Goal: Task Accomplishment & Management: Complete application form

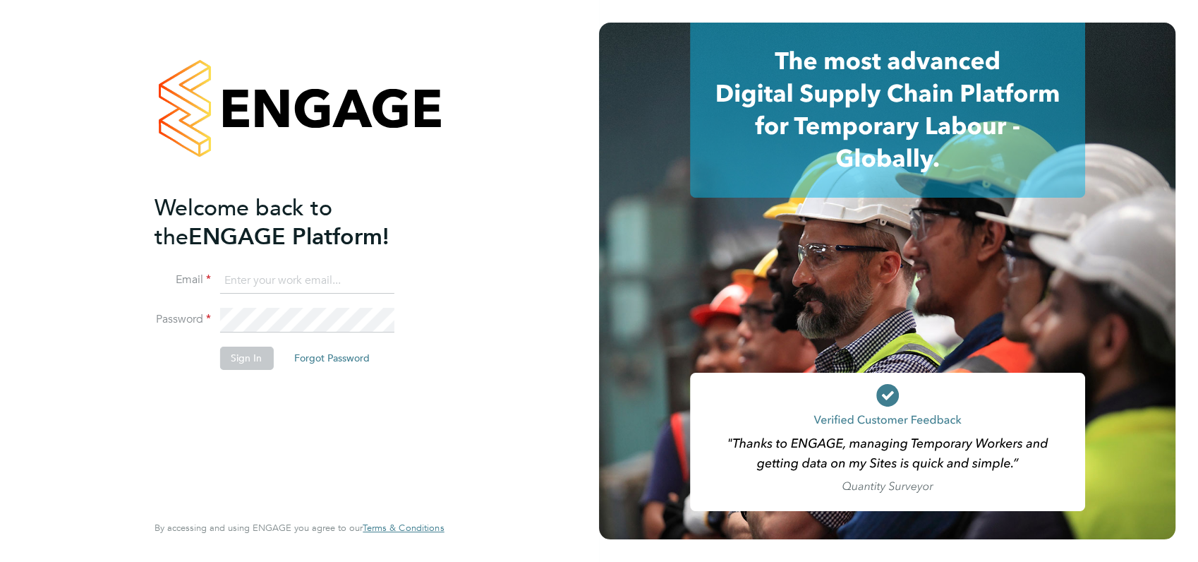
type input "angela@class1personnel.com"
drag, startPoint x: 417, startPoint y: 411, endPoint x: 239, endPoint y: 358, distance: 186.4
click at [239, 358] on div "Welcome back to the ENGAGE Platform! Email angela@class1personnel.com Password …" at bounding box center [292, 351] width 275 height 316
click at [239, 358] on button "Sign In" at bounding box center [246, 358] width 54 height 23
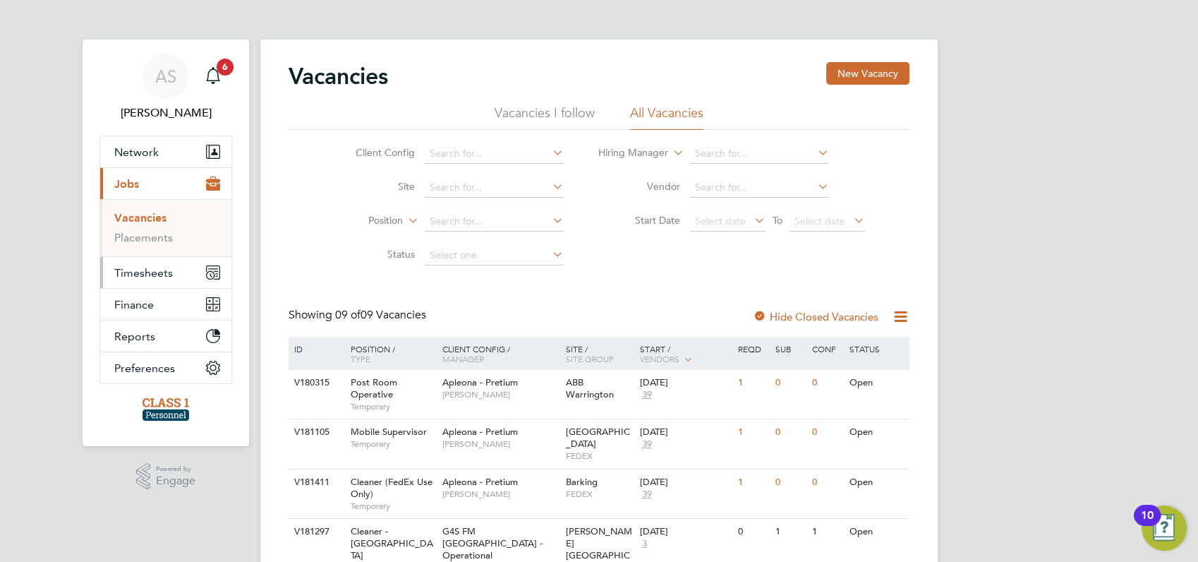
click at [138, 272] on span "Timesheets" at bounding box center [143, 272] width 59 height 13
click at [138, 248] on link "Timesheets" at bounding box center [143, 249] width 59 height 13
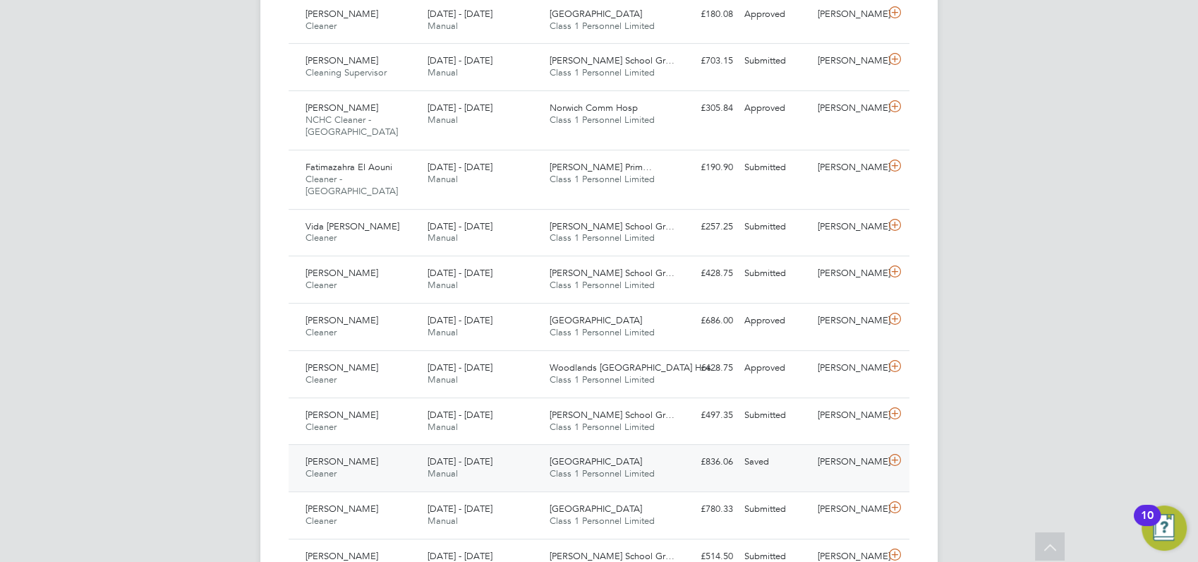
click at [337, 455] on span "[PERSON_NAME]" at bounding box center [342, 461] width 73 height 12
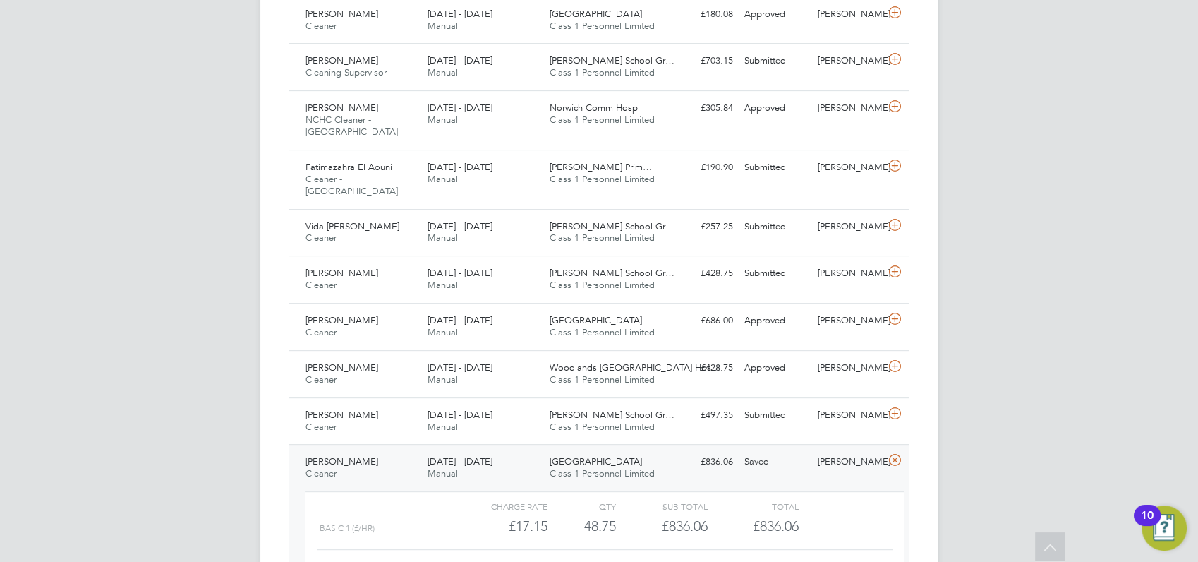
click at [867, 561] on link "View Details" at bounding box center [859, 572] width 52 height 12
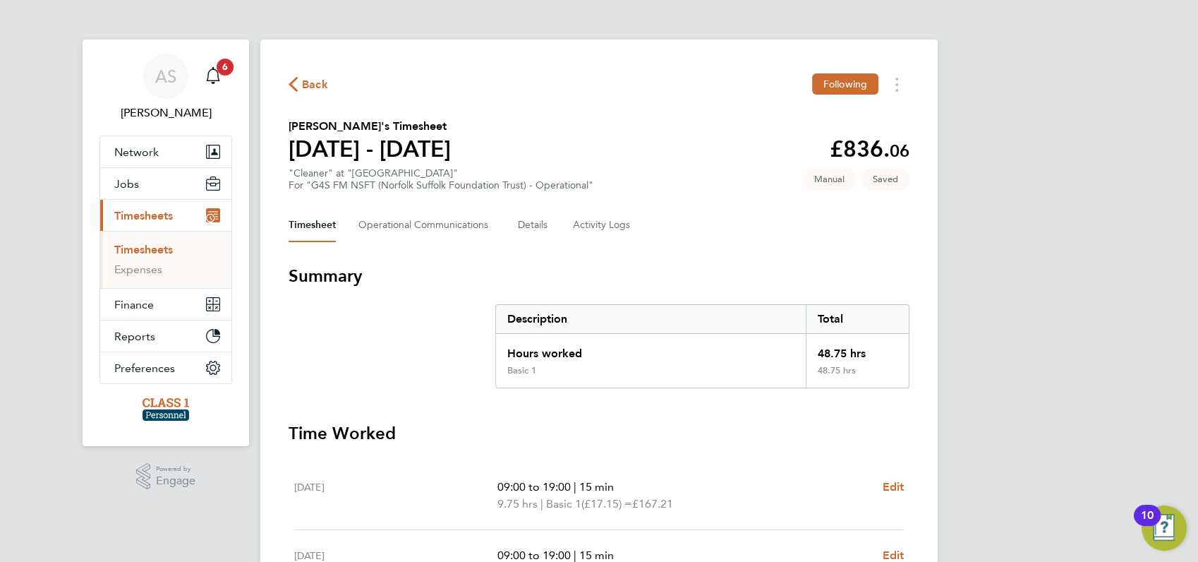
click at [973, 334] on div "AS Angela Sabaroche Notifications 6 Applications: Network Businesses Sites Work…" at bounding box center [599, 515] width 1198 height 1031
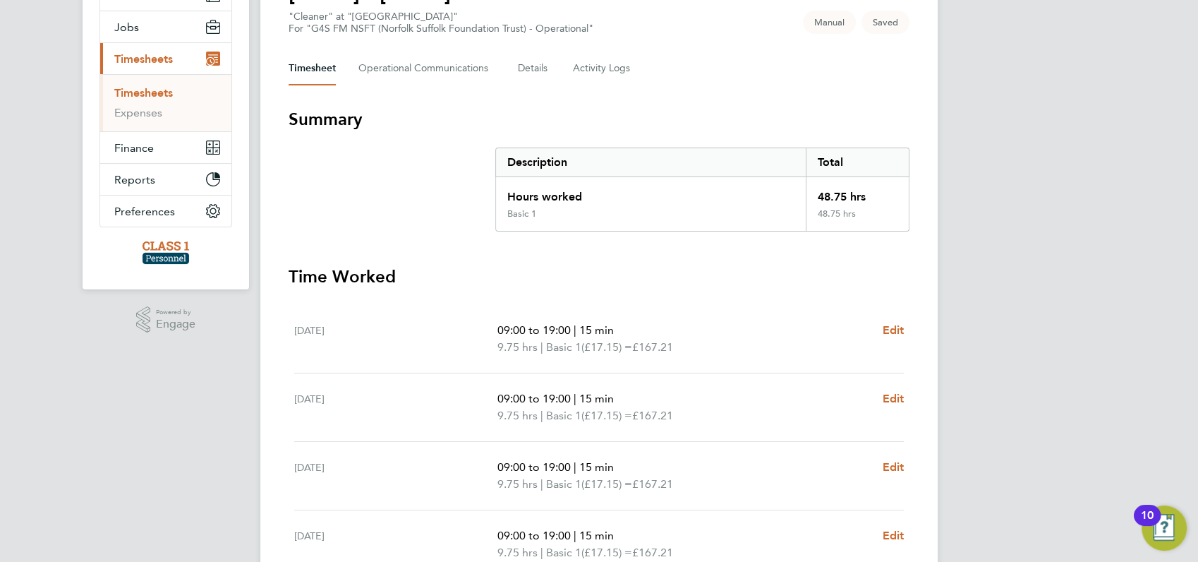
scroll to position [188, 0]
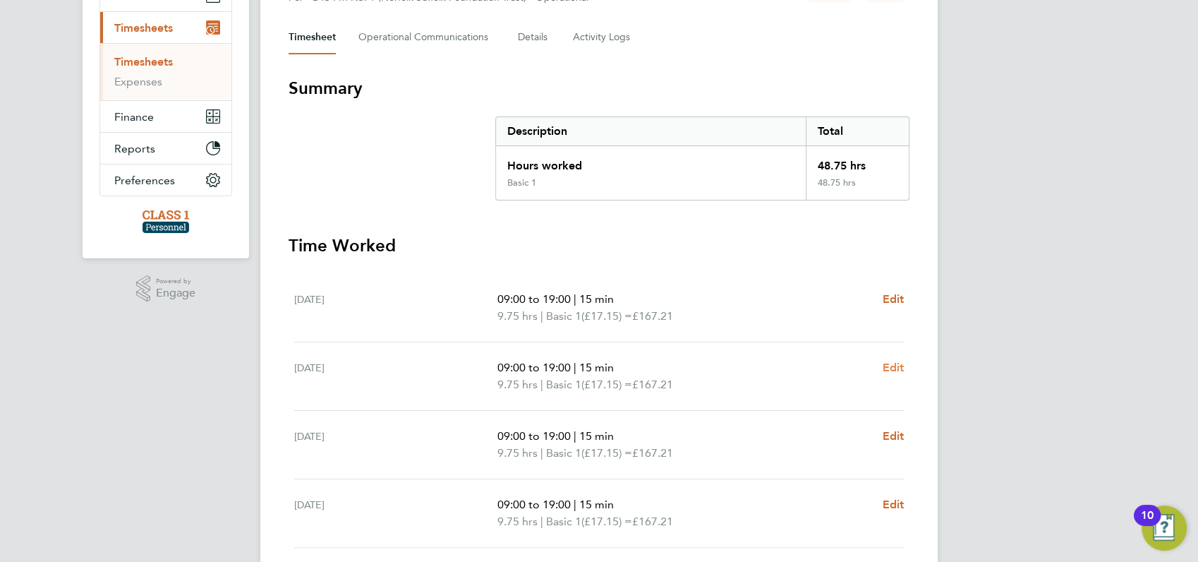
click at [892, 366] on span "Edit" at bounding box center [893, 367] width 22 height 13
select select "15"
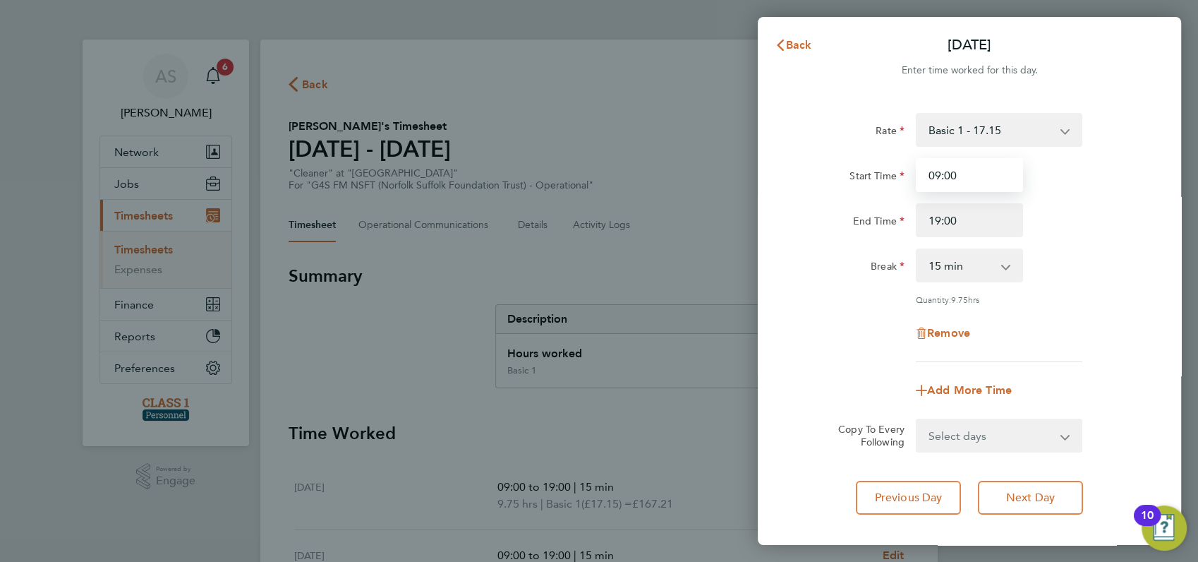
click at [966, 168] on input "09:00" at bounding box center [969, 175] width 107 height 34
type input "0"
type input "16:00"
click at [1076, 211] on div "End Time 19:00" at bounding box center [970, 220] width 356 height 34
click at [1009, 266] on app-icon-cross-button at bounding box center [1013, 265] width 17 height 31
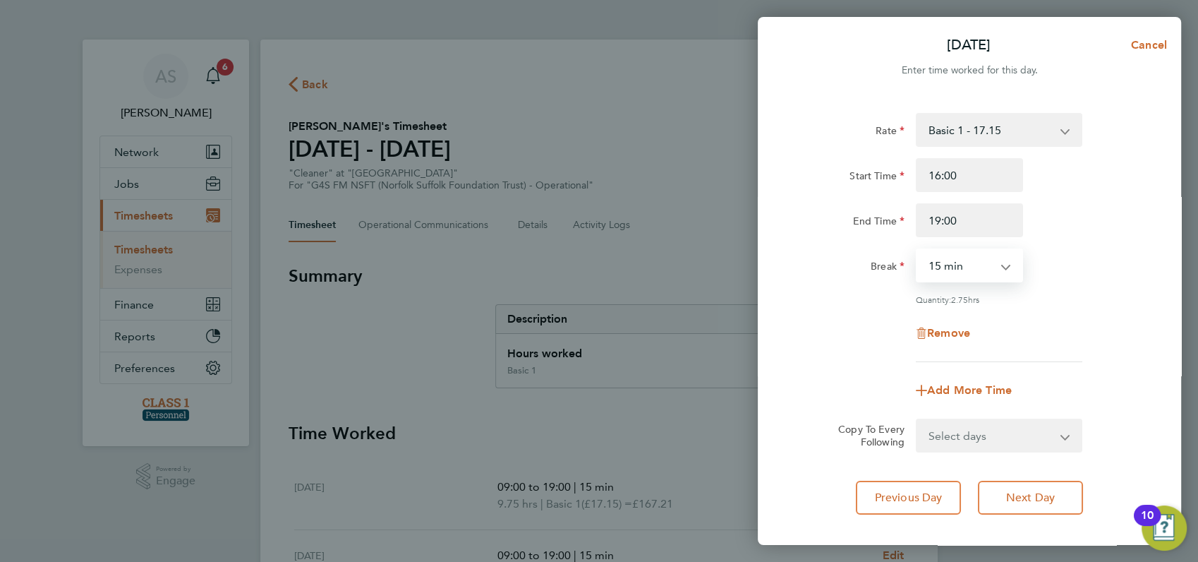
click at [999, 266] on select "0 min 15 min 30 min 45 min 60 min 75 min 90 min" at bounding box center [961, 265] width 88 height 31
select select "0"
click at [917, 250] on select "0 min 15 min 30 min 45 min 60 min 75 min 90 min" at bounding box center [961, 265] width 88 height 31
click at [1045, 287] on div "Rate Basic 1 - 17.15 x2 - 34.30 x1.5 - 25.73 Start Time 16:00 End Time 19:00 Br…" at bounding box center [970, 237] width 344 height 249
click at [1090, 299] on div "Quantity: 3.00 hrs" at bounding box center [970, 299] width 356 height 11
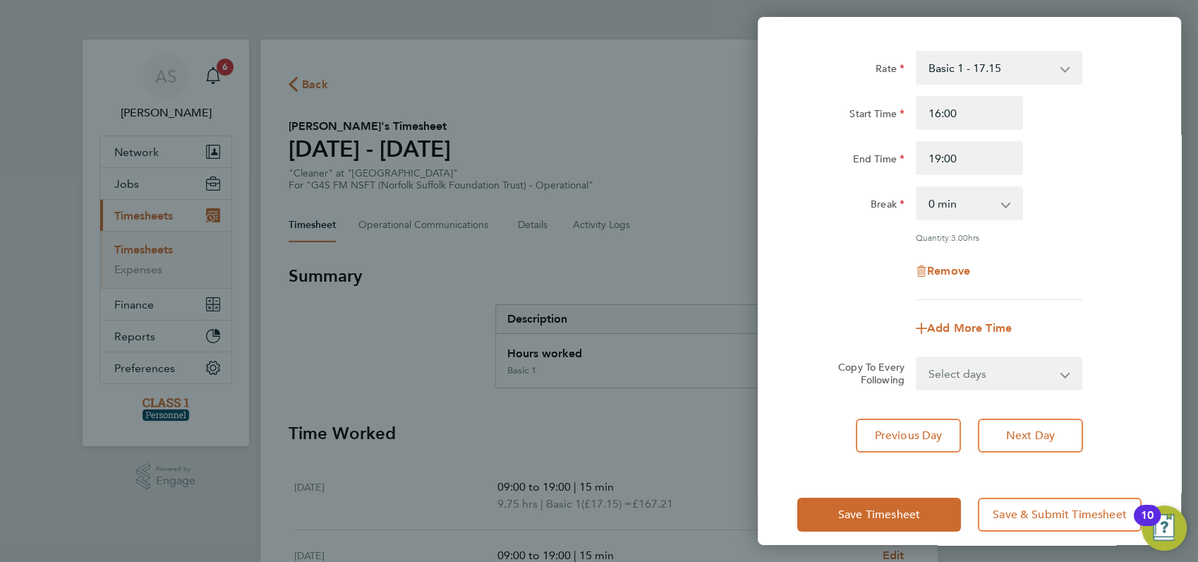
scroll to position [76, 0]
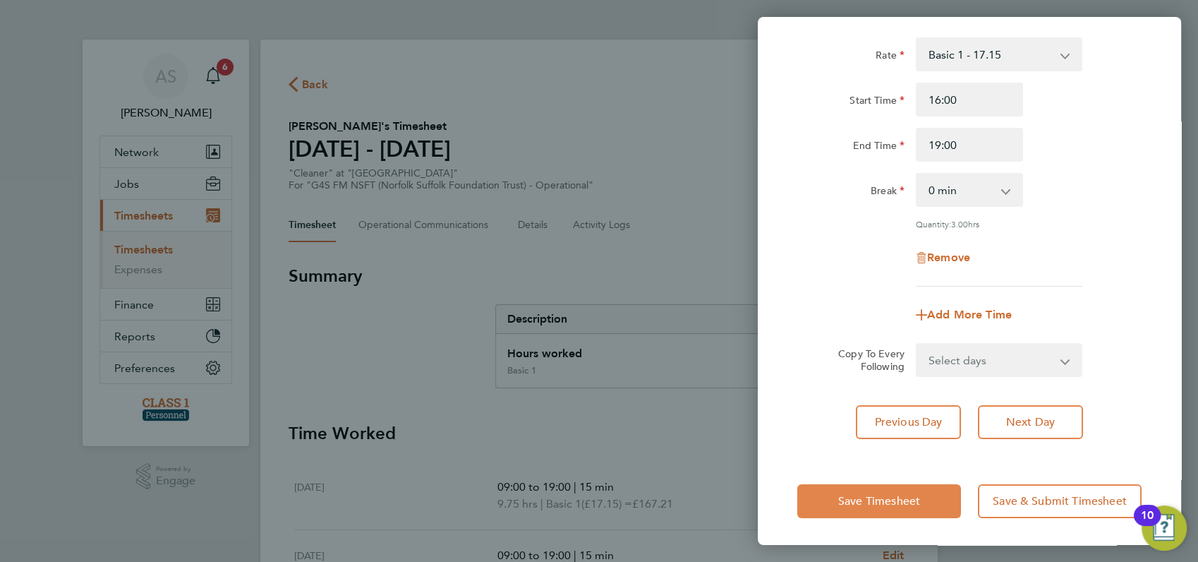
click at [882, 503] on span "Save Timesheet" at bounding box center [879, 501] width 82 height 14
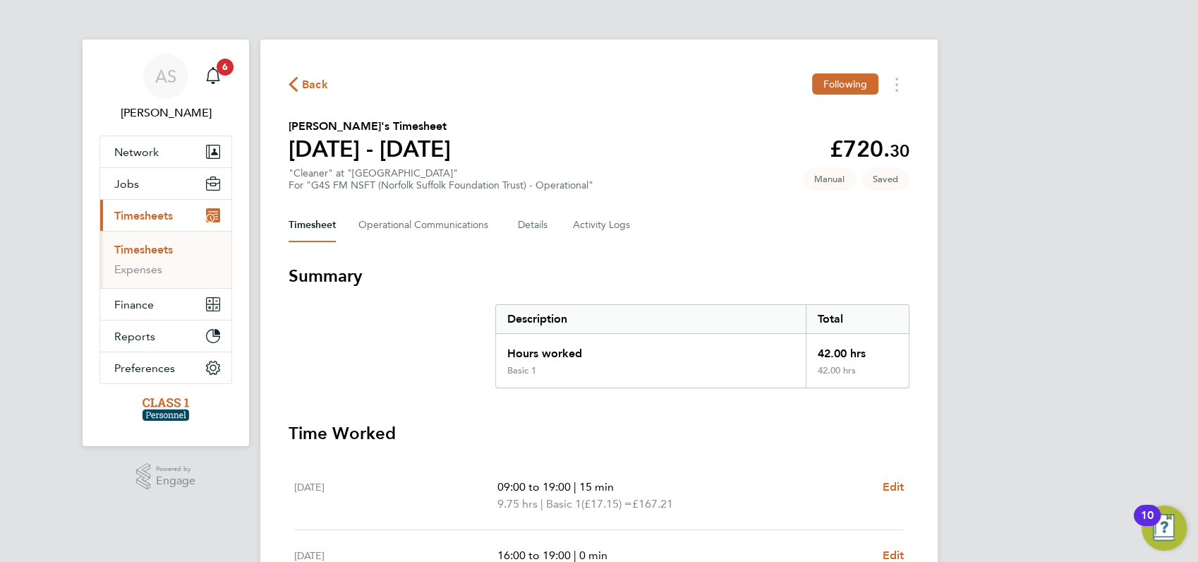
click at [1071, 376] on div "AS Angela Sabaroche Notifications 6 Applications: Network Businesses Sites Work…" at bounding box center [599, 515] width 1198 height 1031
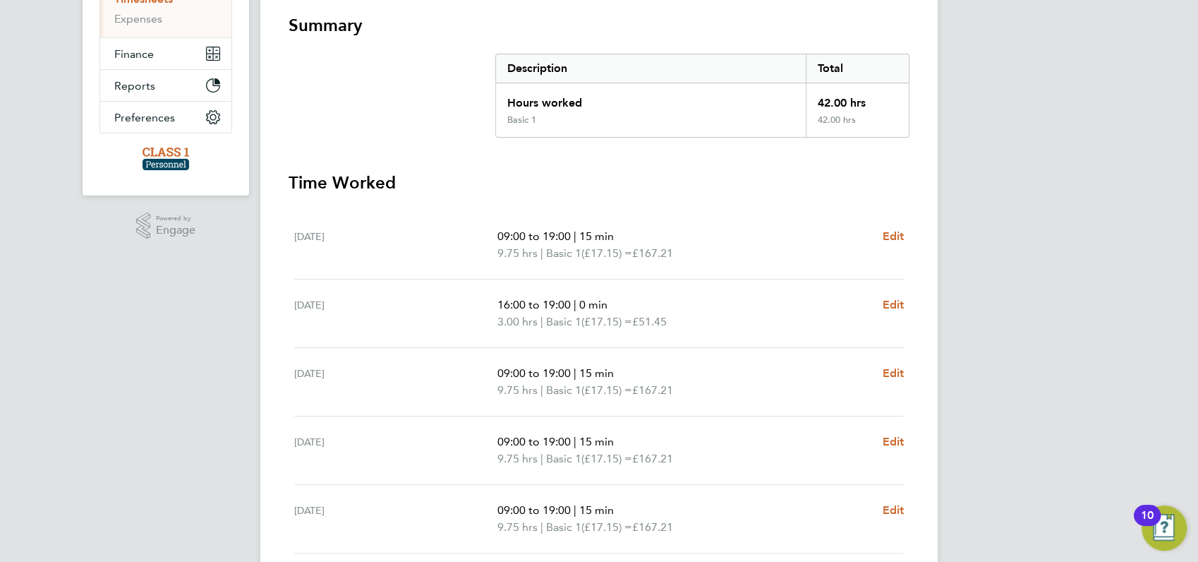
scroll to position [282, 0]
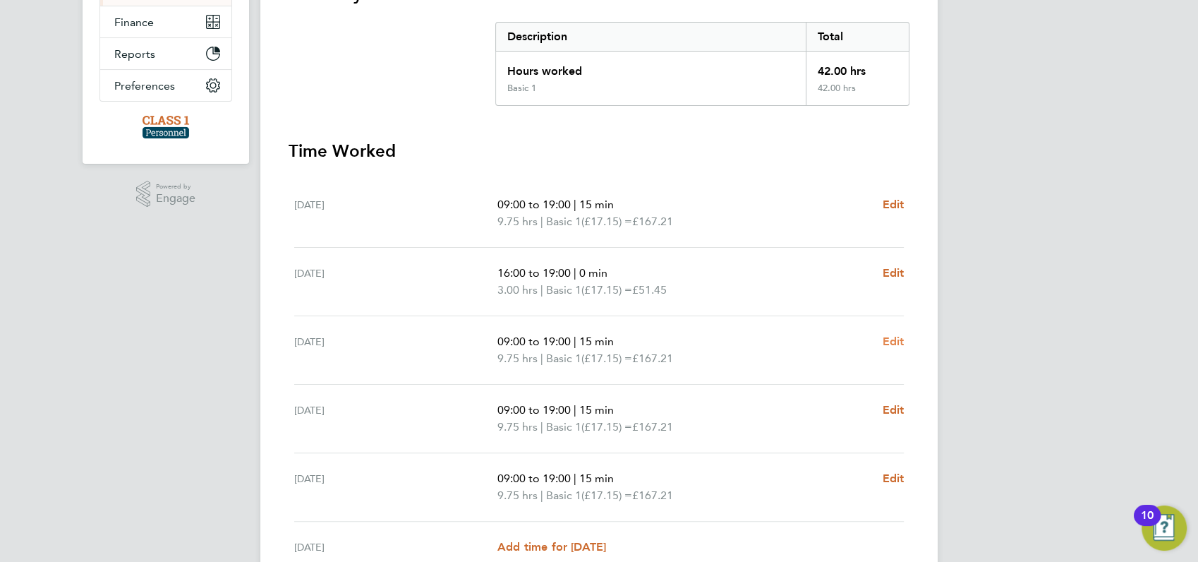
click at [896, 339] on span "Edit" at bounding box center [893, 341] width 22 height 13
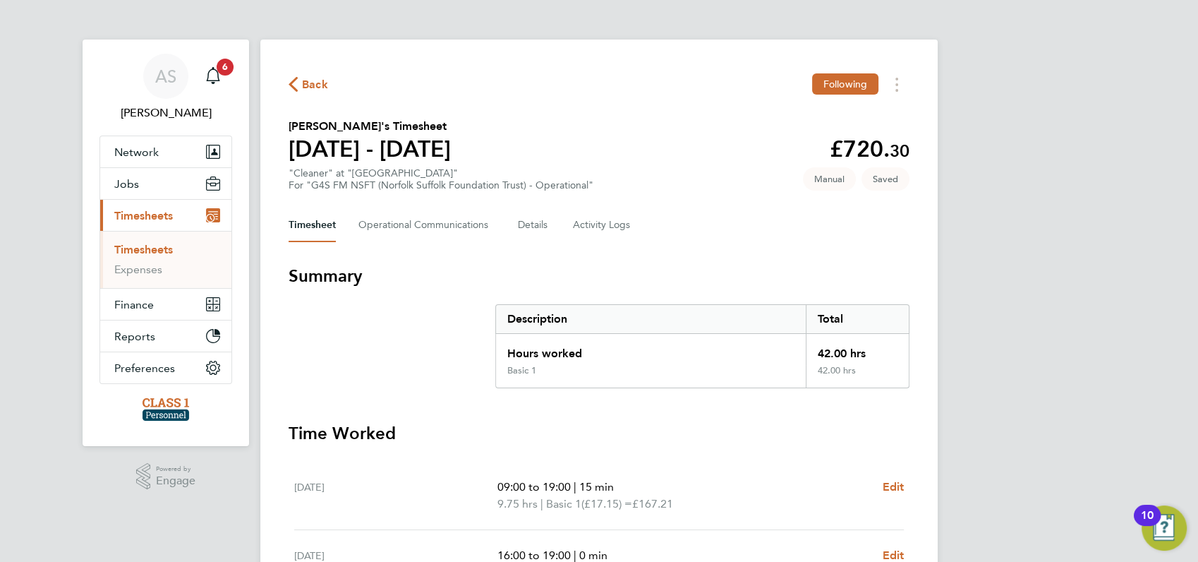
select select "15"
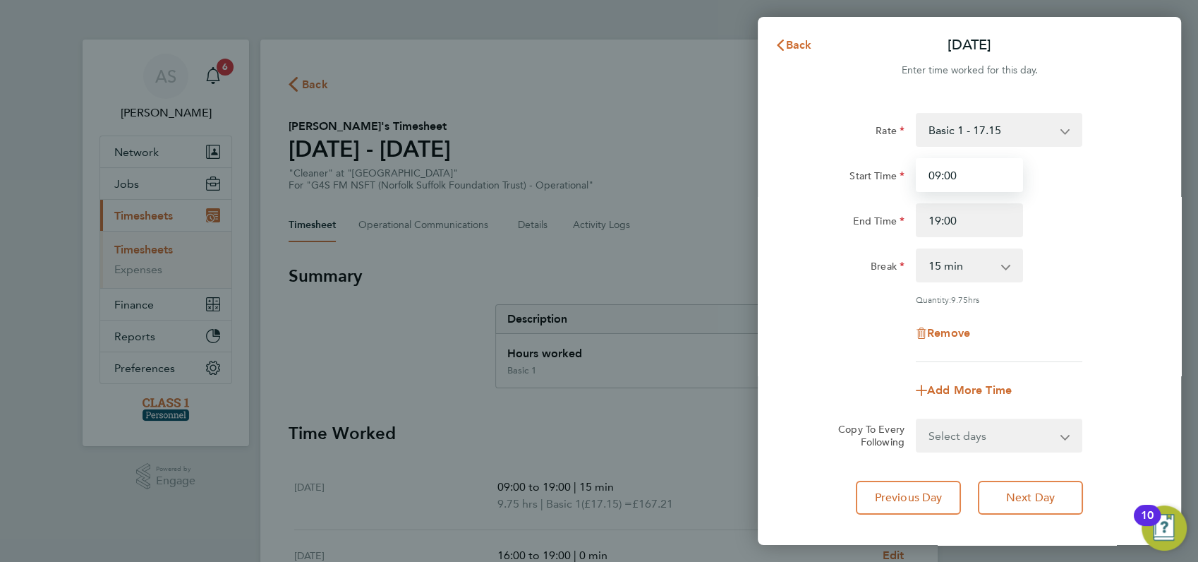
click at [963, 175] on input "09:00" at bounding box center [969, 175] width 107 height 34
type input "0"
type input "12:00"
click at [1103, 176] on div "Start Time 12:00" at bounding box center [970, 175] width 356 height 34
click at [1003, 265] on select "0 min 15 min 30 min 45 min 60 min 75 min 90 min" at bounding box center [961, 265] width 88 height 31
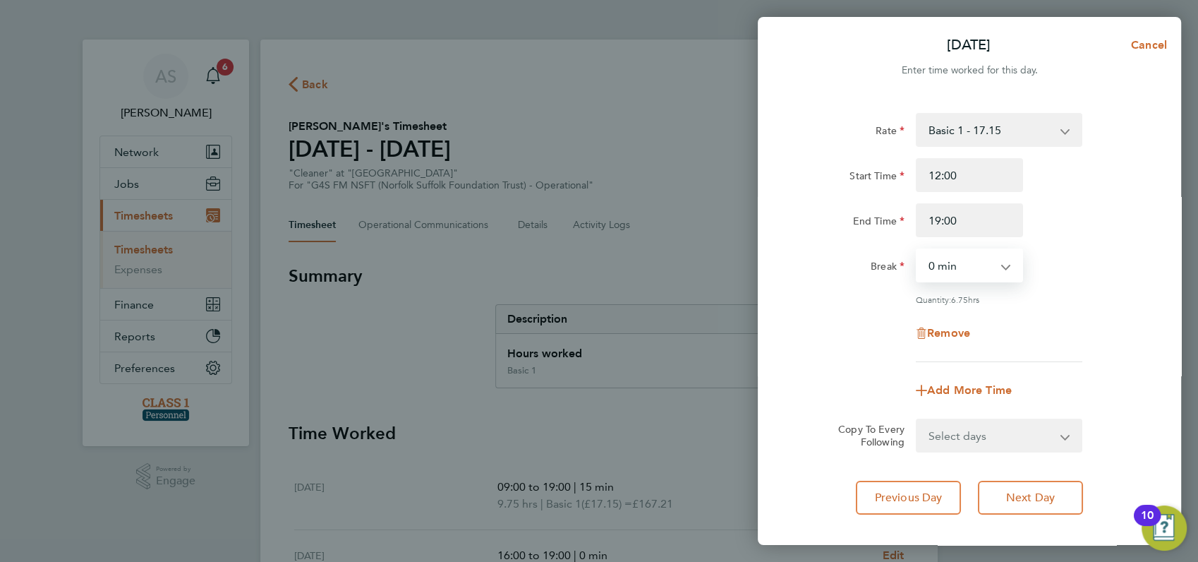
click at [917, 250] on select "0 min 15 min 30 min 45 min 60 min 75 min 90 min" at bounding box center [961, 265] width 88 height 31
click at [1037, 260] on div "Break 0 min 15 min 30 min 45 min 60 min 75 min 90 min" at bounding box center [970, 265] width 356 height 34
click at [976, 430] on select "Select days Day Weekday (Mon-Fri) Weekend (Sat-Sun) Thursday Friday Saturday Su…" at bounding box center [991, 435] width 148 height 31
click at [1097, 155] on div "Rate Basic 1 - 17.15 x2 - 34.30 x1.5 - 25.73 Start Time 12:00 End Time 19:00 Br…" at bounding box center [970, 237] width 344 height 249
click at [999, 264] on select "0 min 15 min 30 min 45 min 60 min 75 min 90 min" at bounding box center [961, 265] width 88 height 31
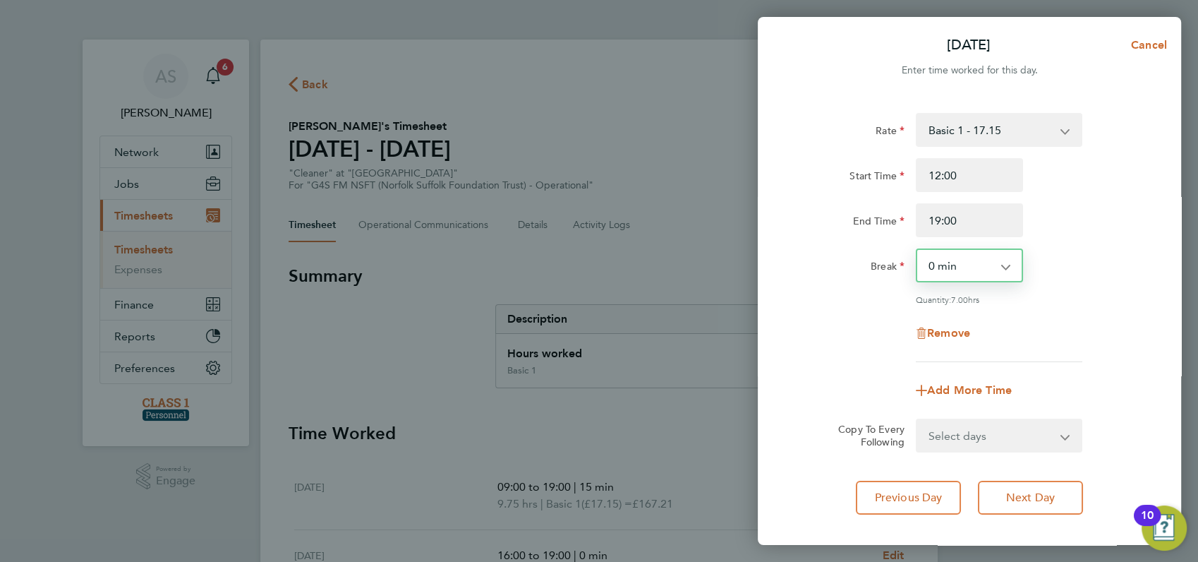
select select "30"
click at [917, 250] on select "0 min 15 min 30 min 45 min 60 min 75 min 90 min" at bounding box center [961, 265] width 88 height 31
click at [1073, 258] on div "Break 0 min 15 min 30 min 45 min 60 min 75 min 90 min" at bounding box center [970, 265] width 356 height 34
click at [1100, 291] on div "Rate Basic 1 - 17.15 x2 - 34.30 x1.5 - 25.73 Start Time 12:00 End Time 19:00 Br…" at bounding box center [970, 237] width 344 height 249
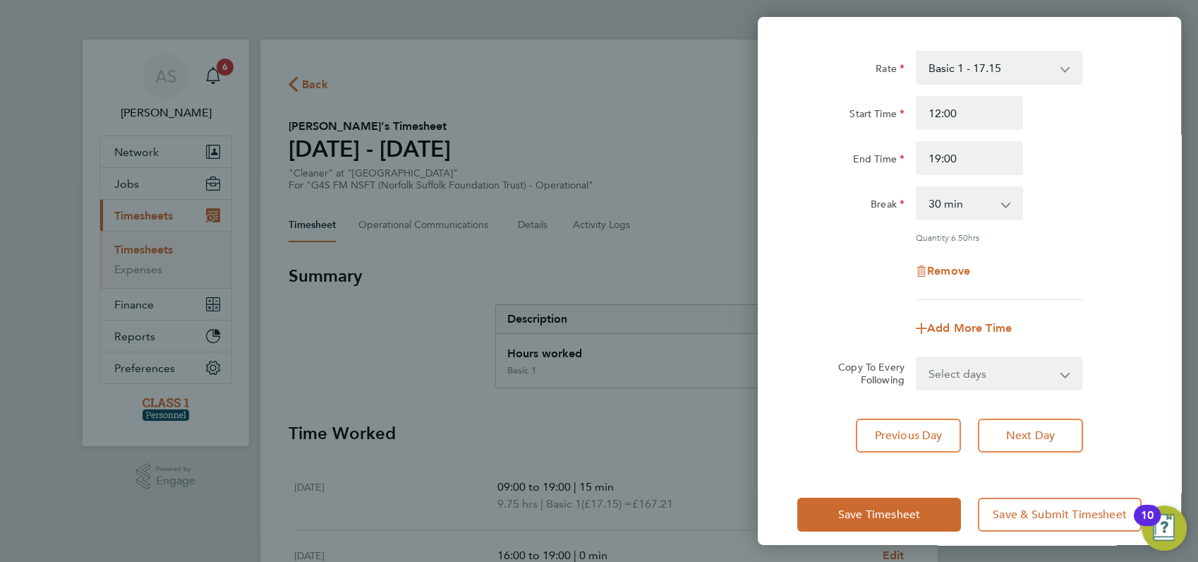
scroll to position [76, 0]
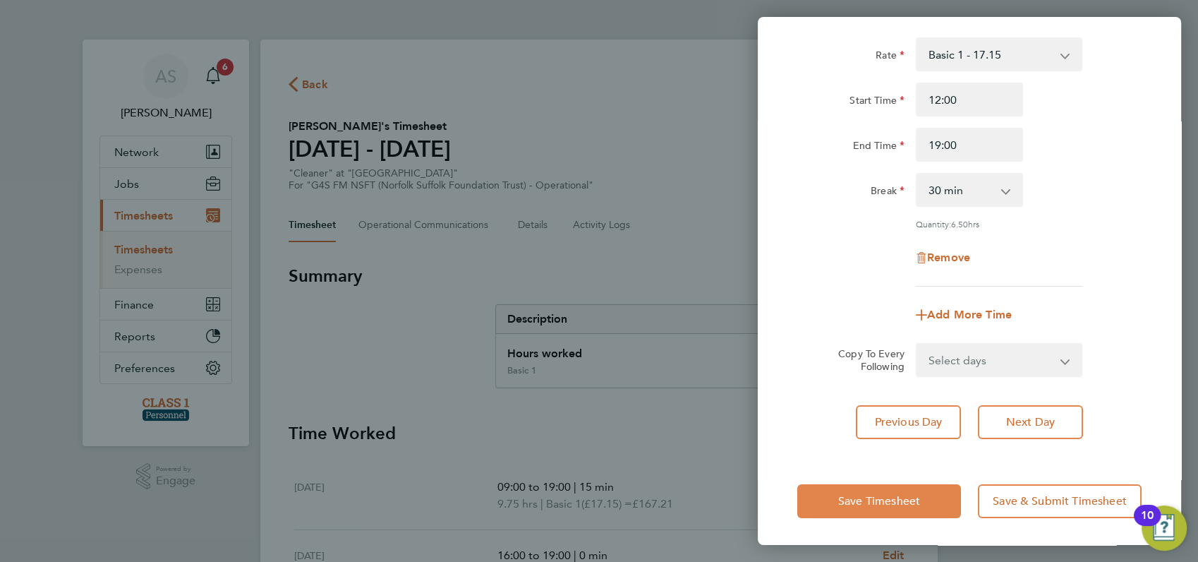
click at [882, 498] on span "Save Timesheet" at bounding box center [879, 501] width 82 height 14
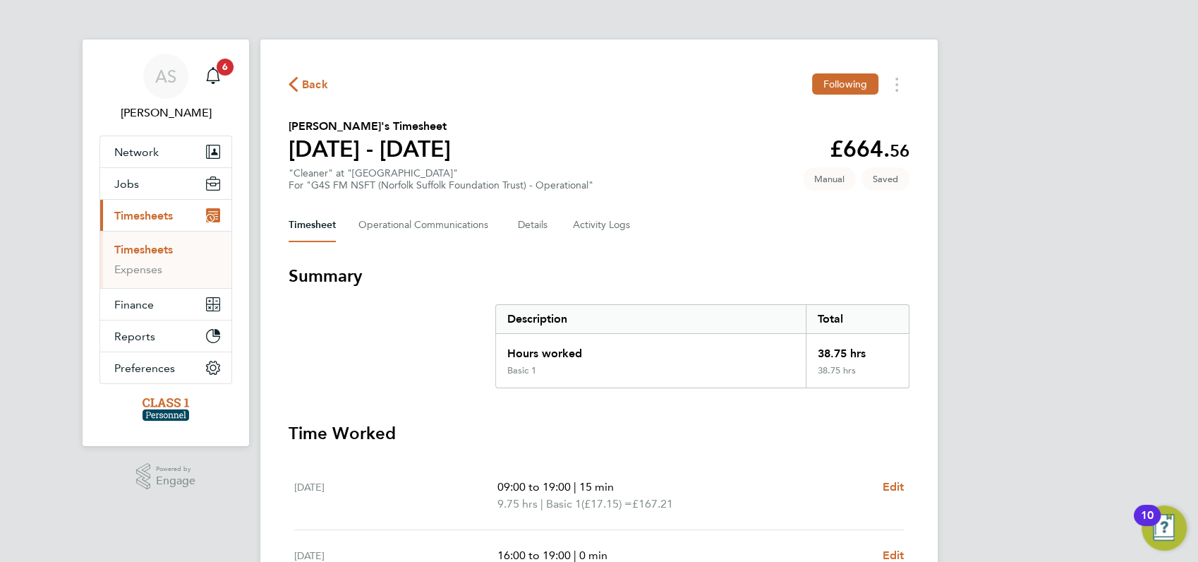
click at [988, 371] on div "AS Angela Sabaroche Notifications 6 Applications: Network Businesses Sites Work…" at bounding box center [599, 515] width 1198 height 1031
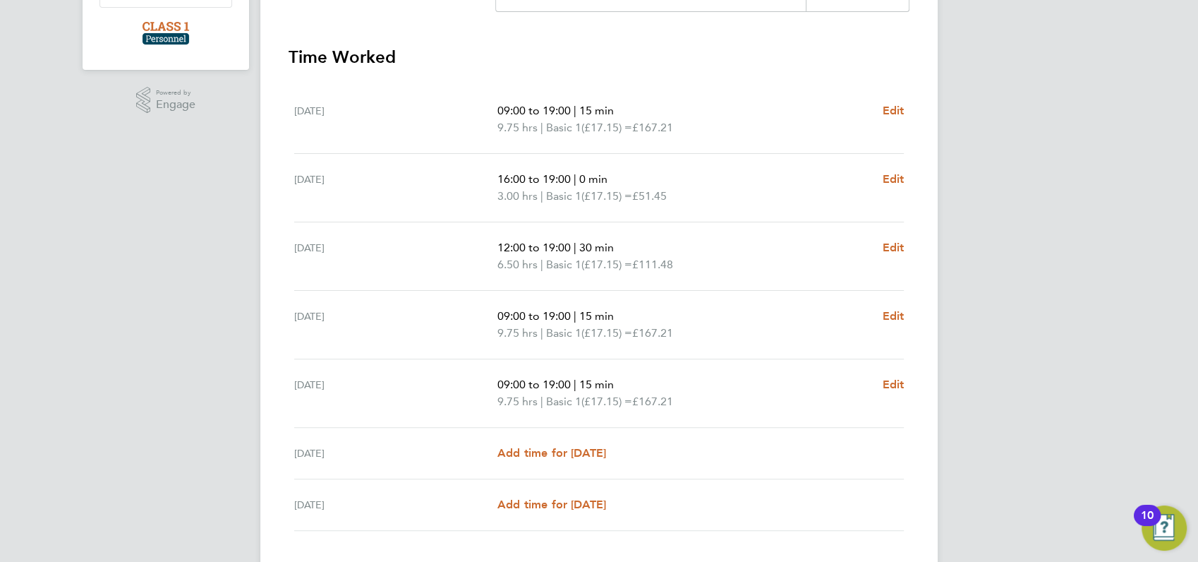
scroll to position [407, 0]
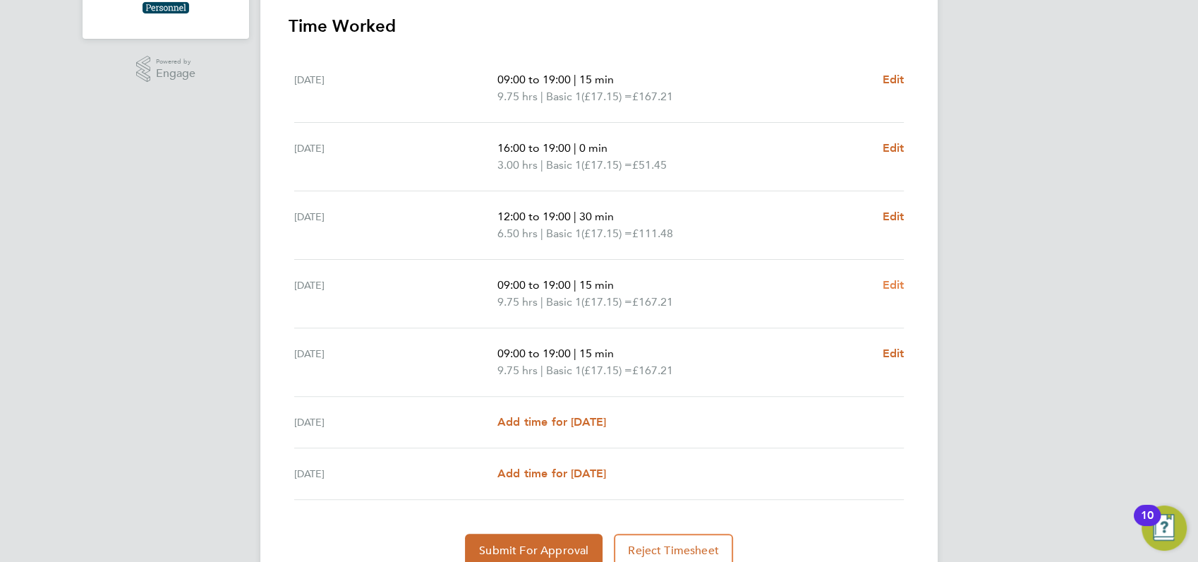
click at [893, 284] on span "Edit" at bounding box center [893, 284] width 22 height 13
select select "15"
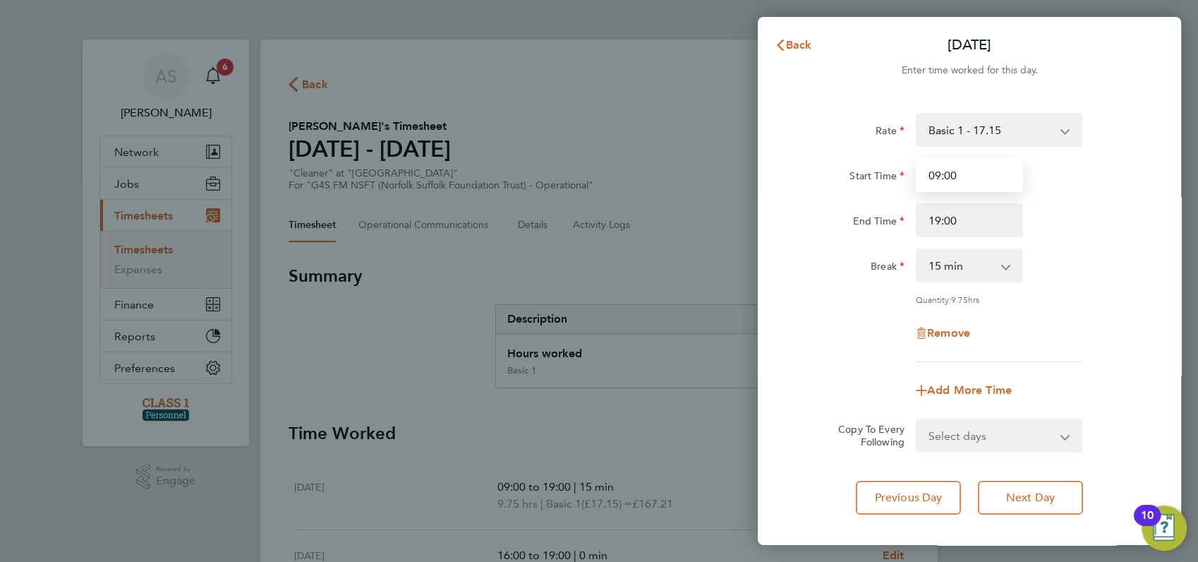
click at [964, 174] on input "09:00" at bounding box center [969, 175] width 107 height 34
type input "0"
type input "15:00"
click at [1087, 195] on div "Start Time 15:00 End Time 19:00" at bounding box center [970, 197] width 356 height 79
click at [999, 267] on select "0 min 15 min 30 min 45 min 60 min 75 min 90 min" at bounding box center [961, 265] width 88 height 31
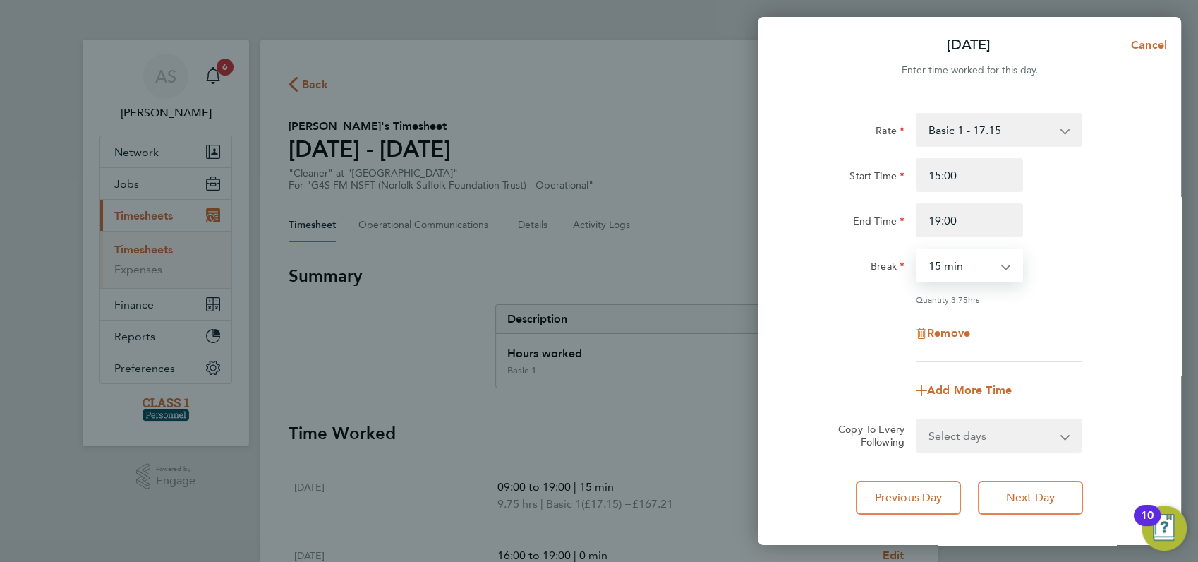
select select "0"
click at [917, 250] on select "0 min 15 min 30 min 45 min 60 min 75 min 90 min" at bounding box center [961, 265] width 88 height 31
click at [1064, 275] on div "Break 0 min 15 min 30 min 45 min 60 min 75 min 90 min" at bounding box center [970, 265] width 356 height 34
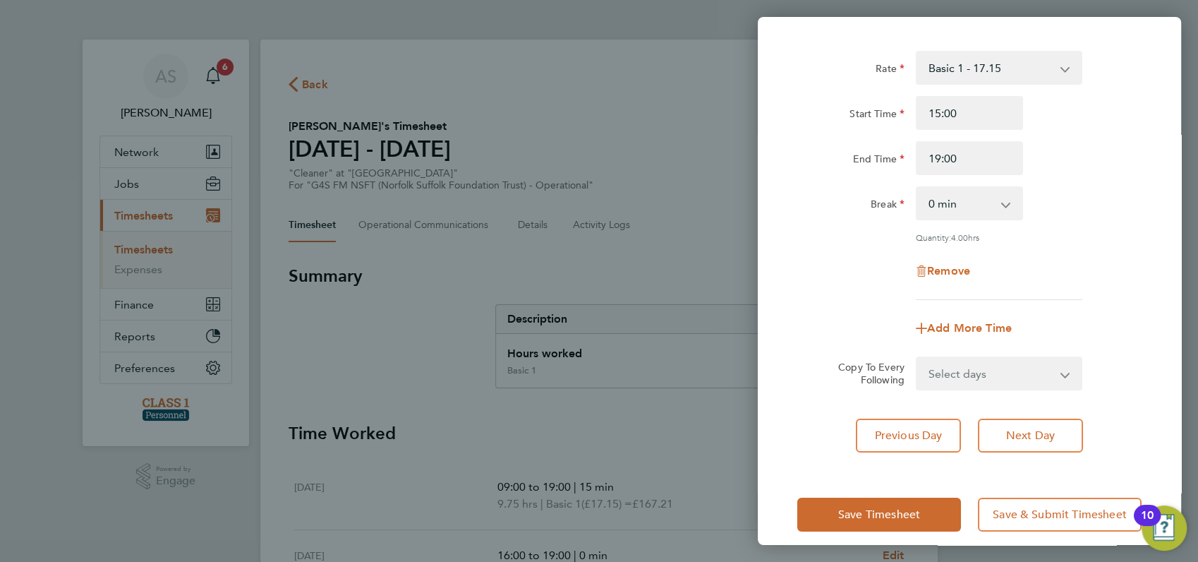
scroll to position [76, 0]
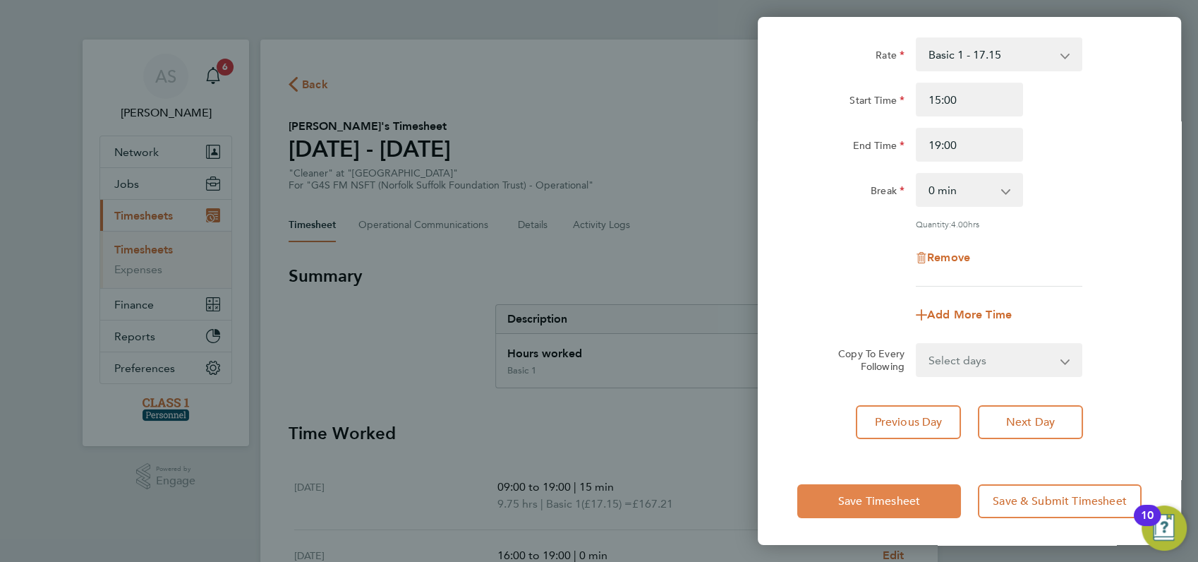
click at [862, 501] on span "Save Timesheet" at bounding box center [879, 501] width 82 height 14
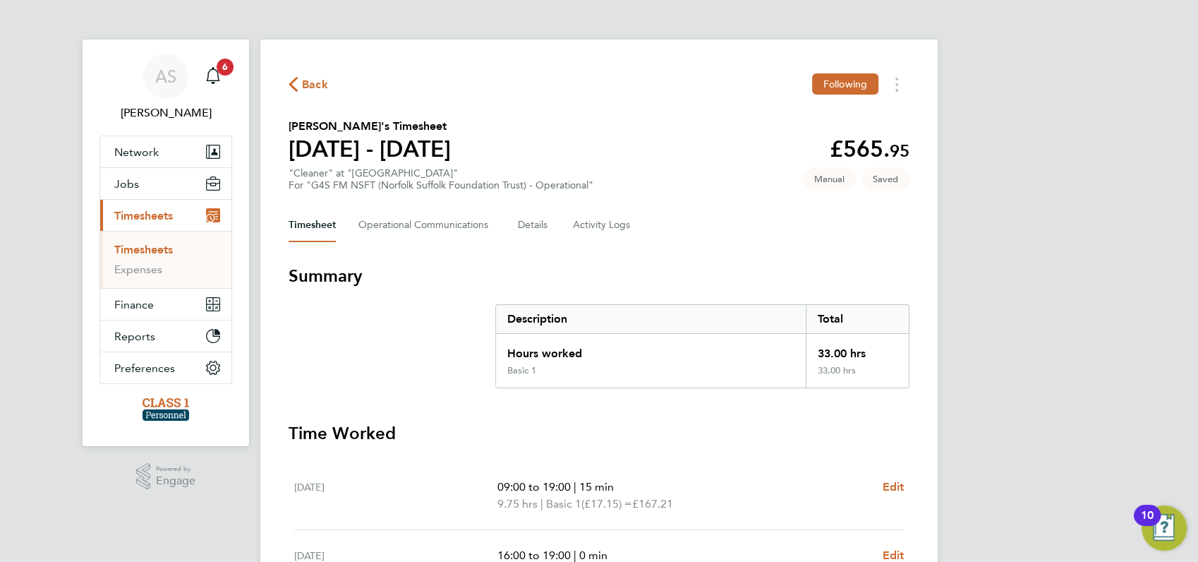
click at [1025, 306] on div "AS Angela Sabaroche Notifications 6 Applications: Network Businesses Sites Work…" at bounding box center [599, 515] width 1198 height 1031
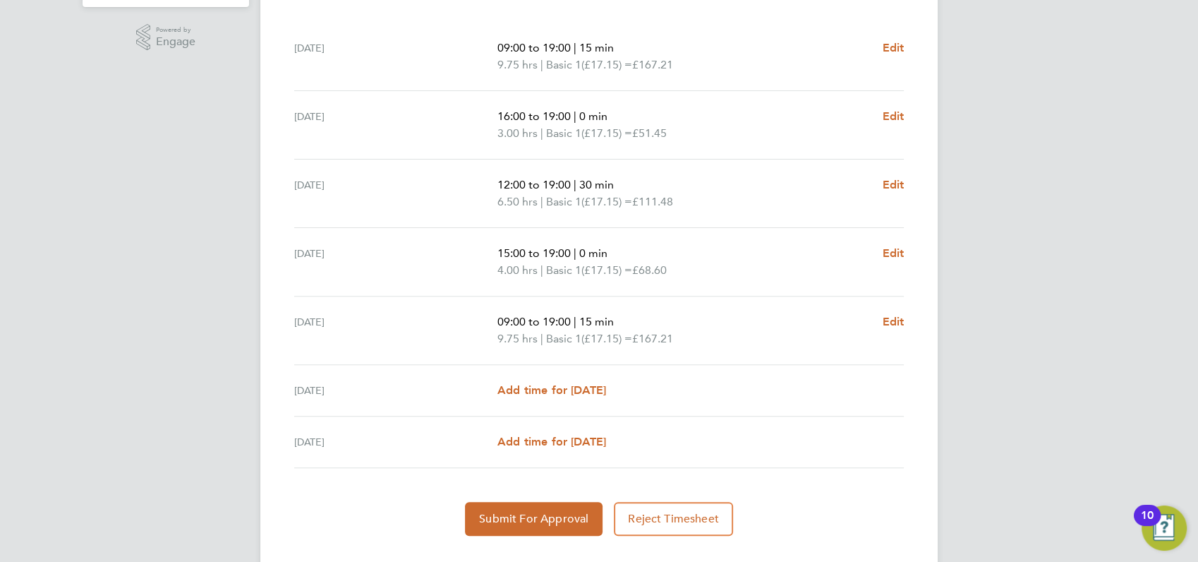
scroll to position [468, 0]
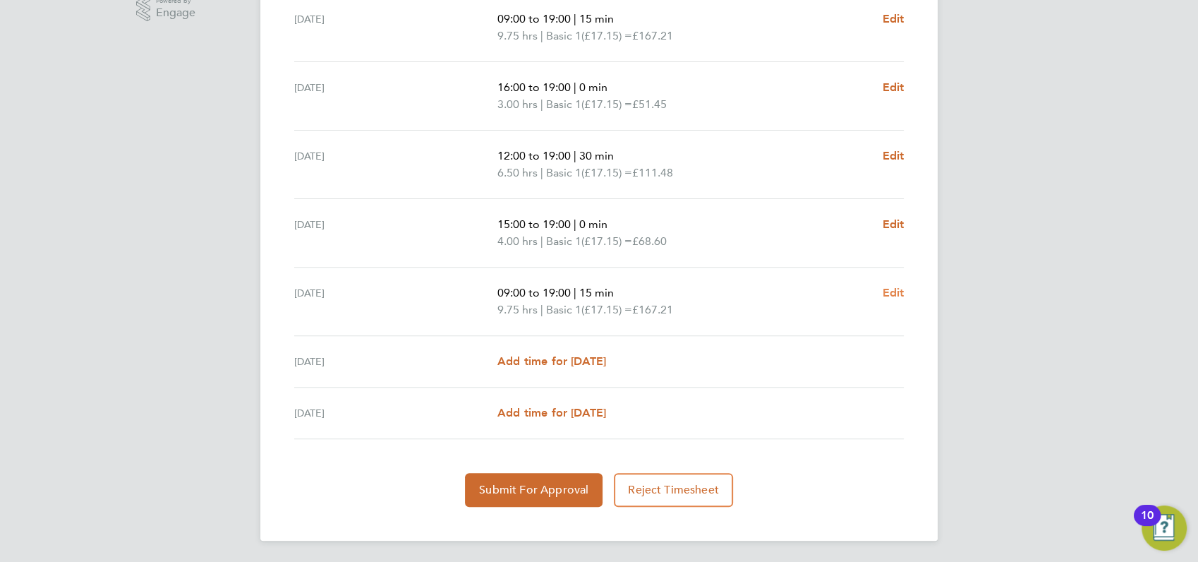
click at [894, 289] on span "Edit" at bounding box center [893, 292] width 22 height 13
select select "15"
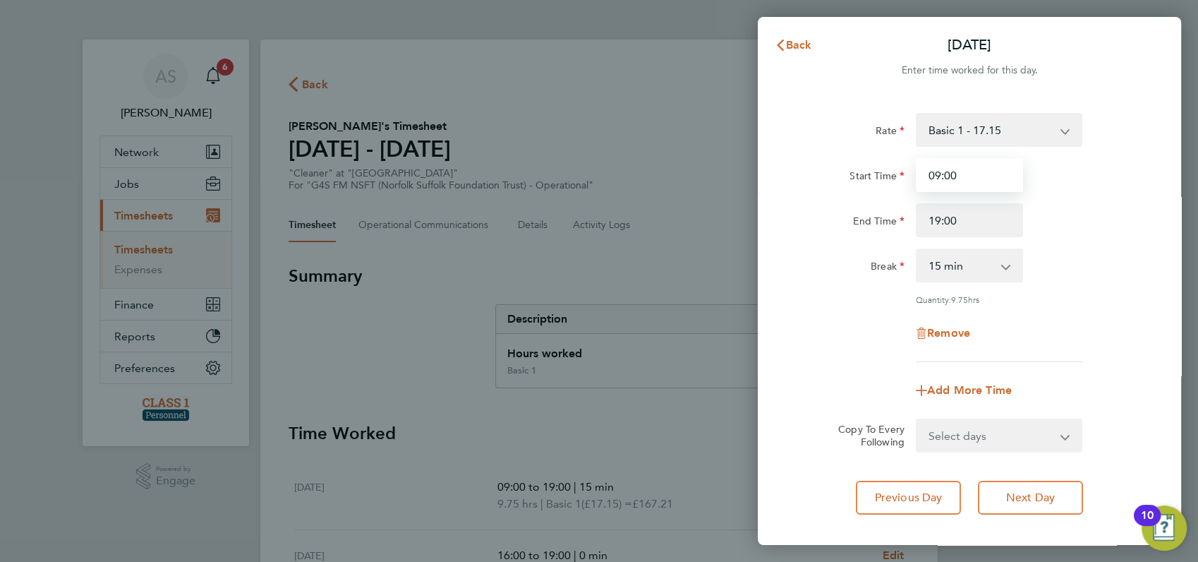
click at [970, 173] on input "09:00" at bounding box center [969, 175] width 107 height 34
type input "0"
type input "13:00"
click at [1098, 207] on div "End Time 19:00" at bounding box center [970, 220] width 356 height 34
click at [1000, 272] on select "0 min 15 min 30 min 45 min 60 min 75 min 90 min" at bounding box center [961, 265] width 88 height 31
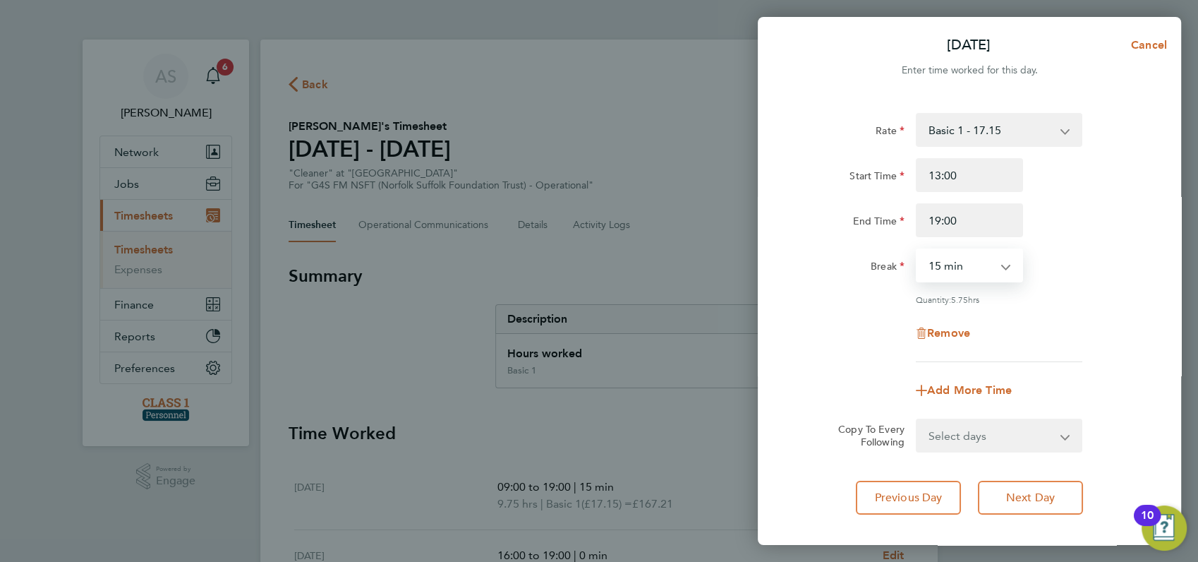
select select "0"
click at [917, 250] on select "0 min 15 min 30 min 45 min 60 min 75 min 90 min" at bounding box center [961, 265] width 88 height 31
click at [1069, 265] on div "Break 0 min 15 min 30 min 45 min 60 min 75 min 90 min" at bounding box center [970, 265] width 356 height 34
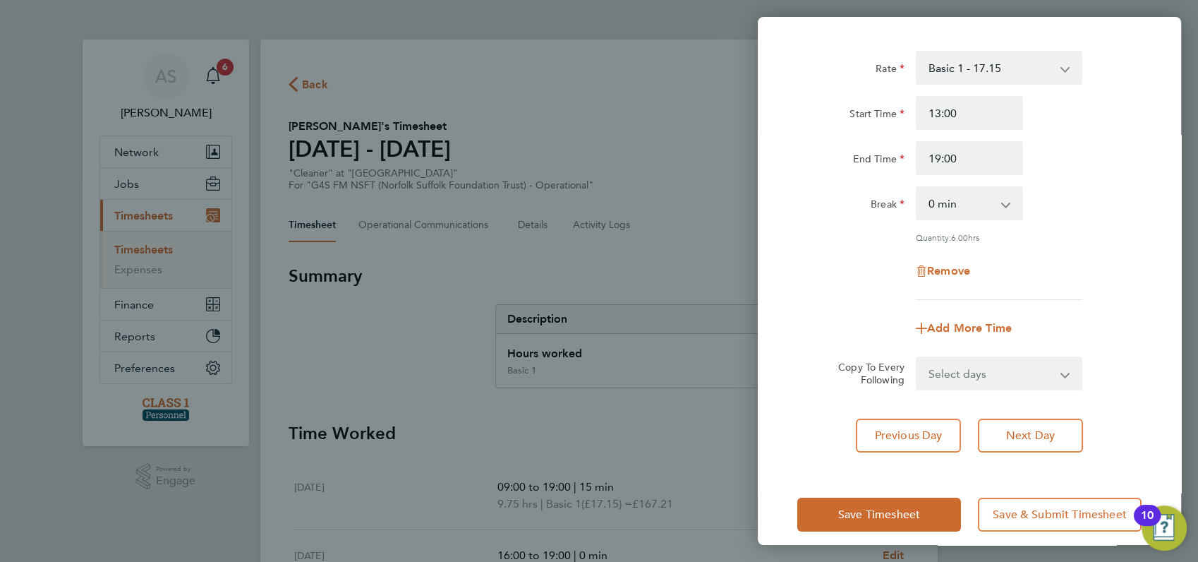
scroll to position [76, 0]
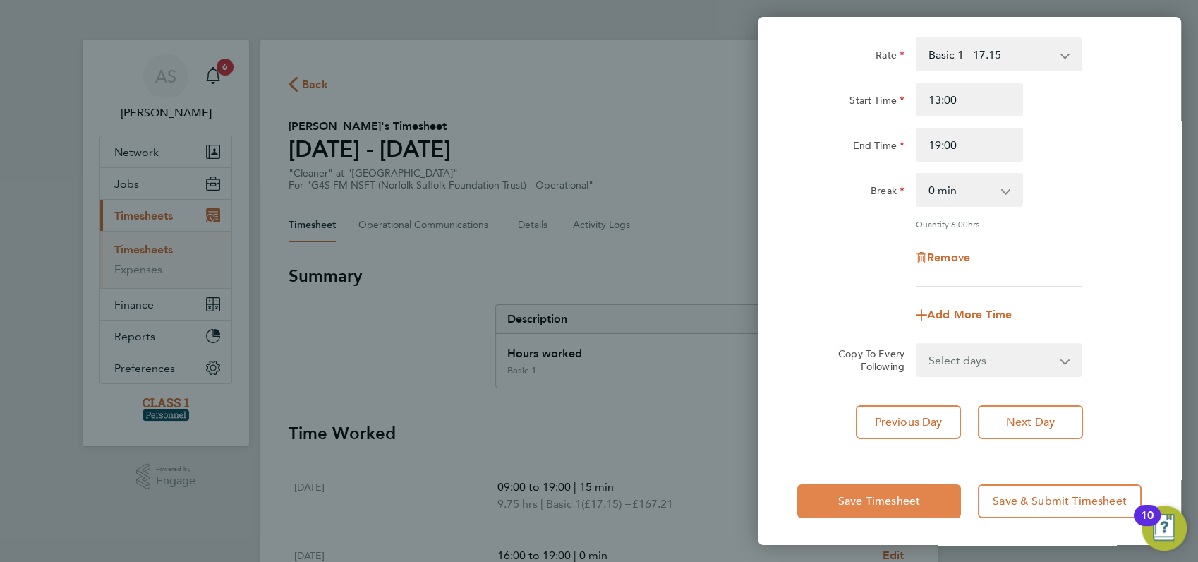
click at [874, 499] on span "Save Timesheet" at bounding box center [879, 501] width 82 height 14
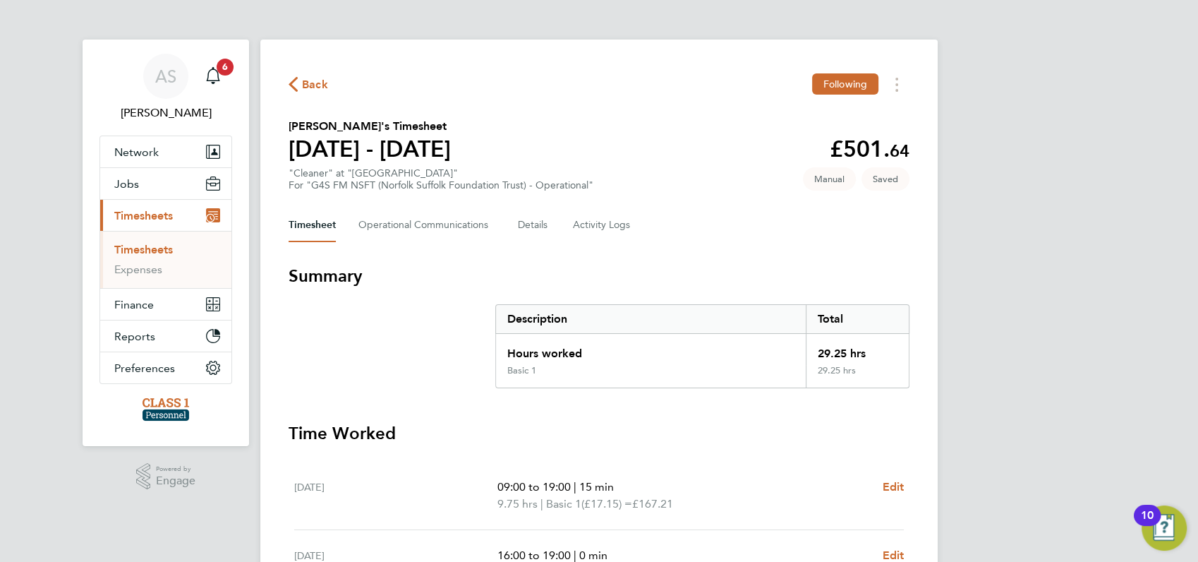
click at [1001, 438] on div "AS Angela Sabaroche Notifications 6 Applications: Network Businesses Sites Work…" at bounding box center [599, 515] width 1198 height 1031
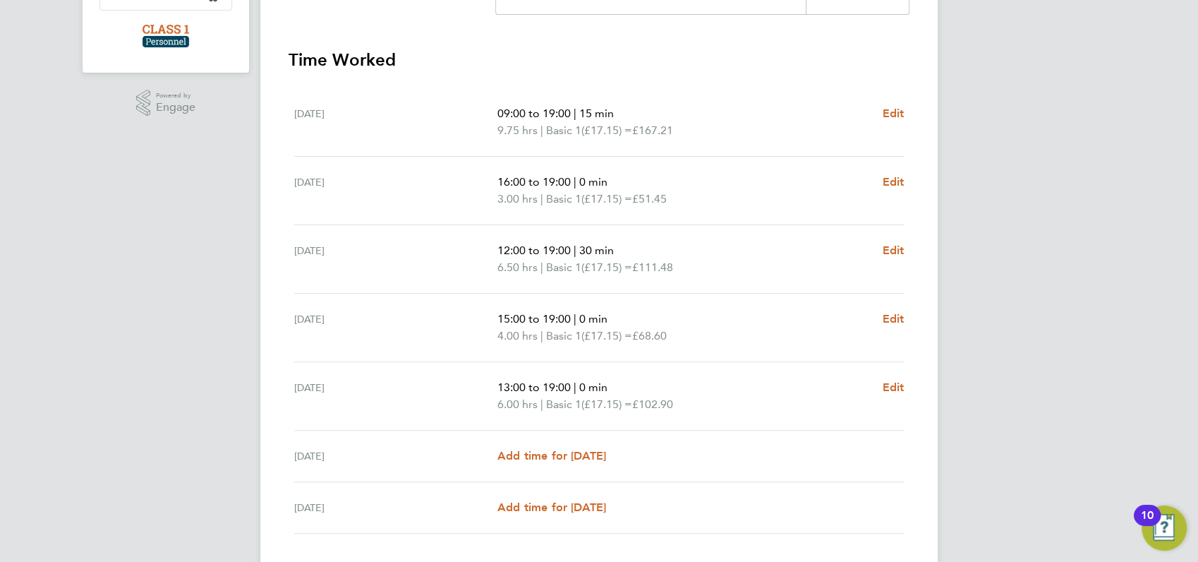
scroll to position [405, 0]
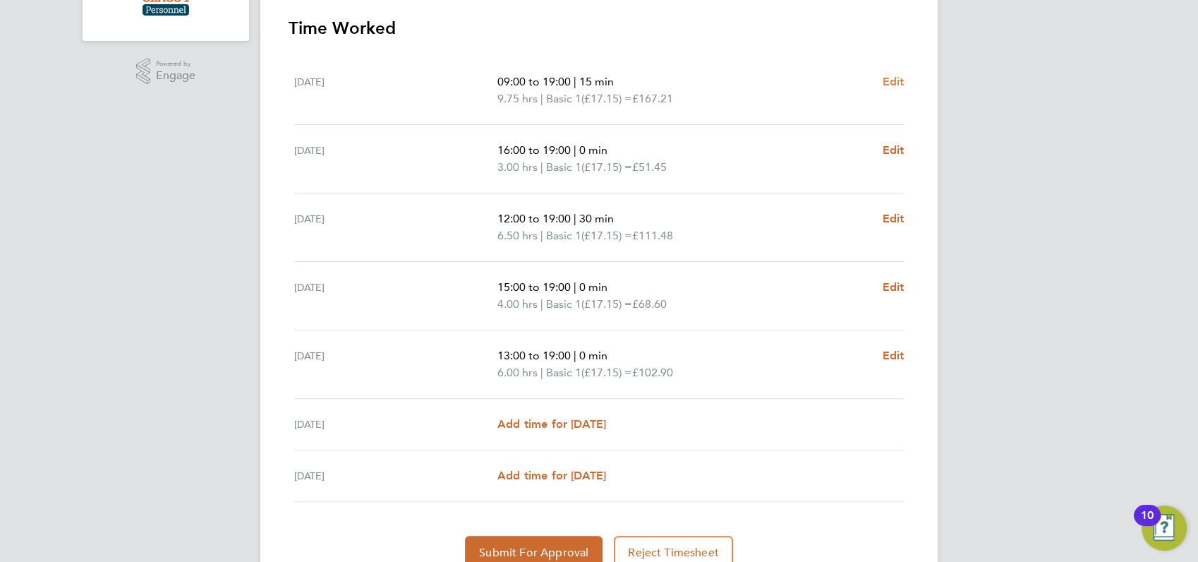
click at [897, 80] on span "Edit" at bounding box center [893, 81] width 22 height 13
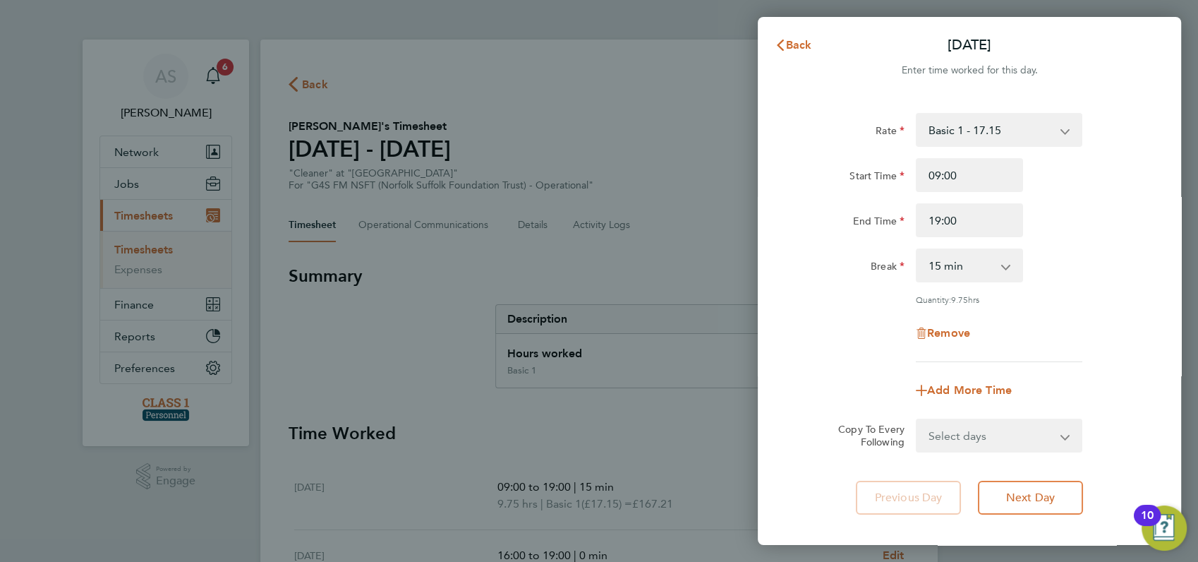
click at [1008, 269] on app-icon-cross-button at bounding box center [1013, 265] width 17 height 31
click at [1003, 265] on select "0 min 15 min 30 min 45 min 60 min 75 min 90 min" at bounding box center [961, 265] width 88 height 31
click at [917, 250] on select "0 min 15 min 30 min 45 min 60 min 75 min 90 min" at bounding box center [961, 265] width 88 height 31
click at [1001, 267] on select "0 min 15 min 30 min 45 min 60 min 75 min 90 min" at bounding box center [961, 265] width 88 height 31
select select "60"
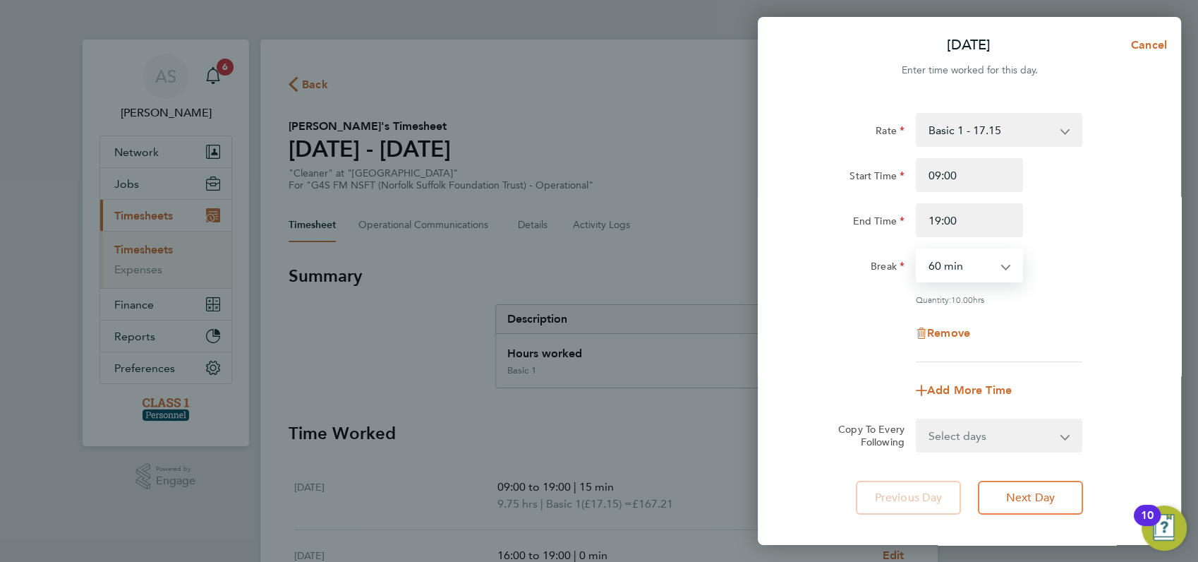
click at [917, 250] on select "0 min 15 min 30 min 45 min 60 min 75 min 90 min" at bounding box center [961, 265] width 88 height 31
click at [1056, 320] on div "Remove" at bounding box center [970, 333] width 356 height 34
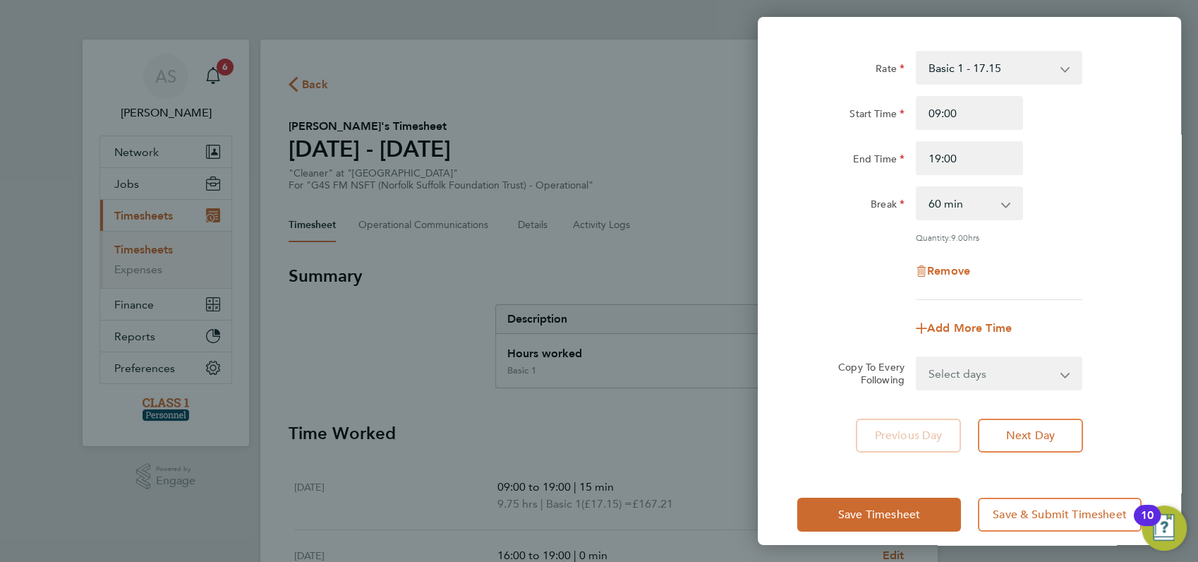
scroll to position [76, 0]
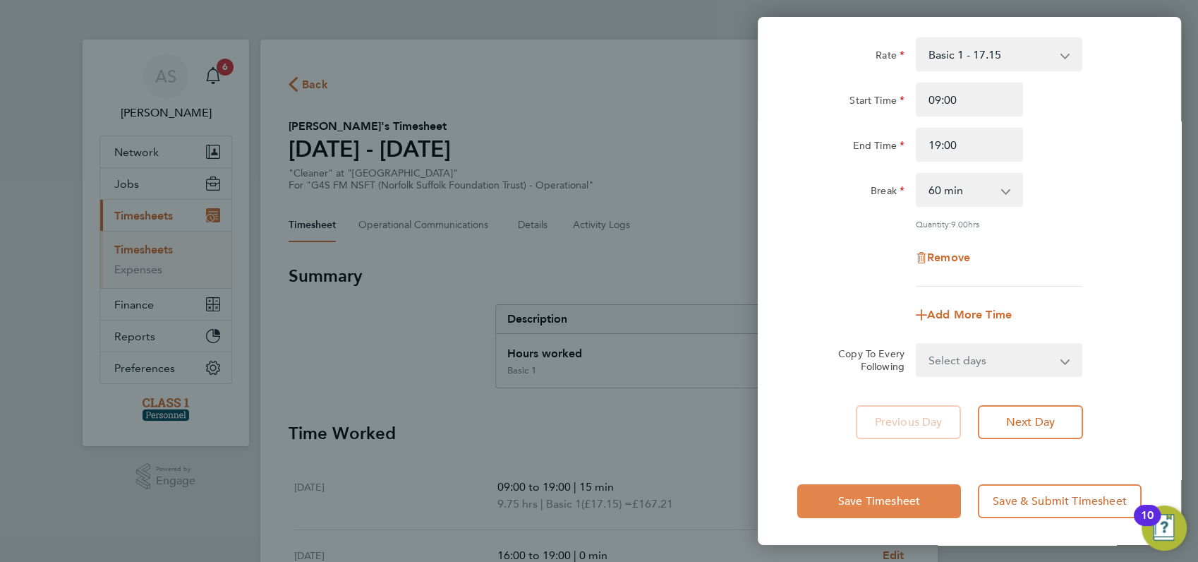
click at [912, 498] on span "Save Timesheet" at bounding box center [879, 501] width 82 height 14
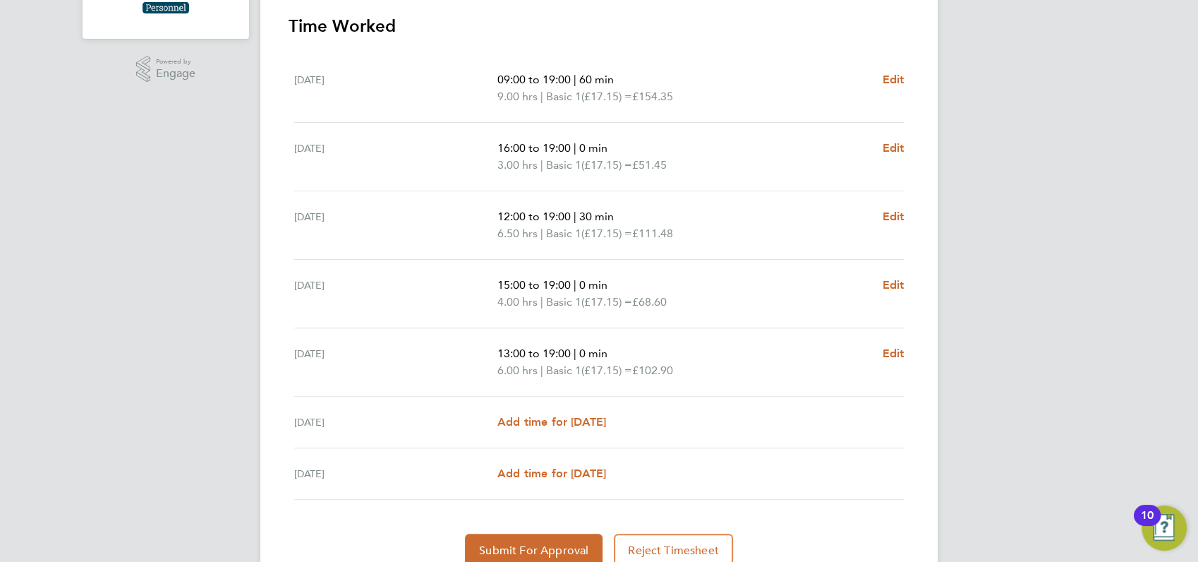
scroll to position [468, 0]
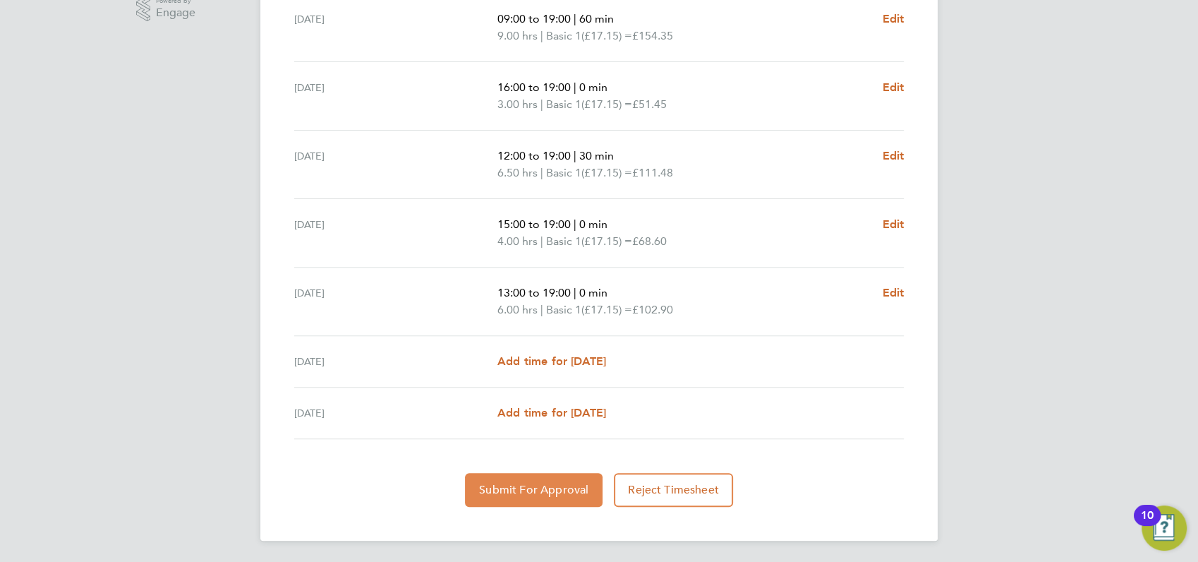
click at [547, 488] on span "Submit For Approval" at bounding box center [533, 490] width 109 height 14
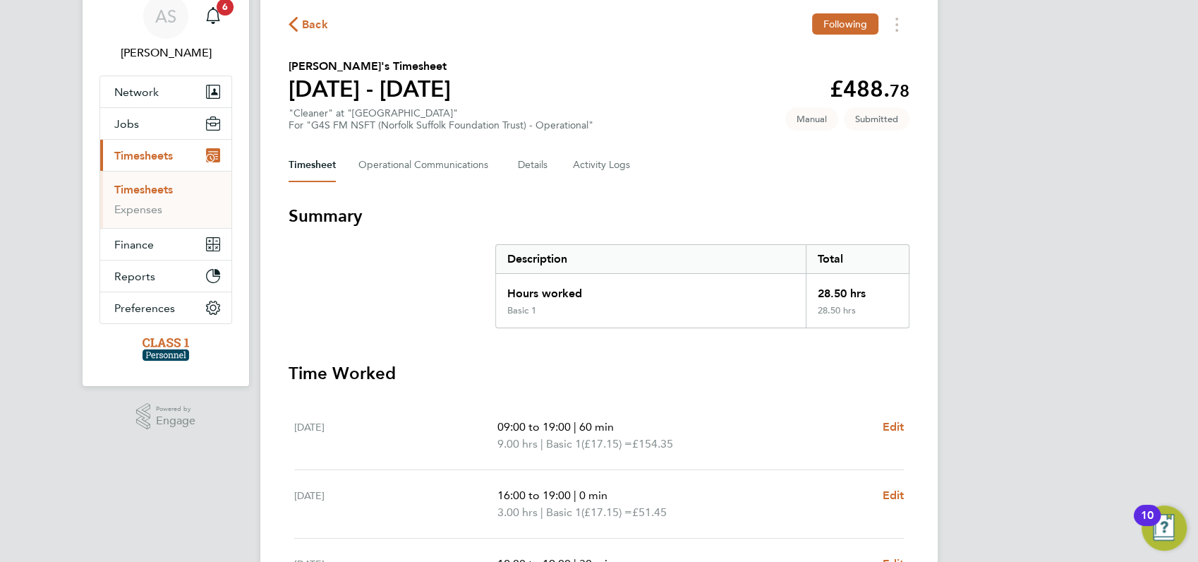
scroll to position [0, 0]
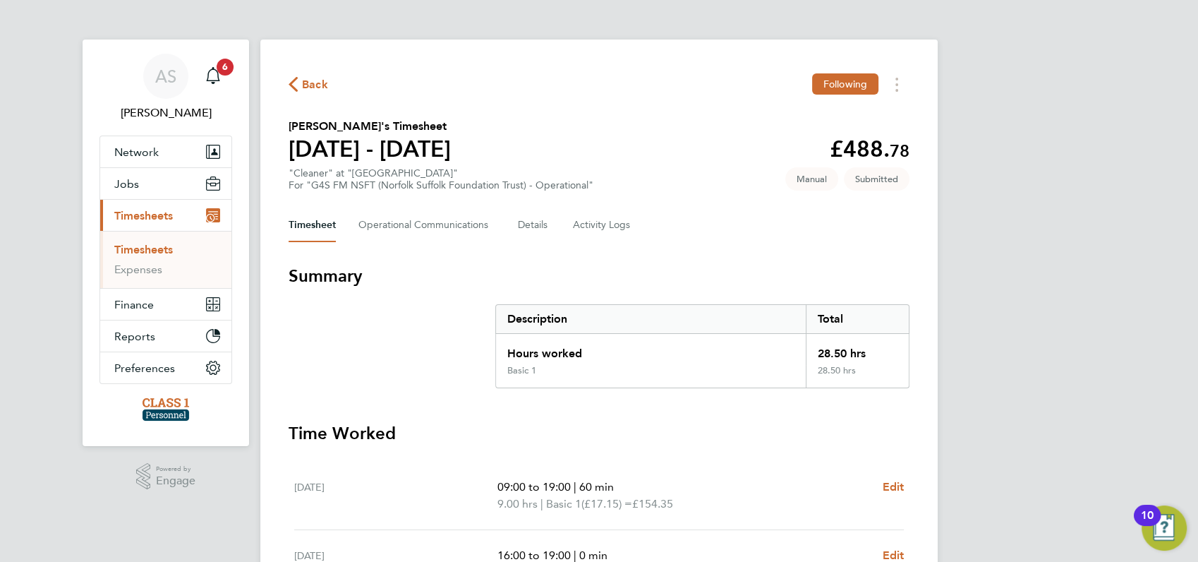
click at [142, 215] on span "Timesheets" at bounding box center [143, 215] width 59 height 13
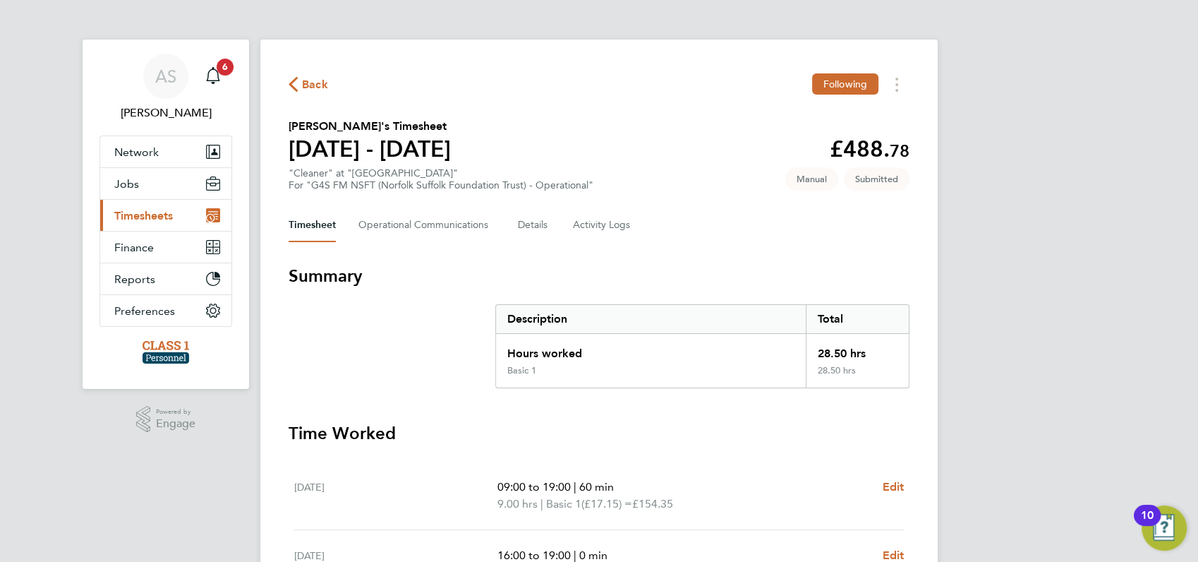
click at [134, 212] on span "Timesheets" at bounding box center [143, 215] width 59 height 13
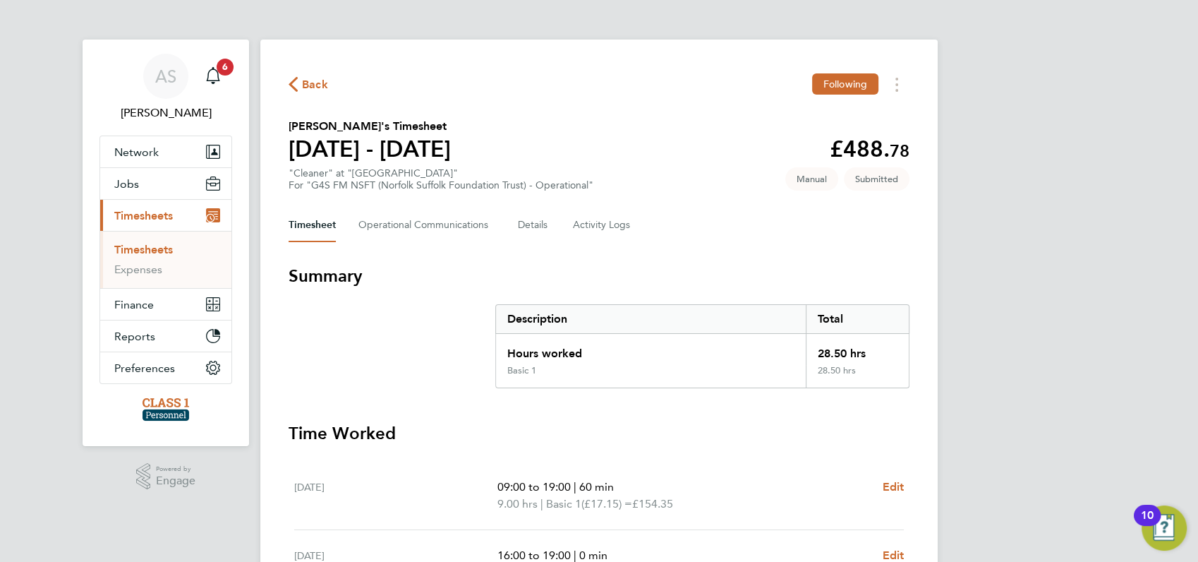
click at [146, 215] on span "Timesheets" at bounding box center [143, 215] width 59 height 13
click at [156, 210] on span "Timesheets" at bounding box center [143, 215] width 59 height 13
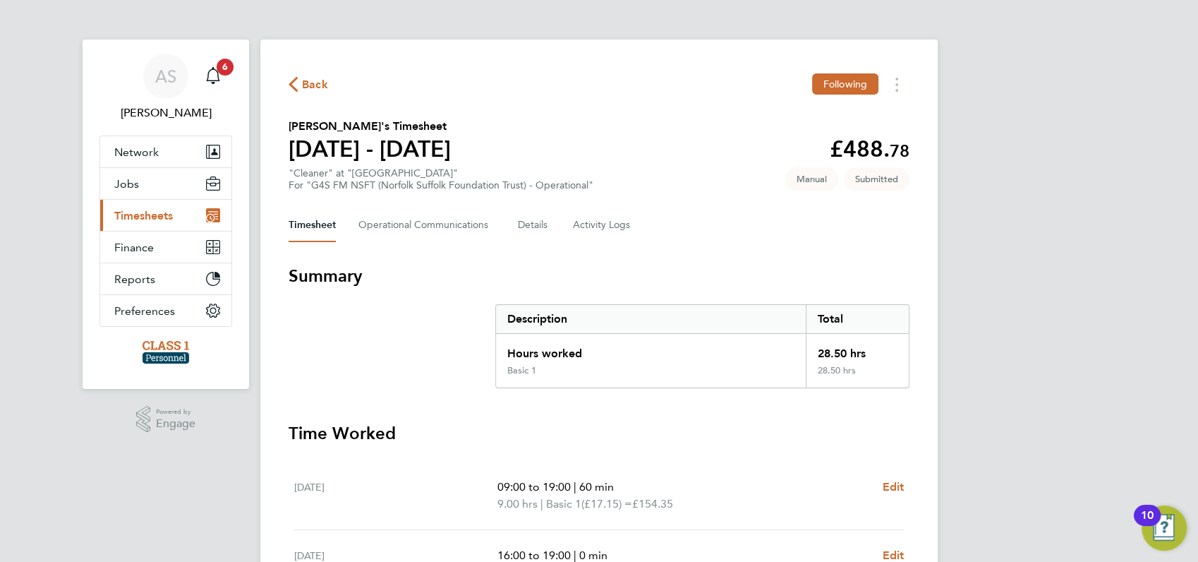
click at [156, 210] on span "Timesheets" at bounding box center [143, 215] width 59 height 13
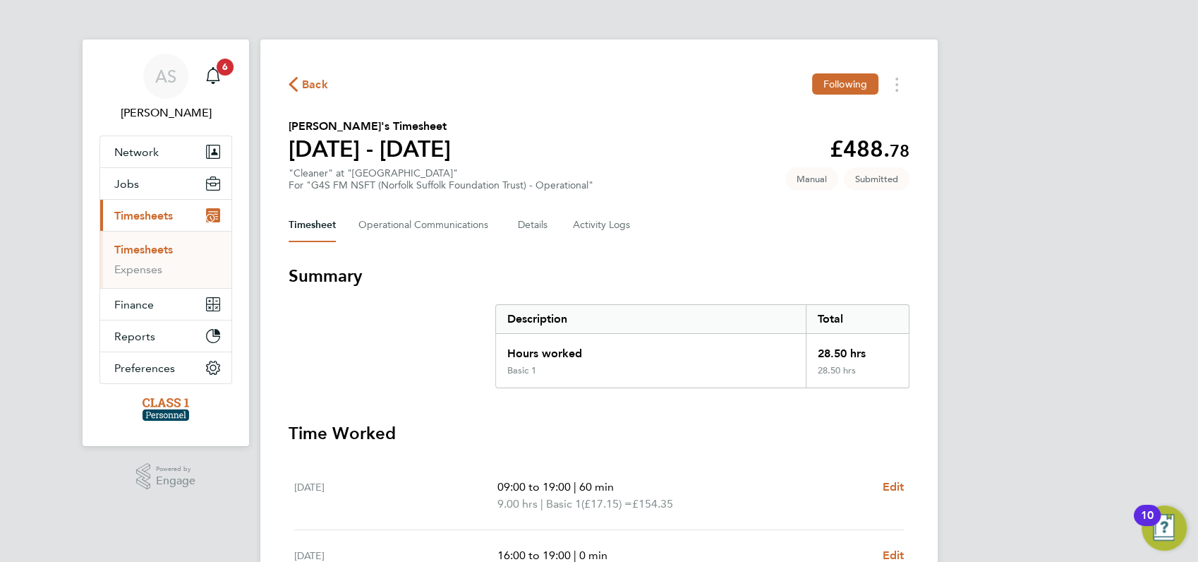
click at [145, 253] on link "Timesheets" at bounding box center [143, 249] width 59 height 13
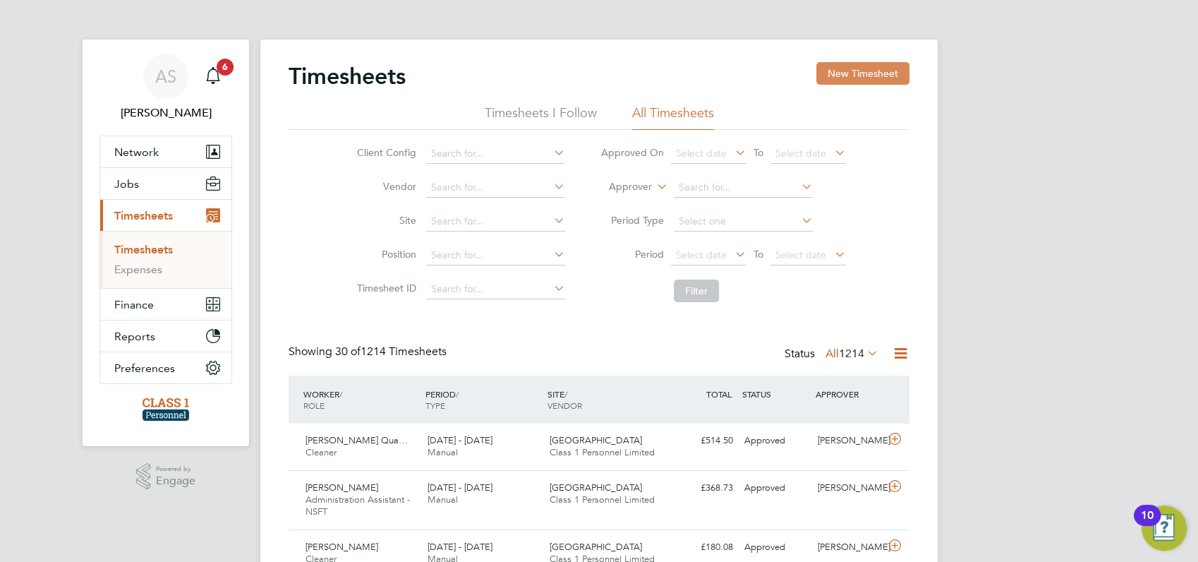
click at [865, 73] on button "New Timesheet" at bounding box center [863, 73] width 93 height 23
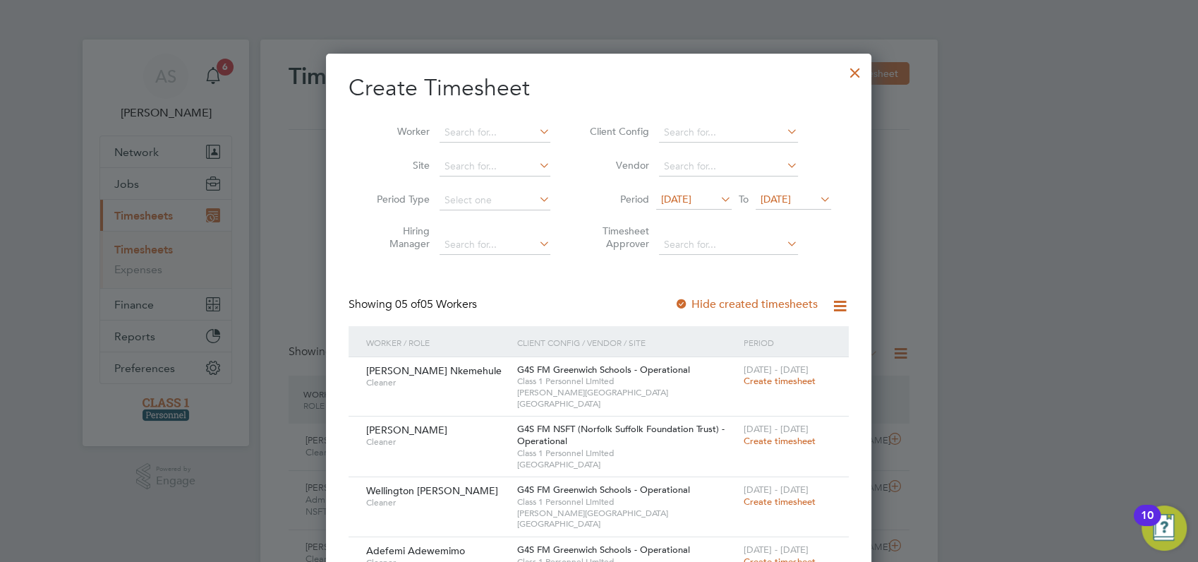
click at [718, 194] on icon at bounding box center [718, 199] width 0 height 20
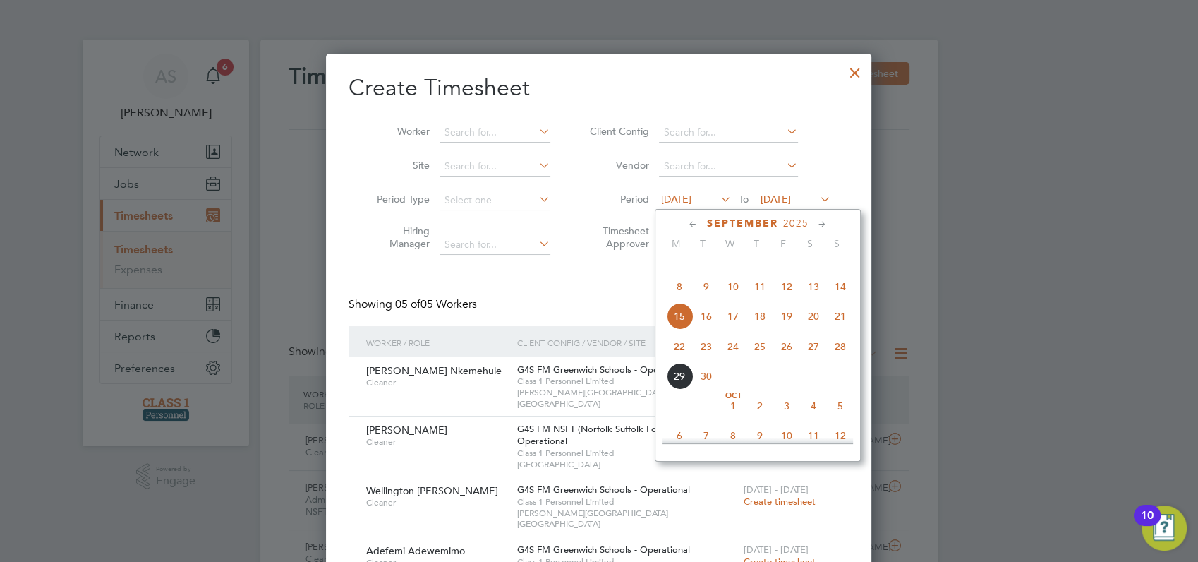
click at [678, 360] on span "22" at bounding box center [679, 346] width 27 height 27
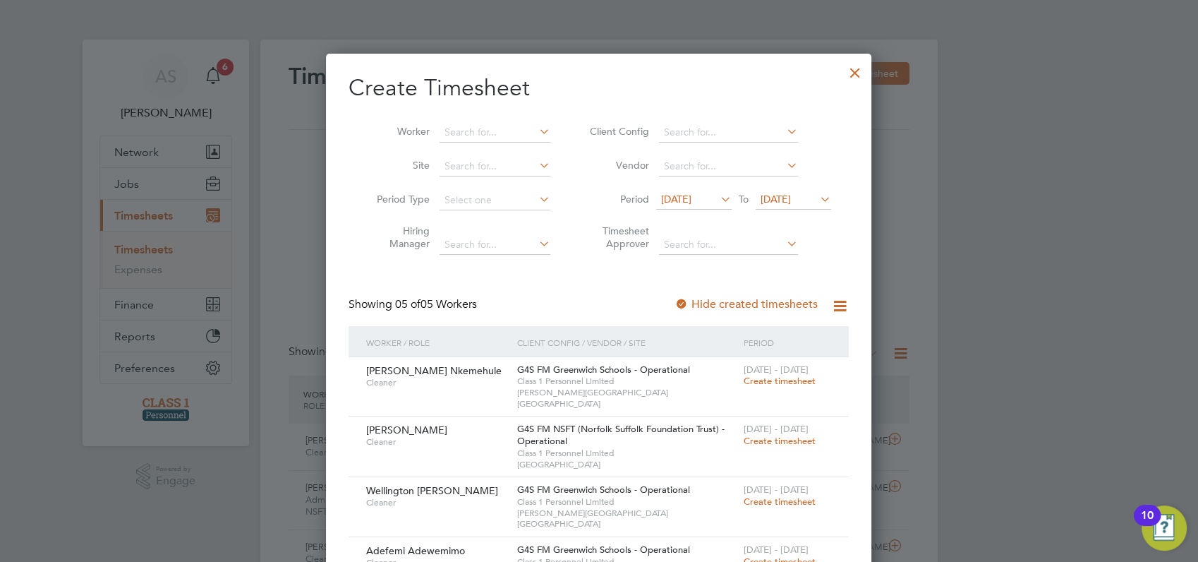
click at [791, 199] on span "[DATE]" at bounding box center [776, 199] width 30 height 13
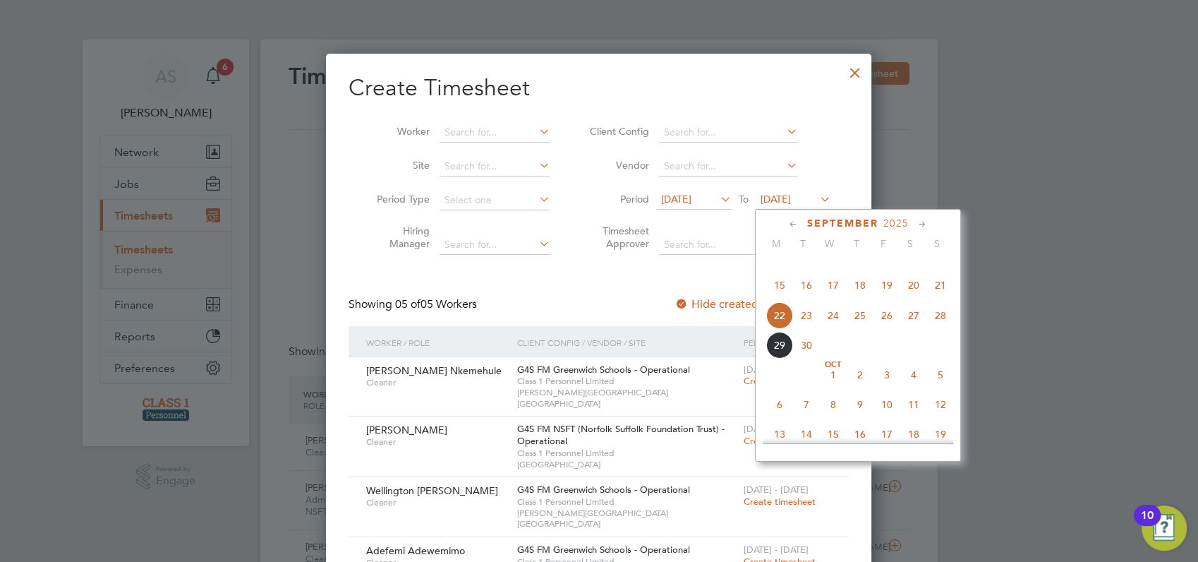
click at [940, 329] on span "28" at bounding box center [940, 315] width 27 height 27
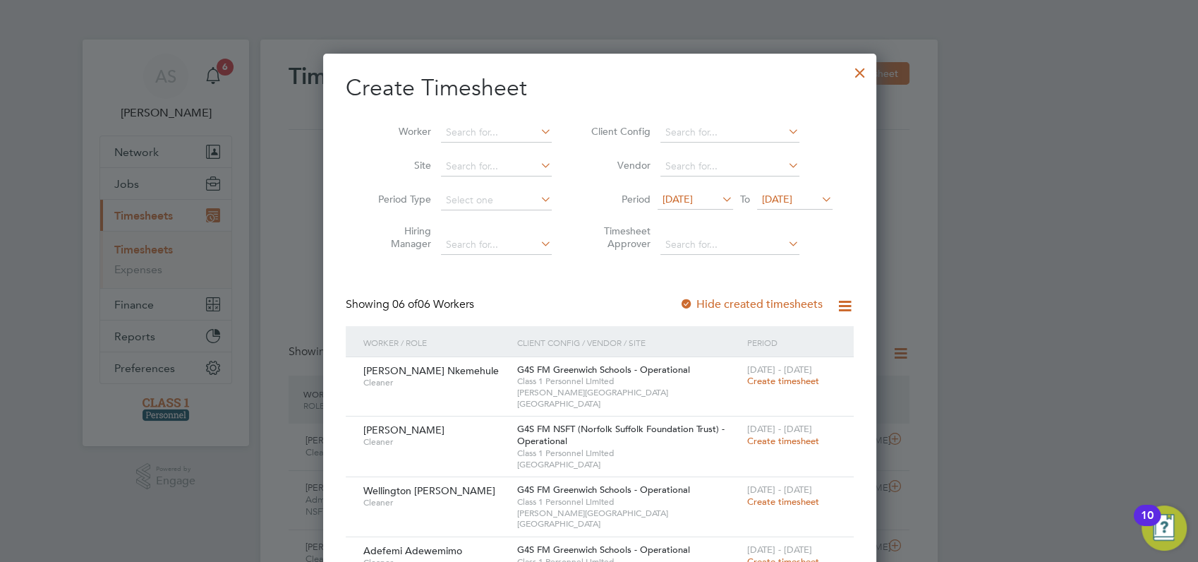
click at [1003, 274] on div at bounding box center [599, 281] width 1198 height 562
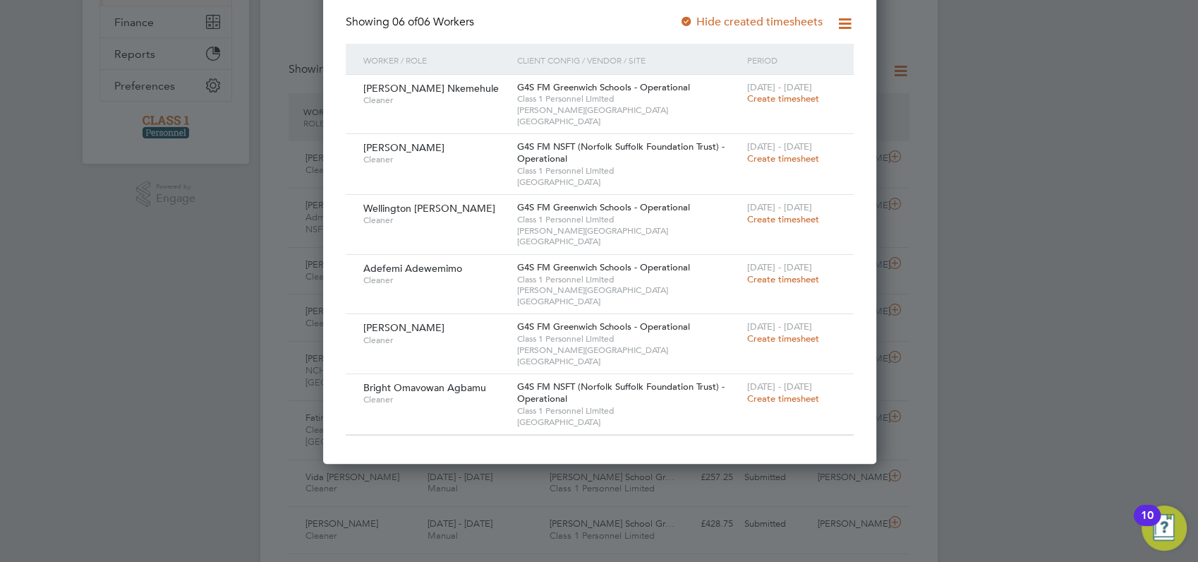
click at [798, 152] on span "Create timesheet" at bounding box center [783, 158] width 72 height 12
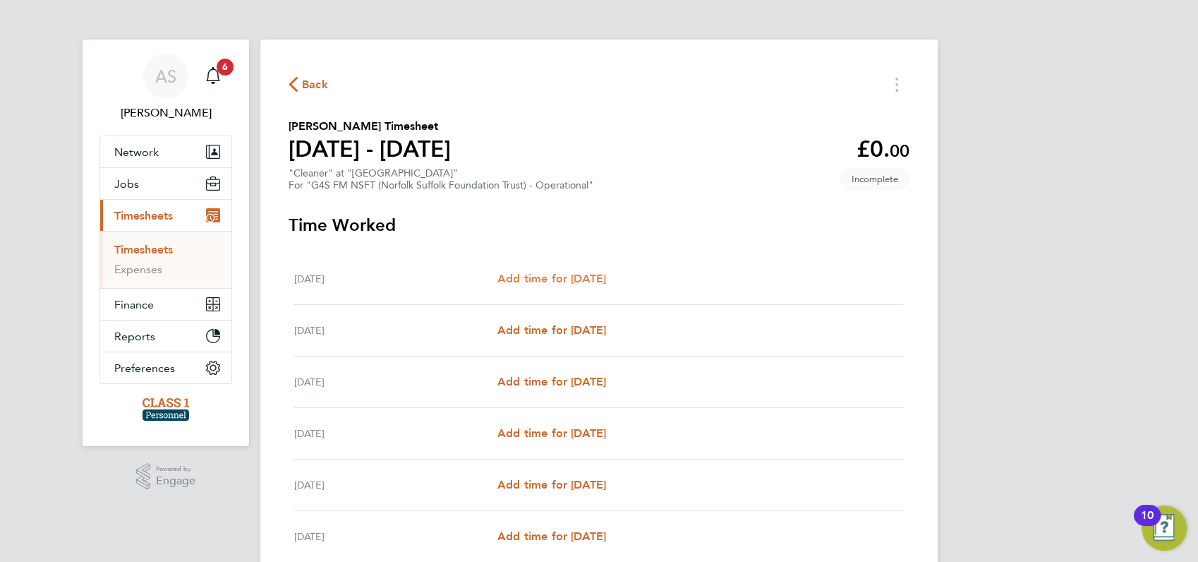
click at [567, 275] on span "Add time for Mon 22 Sep" at bounding box center [552, 278] width 109 height 13
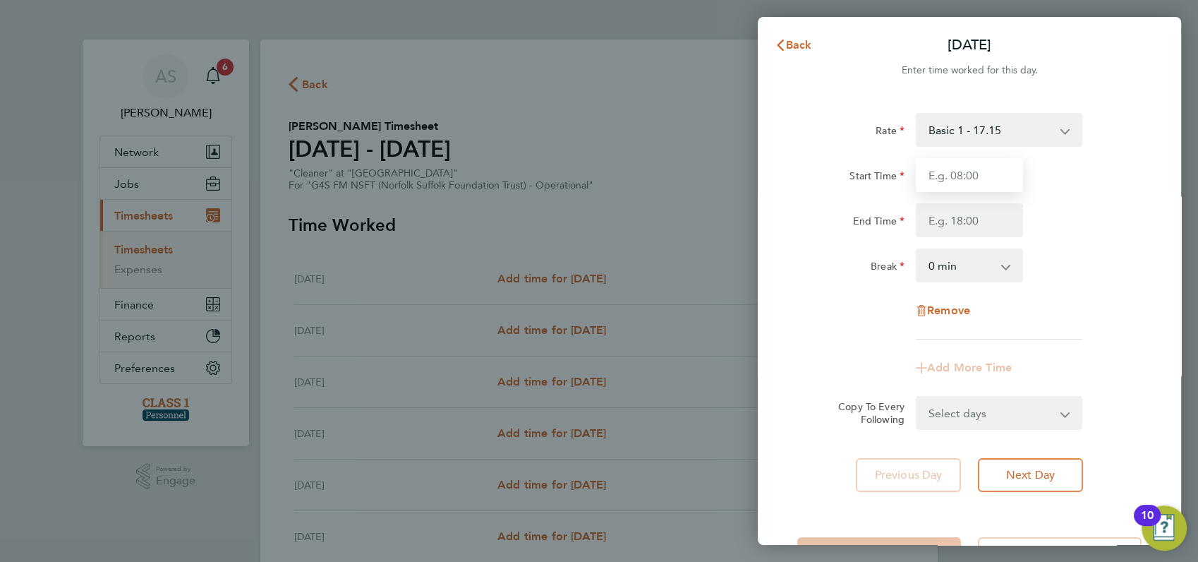
click at [957, 178] on input "Start Time" at bounding box center [969, 175] width 107 height 34
type input "15:00"
click at [943, 226] on input "End Time" at bounding box center [969, 220] width 107 height 34
type input "19:00"
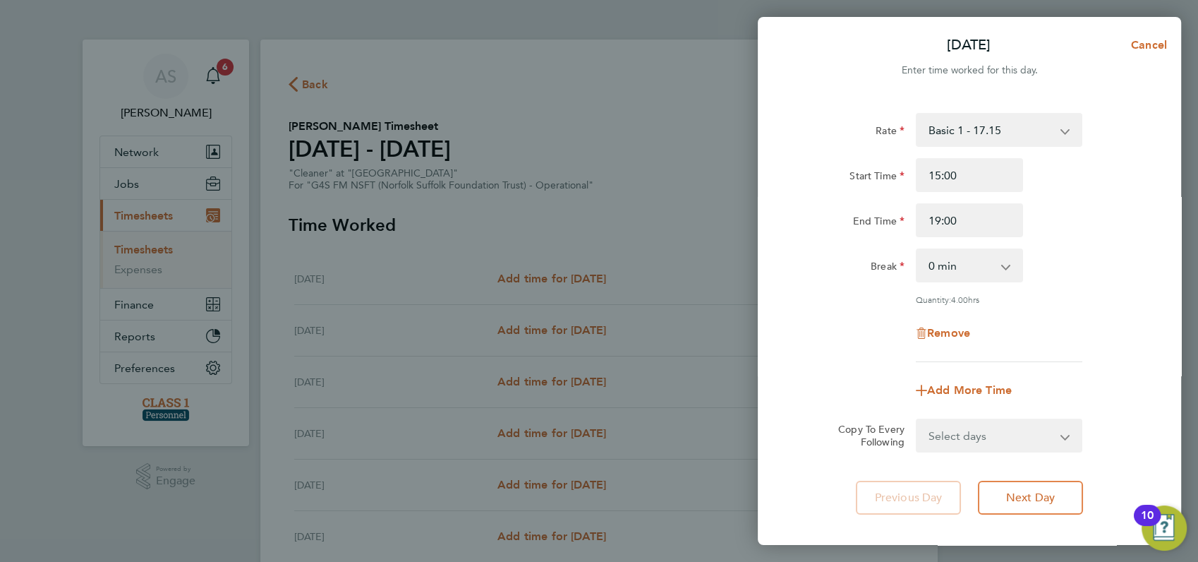
click at [1057, 220] on div "End Time 19:00" at bounding box center [970, 220] width 356 height 34
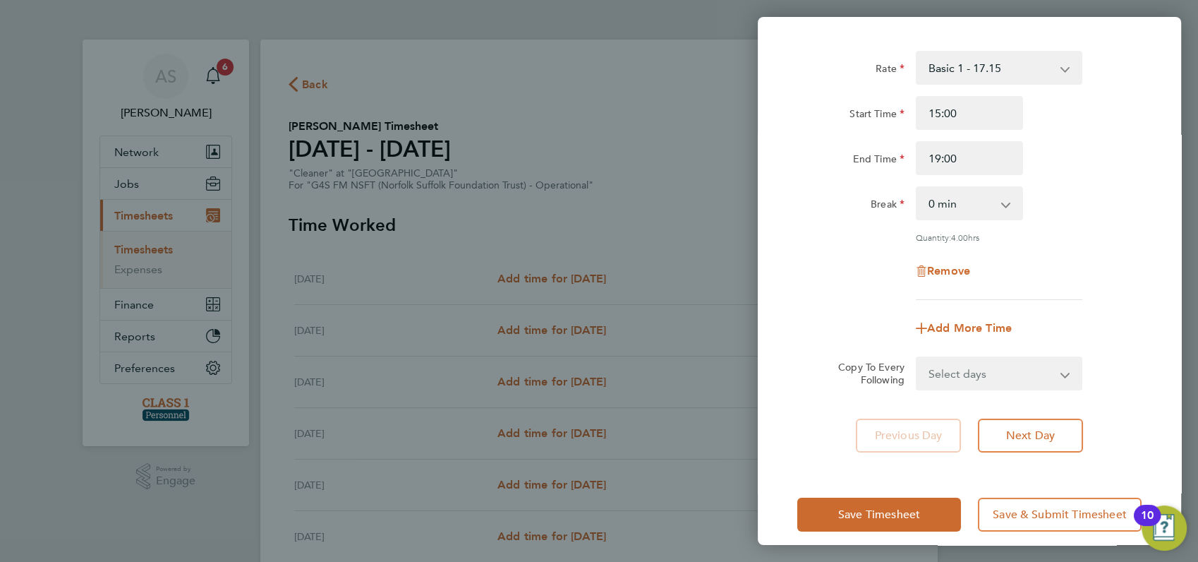
scroll to position [76, 0]
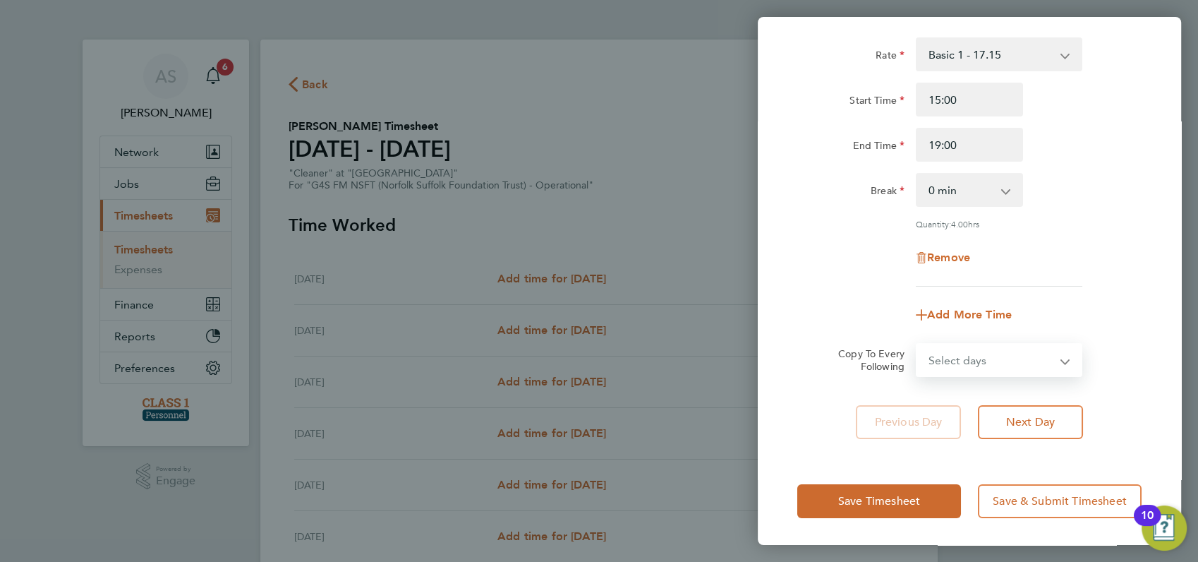
click at [1009, 359] on select "Select days Day Weekday (Mon-Fri) Weekend (Sat-Sun) Tuesday Wednesday Thursday …" at bounding box center [991, 359] width 148 height 31
select select "WEEKDAY"
click at [917, 344] on select "Select days Day Weekday (Mon-Fri) Weekend (Sat-Sun) Tuesday Wednesday Thursday …" at bounding box center [991, 359] width 148 height 31
select select "2025-09-28"
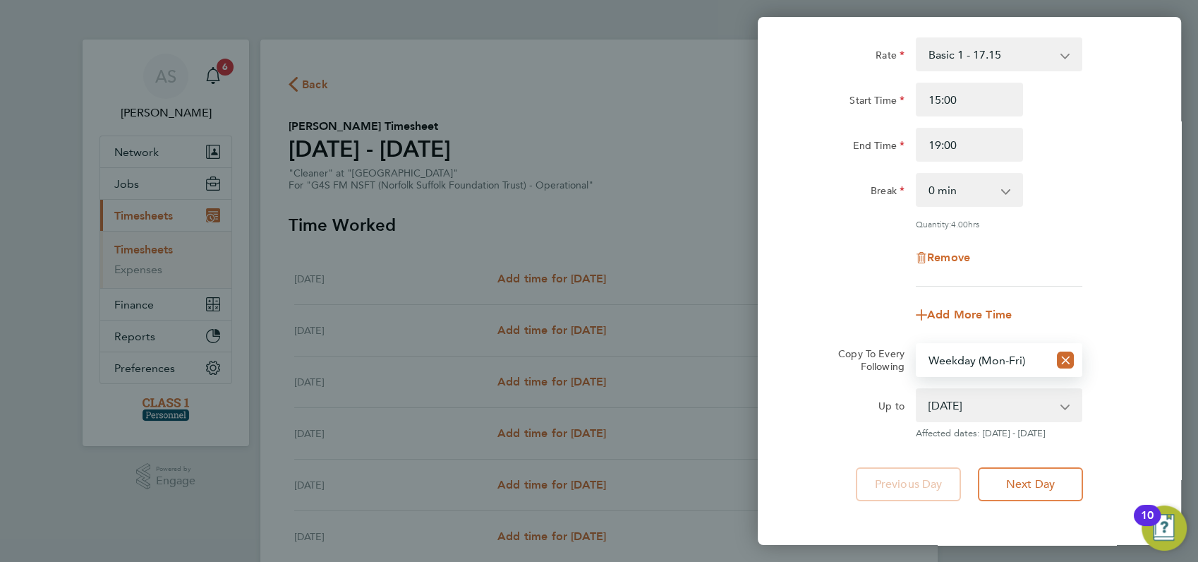
click at [1144, 287] on div "Rate Basic 1 - 17.15 Start Time 15:00 End Time 19:00 Break 0 min 15 min 30 min …" at bounding box center [969, 269] width 423 height 498
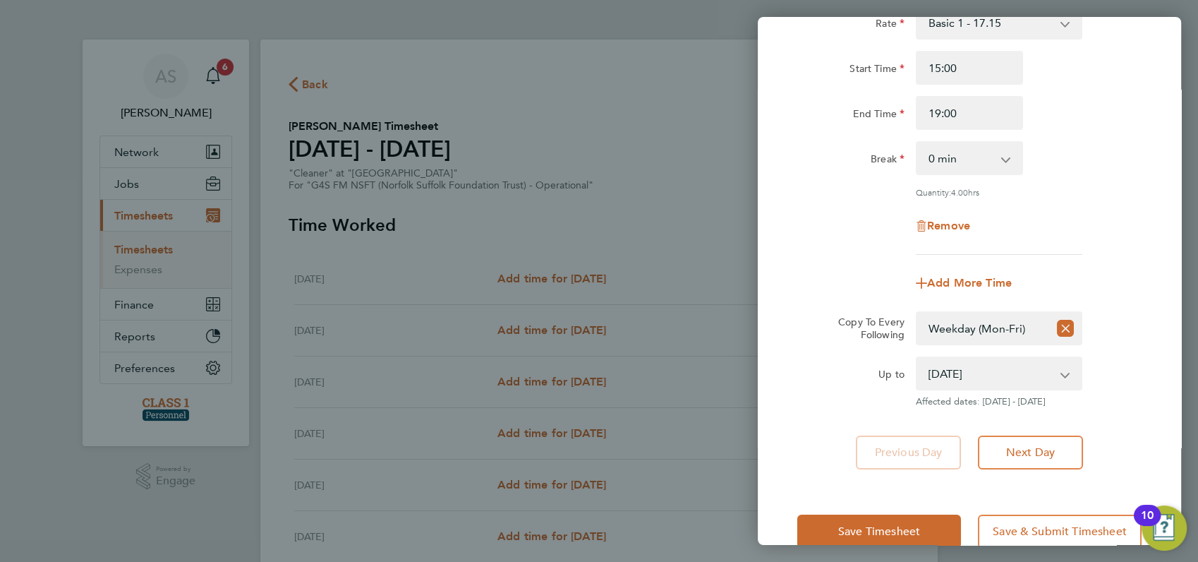
scroll to position [138, 0]
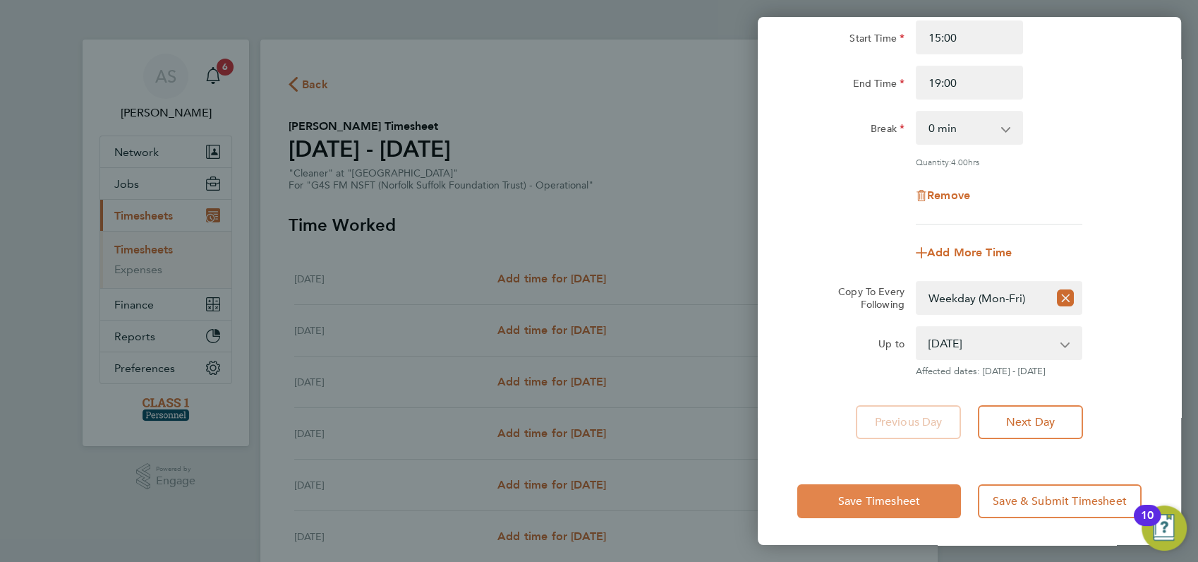
click at [872, 495] on span "Save Timesheet" at bounding box center [879, 501] width 82 height 14
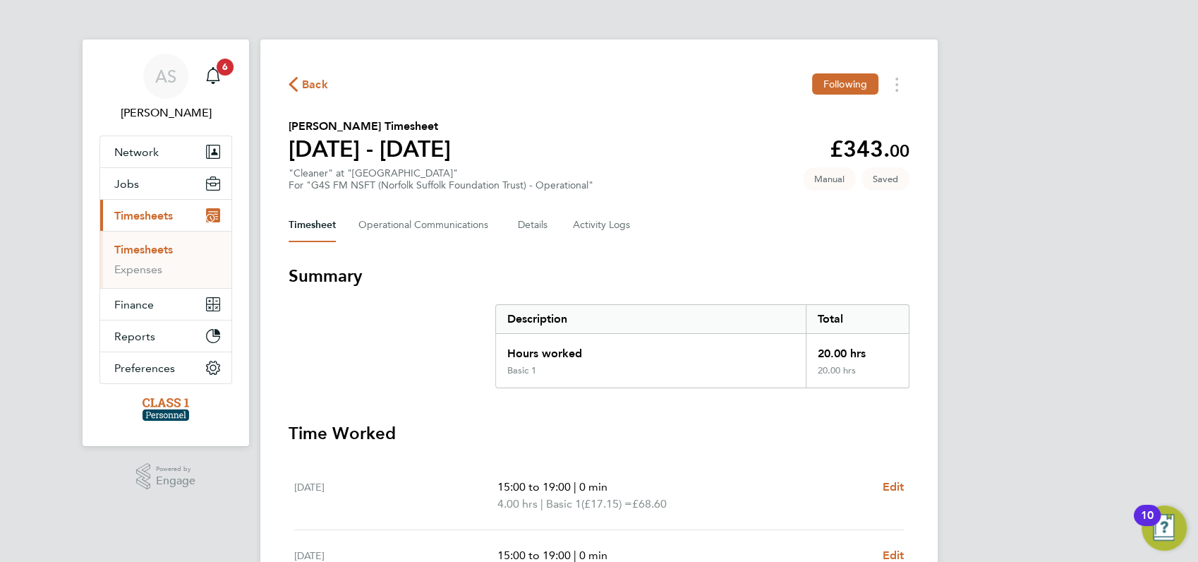
click at [1059, 359] on div "AS Angela Sabaroche Notifications 6 Applications: Network Businesses Sites Work…" at bounding box center [599, 515] width 1198 height 1031
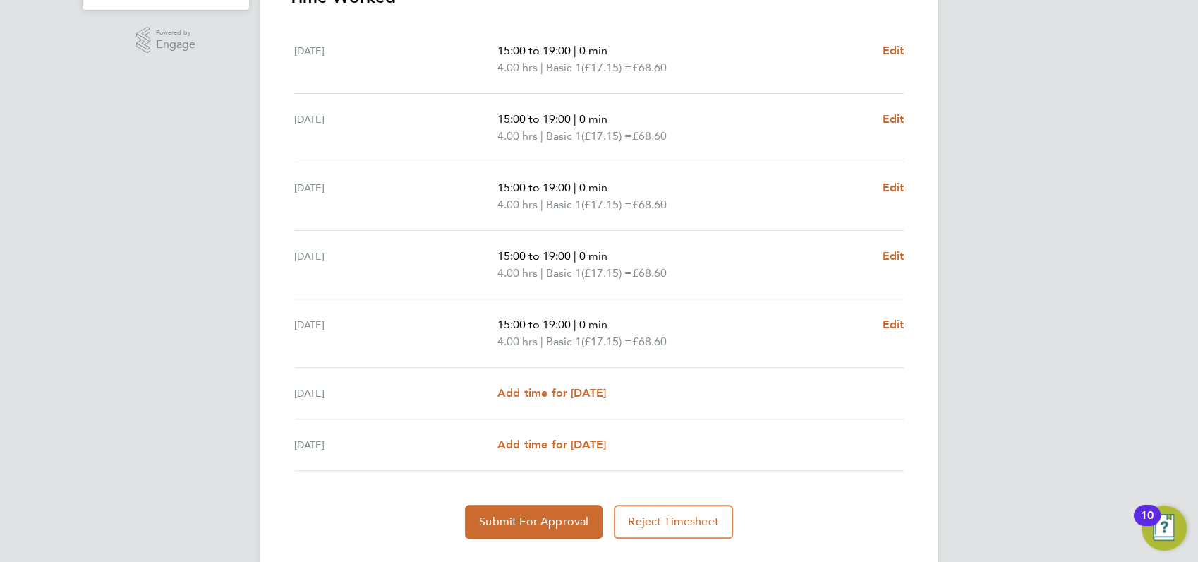
scroll to position [405, 0]
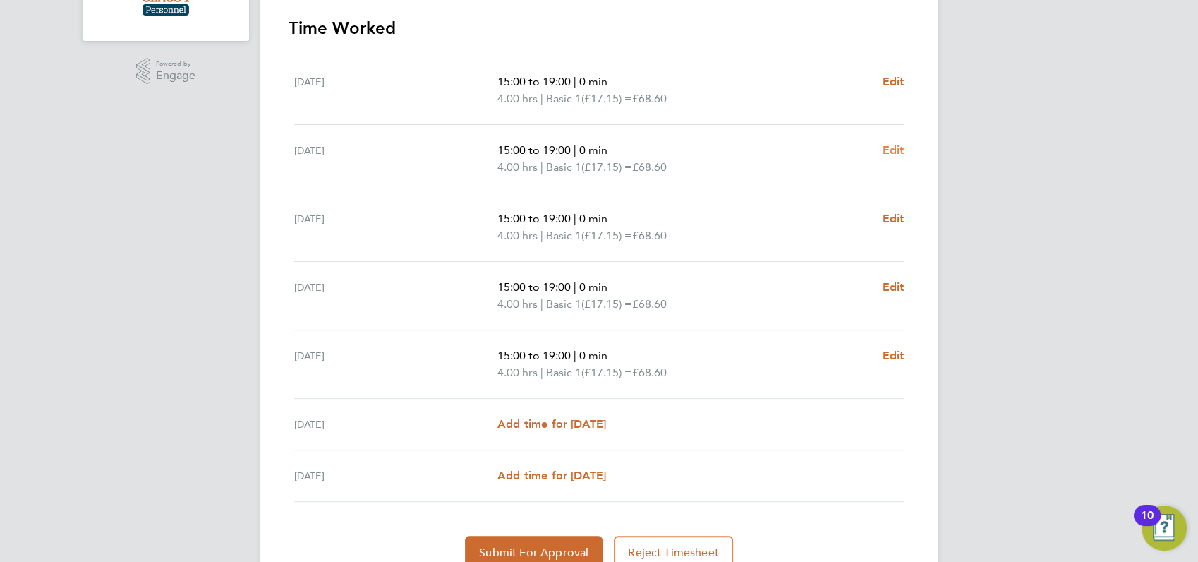
click at [892, 152] on span "Edit" at bounding box center [893, 149] width 22 height 13
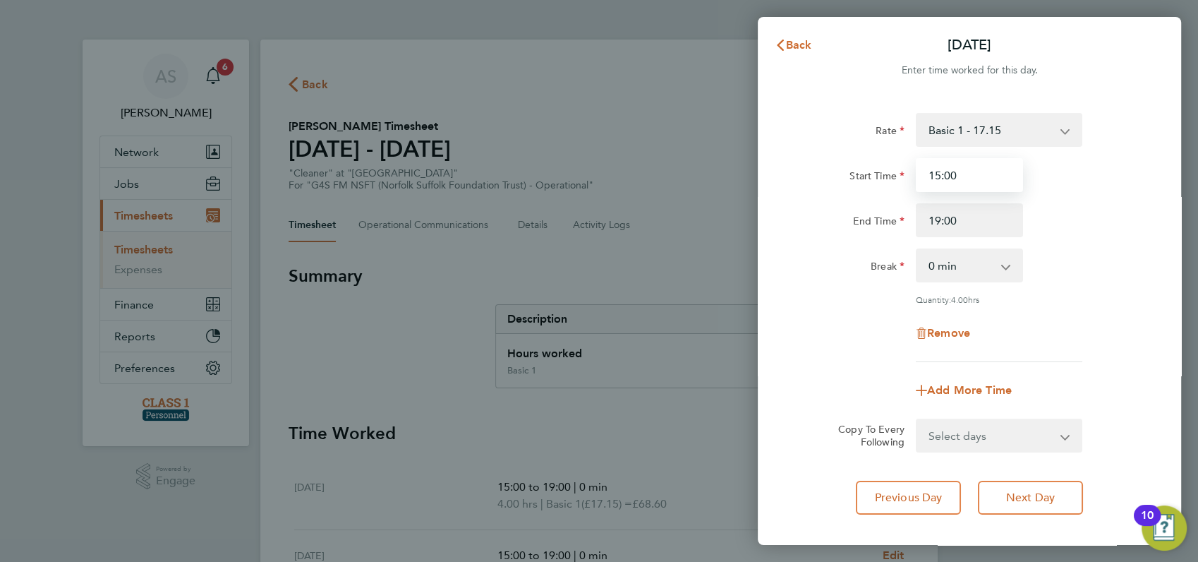
click at [965, 169] on input "15:00" at bounding box center [969, 175] width 107 height 34
type input "1"
type input "12:00"
click at [1125, 217] on div "End Time 19:00" at bounding box center [970, 220] width 356 height 34
click at [1048, 492] on span "Next Day" at bounding box center [1030, 498] width 49 height 14
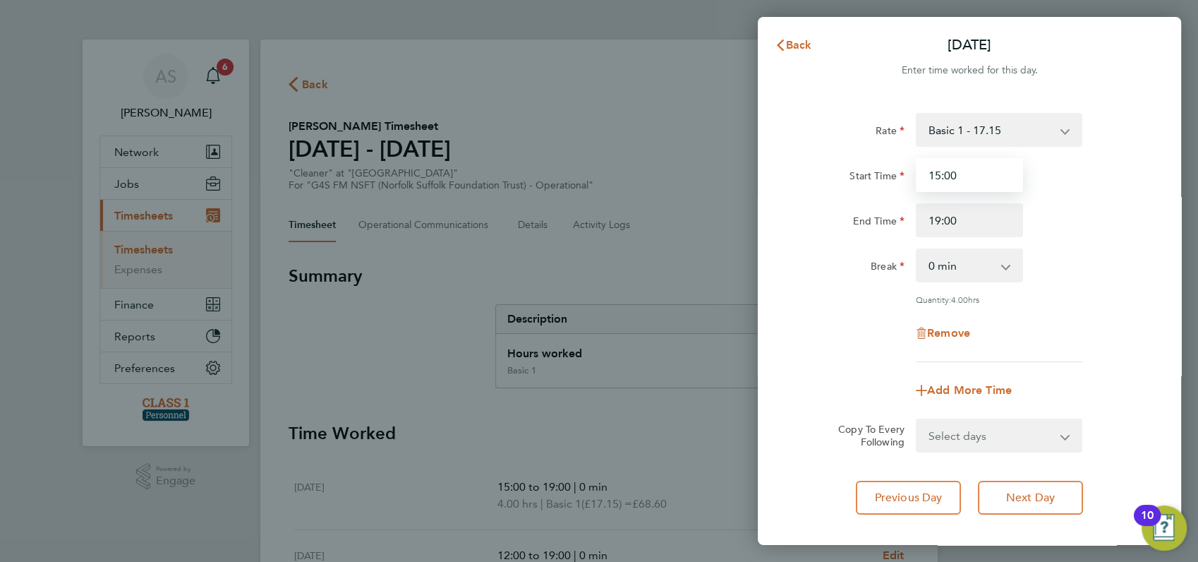
click at [968, 175] on input "15:00" at bounding box center [969, 175] width 107 height 34
type input "1"
type input "12:00"
click at [1060, 215] on div "End Time 19:00" at bounding box center [970, 220] width 356 height 34
click at [1022, 497] on span "Next Day" at bounding box center [1030, 498] width 49 height 14
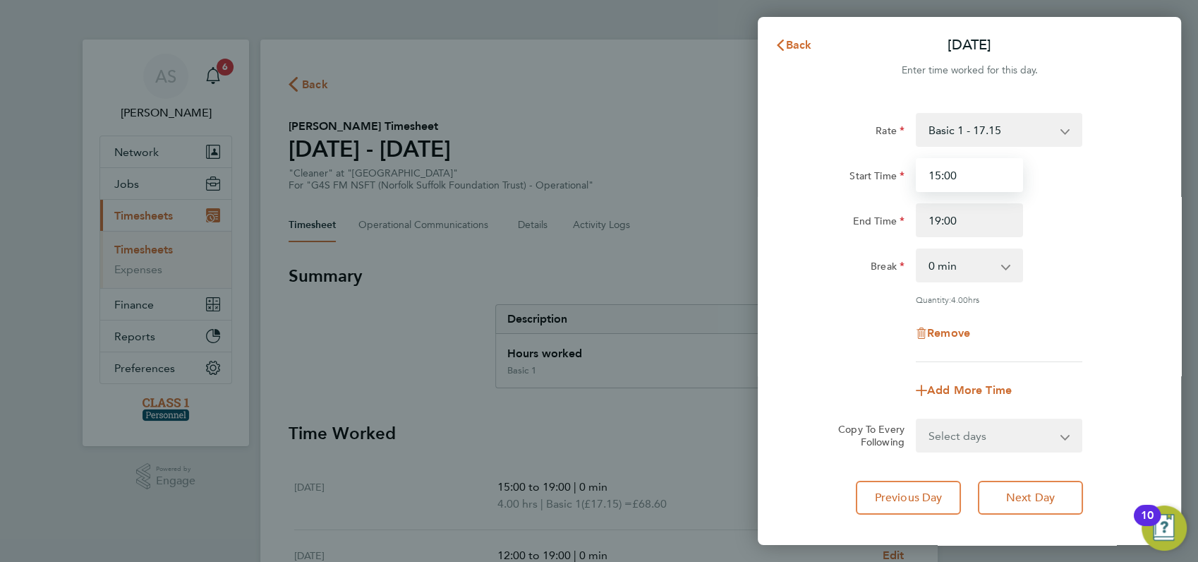
click at [966, 179] on input "15:00" at bounding box center [969, 175] width 107 height 34
type input "1"
type input "12:00"
click at [1081, 227] on div "End Time 19:00" at bounding box center [970, 220] width 356 height 34
click at [1042, 496] on span "Next Day" at bounding box center [1030, 498] width 49 height 14
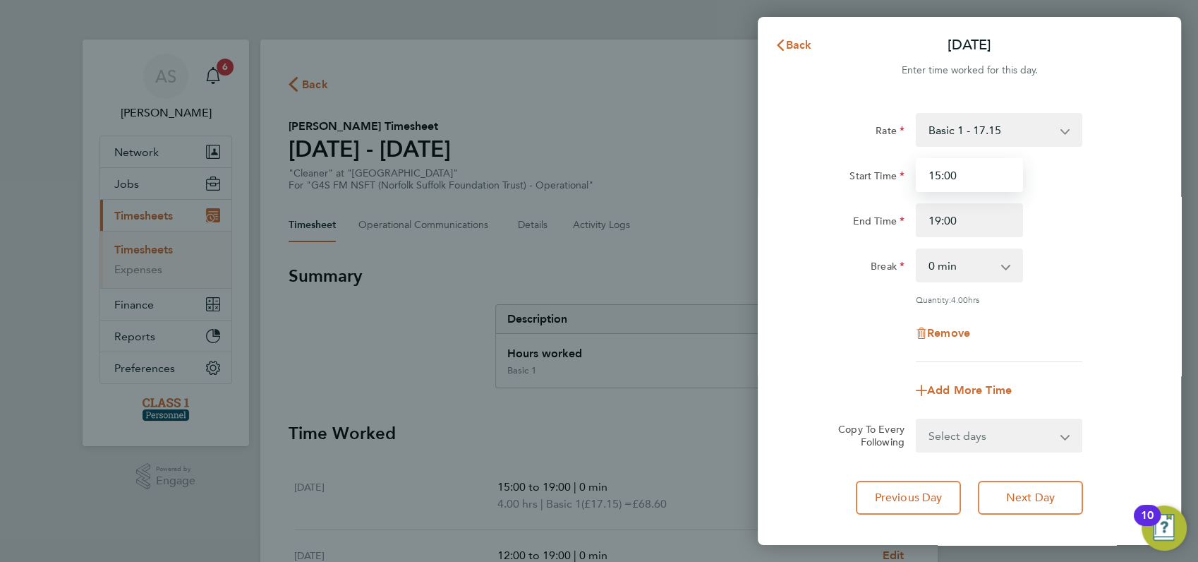
click at [964, 173] on input "15:00" at bounding box center [969, 175] width 107 height 34
type input "1"
type input "12:00"
click at [1105, 199] on div "Start Time 12:00 End Time 19:00" at bounding box center [970, 197] width 356 height 79
click at [1105, 354] on div "Rate Basic 1 - 17.15 Start Time 12:00 End Time 19:00 Break 0 min 15 min 30 min …" at bounding box center [970, 237] width 344 height 249
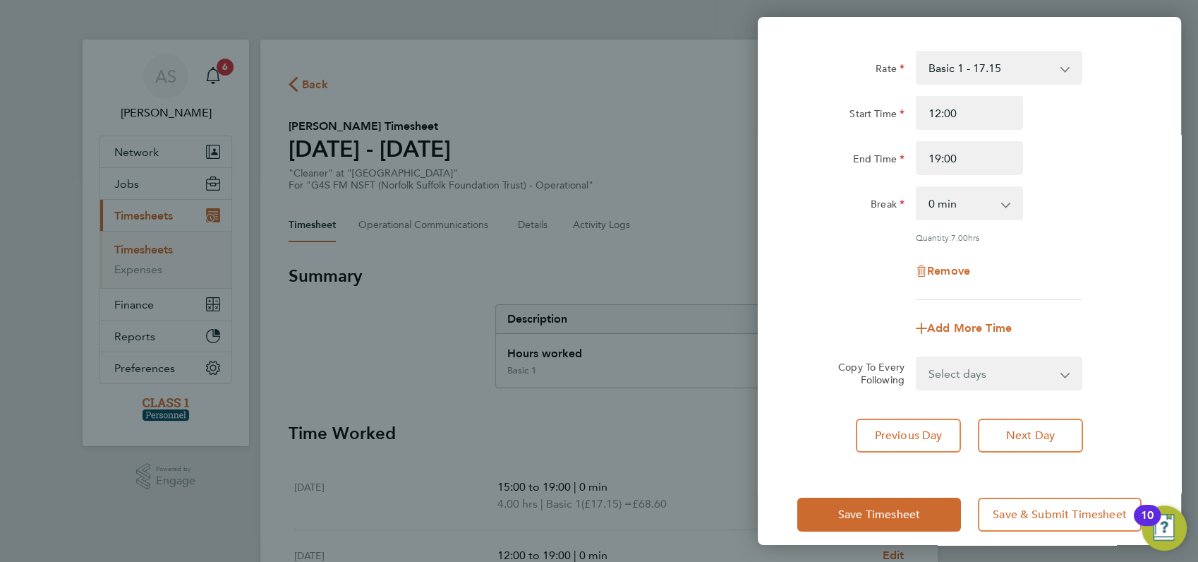
scroll to position [76, 0]
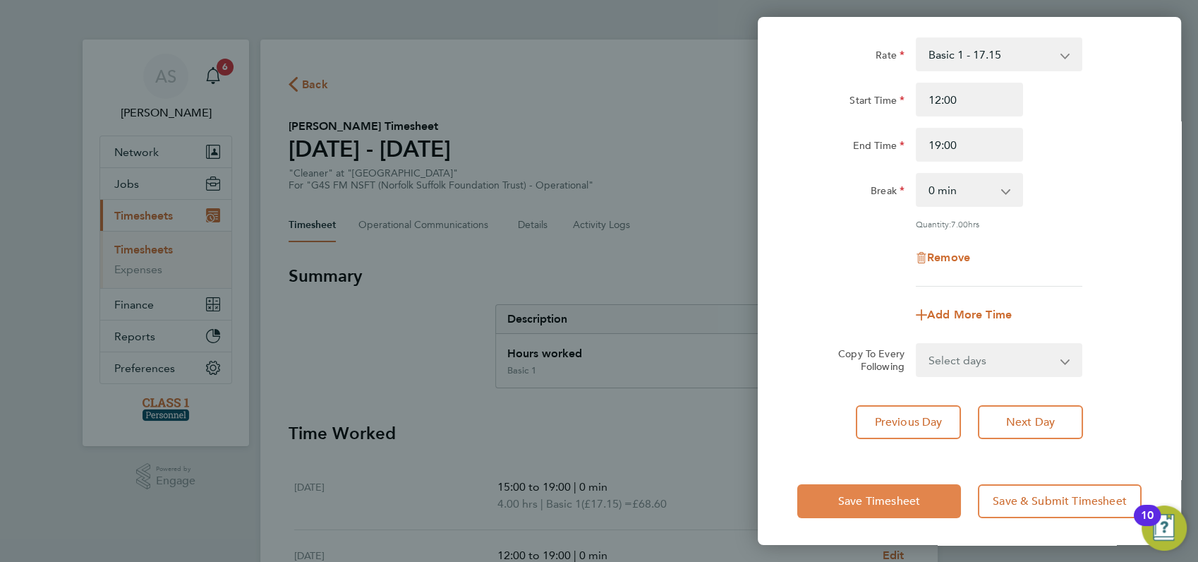
click at [886, 494] on span "Save Timesheet" at bounding box center [879, 501] width 82 height 14
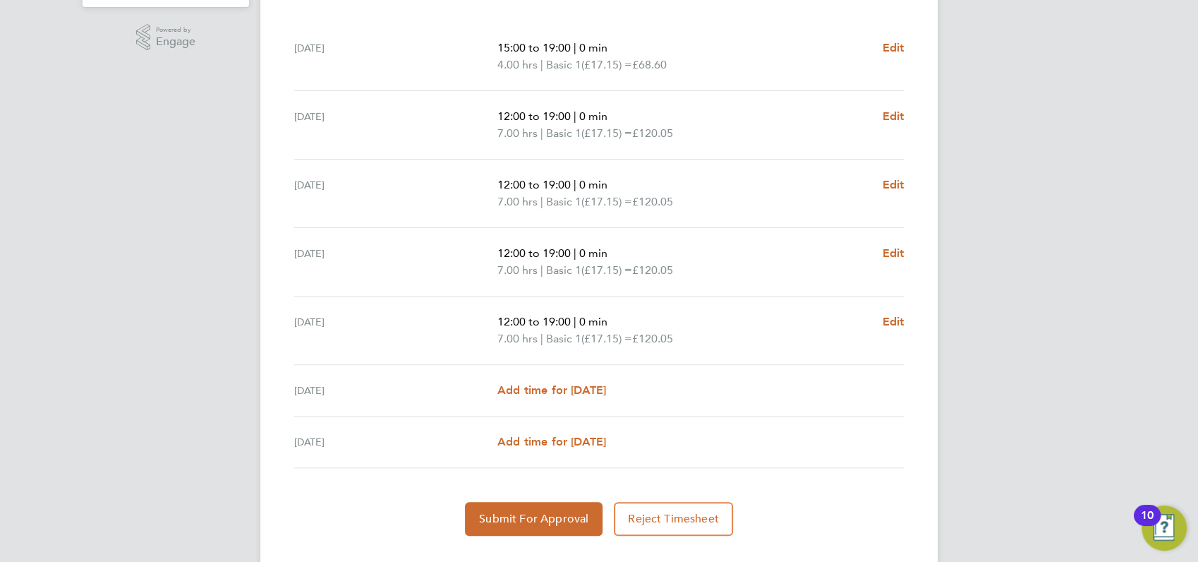
scroll to position [468, 0]
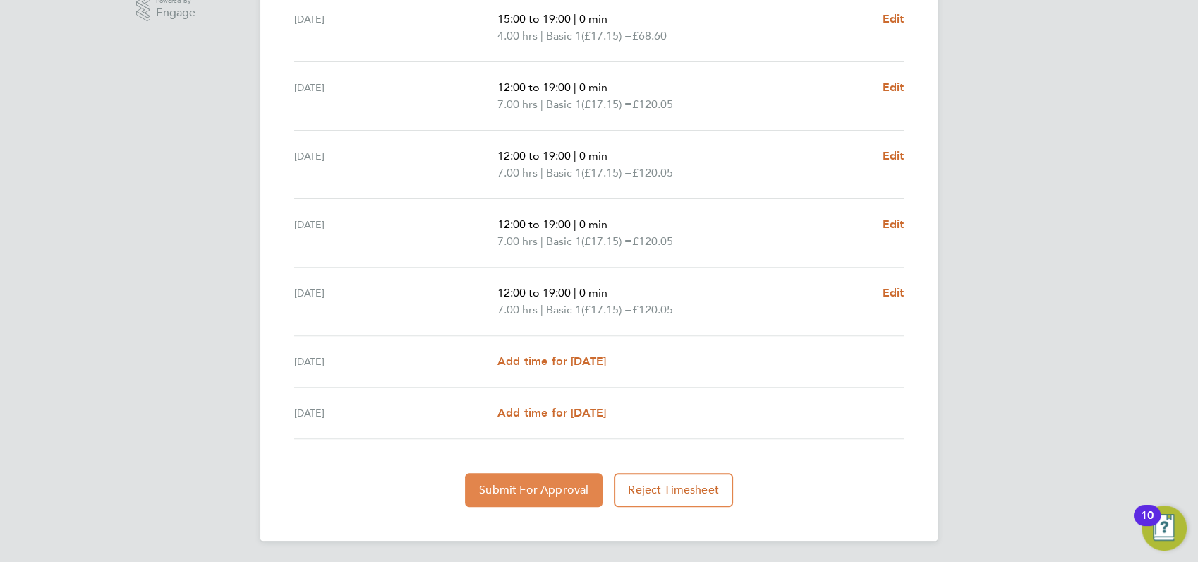
click at [551, 488] on span "Submit For Approval" at bounding box center [533, 490] width 109 height 14
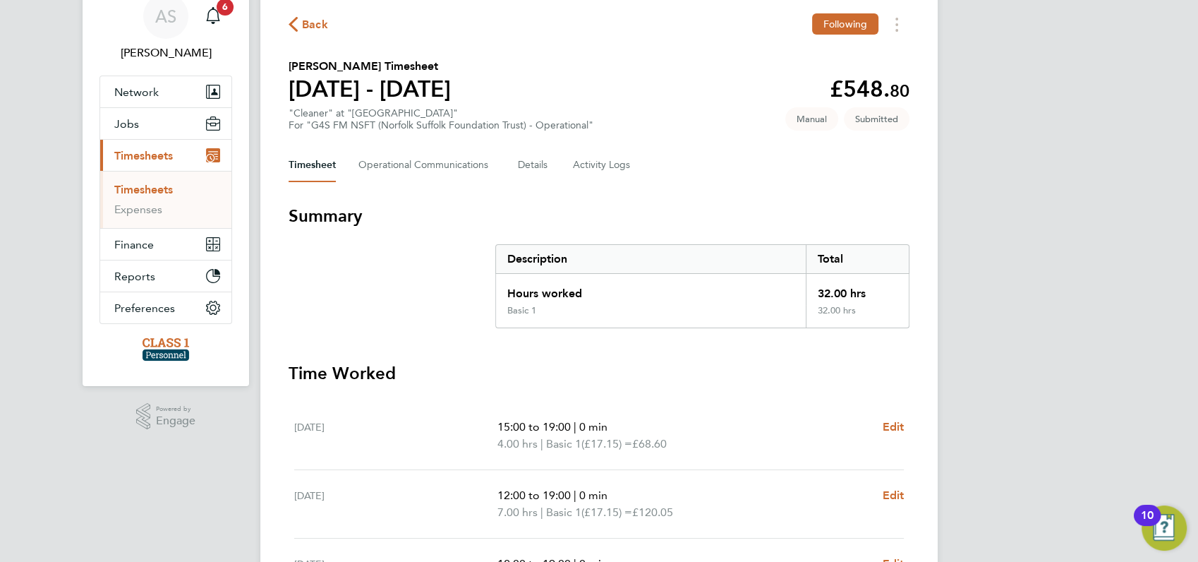
scroll to position [0, 0]
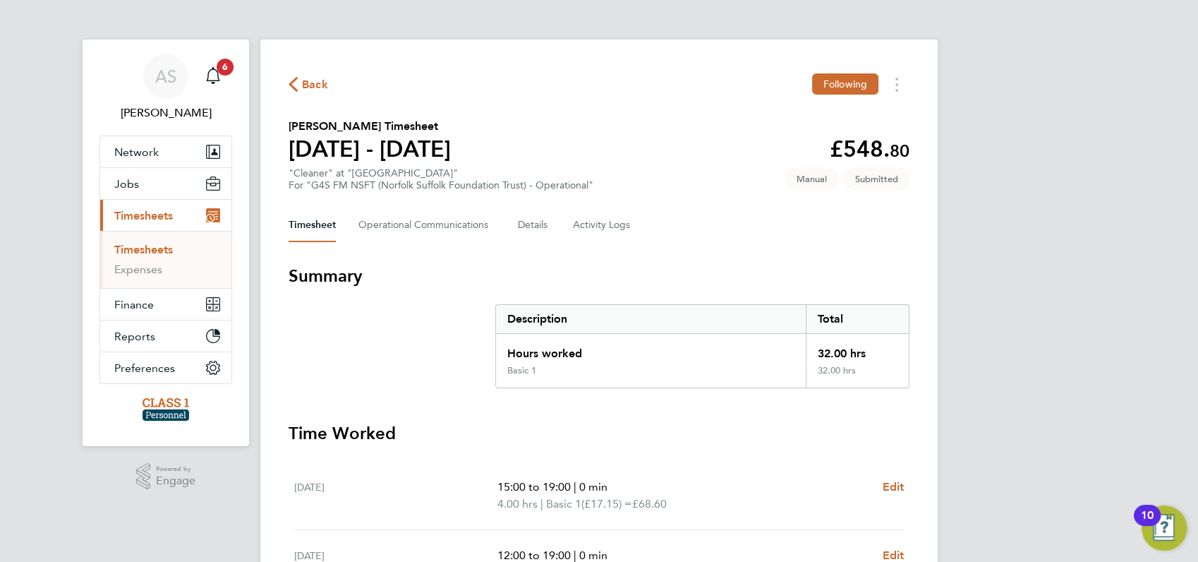
click at [141, 211] on span "Timesheets" at bounding box center [143, 215] width 59 height 13
click at [126, 185] on span "Jobs" at bounding box center [126, 183] width 25 height 13
click at [144, 218] on link "Vacancies" at bounding box center [139, 217] width 50 height 13
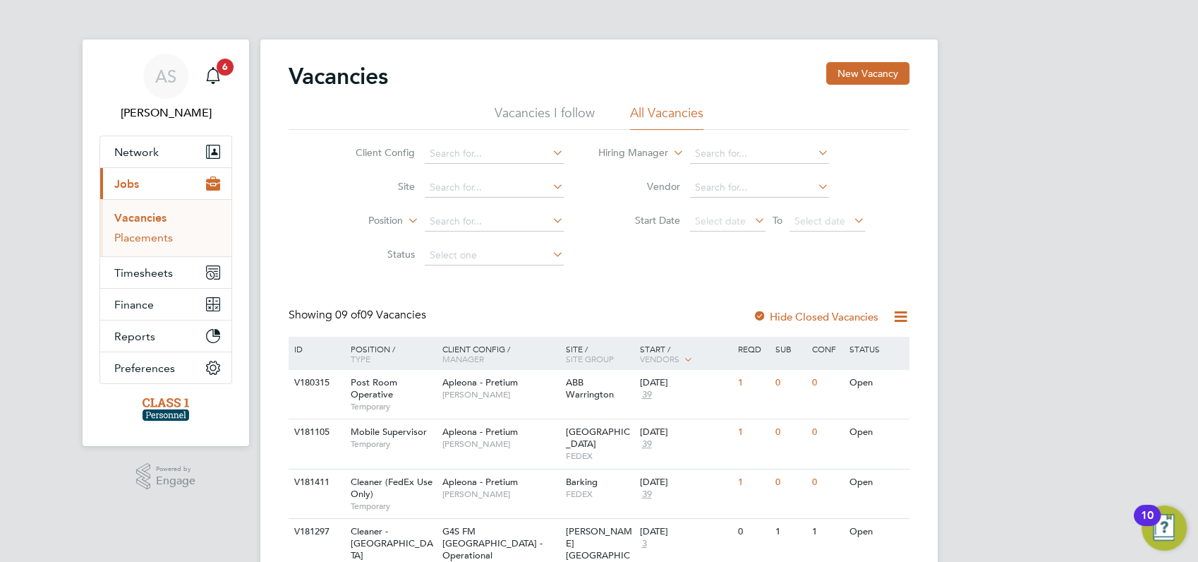
click at [137, 239] on link "Placements" at bounding box center [143, 237] width 59 height 13
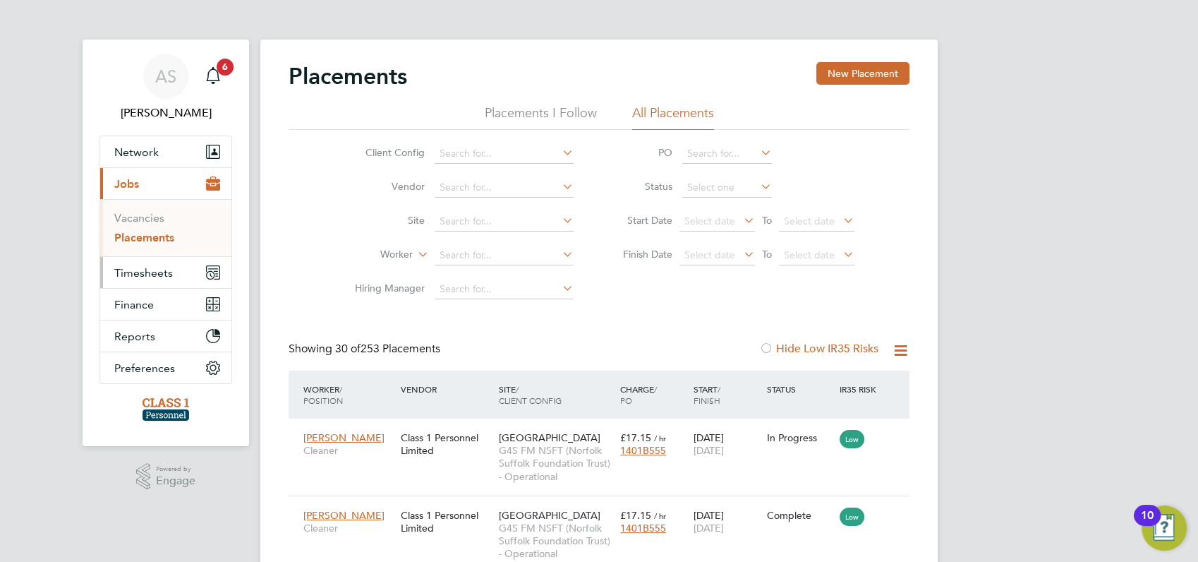
scroll to position [66, 122]
click at [138, 271] on span "Timesheets" at bounding box center [143, 272] width 59 height 13
click at [137, 249] on link "Timesheets" at bounding box center [143, 249] width 59 height 13
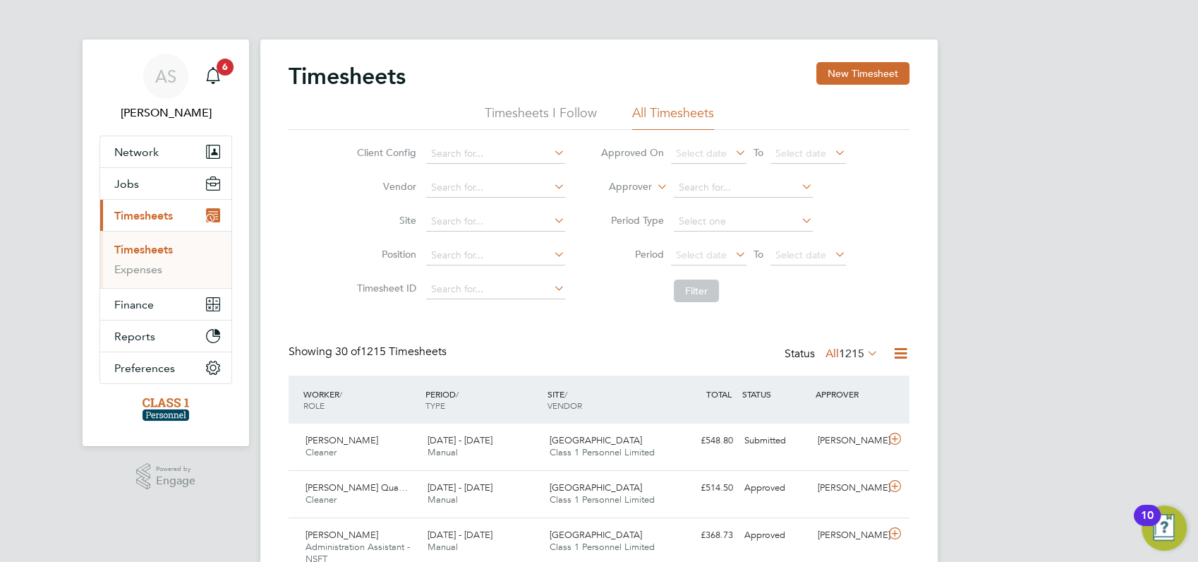
click at [877, 70] on button "New Timesheet" at bounding box center [863, 73] width 93 height 23
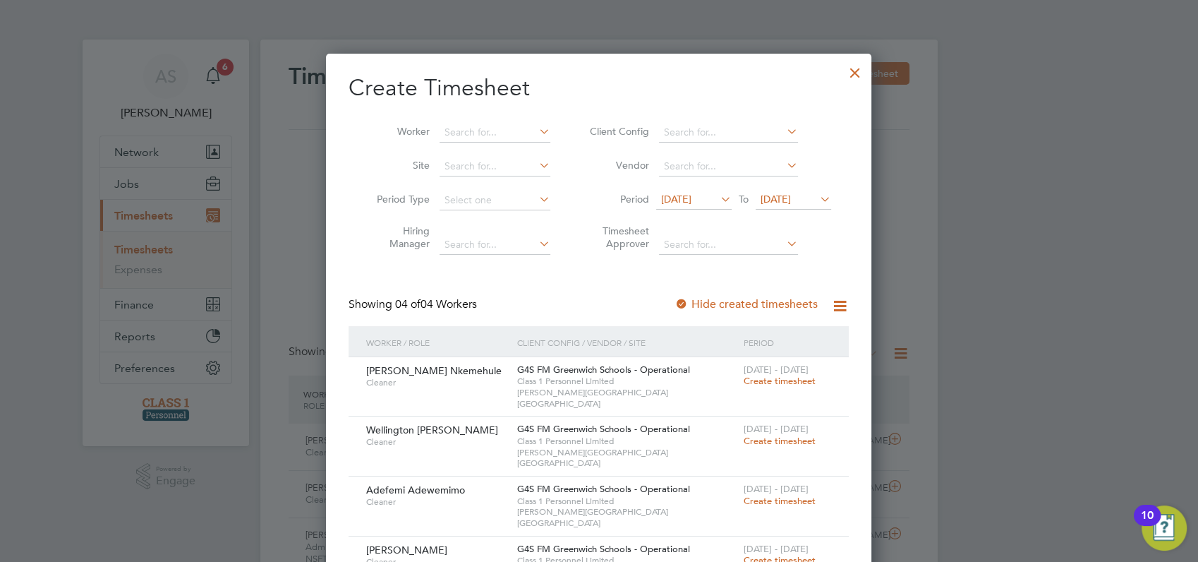
click at [769, 382] on span "Create timesheet" at bounding box center [780, 381] width 72 height 12
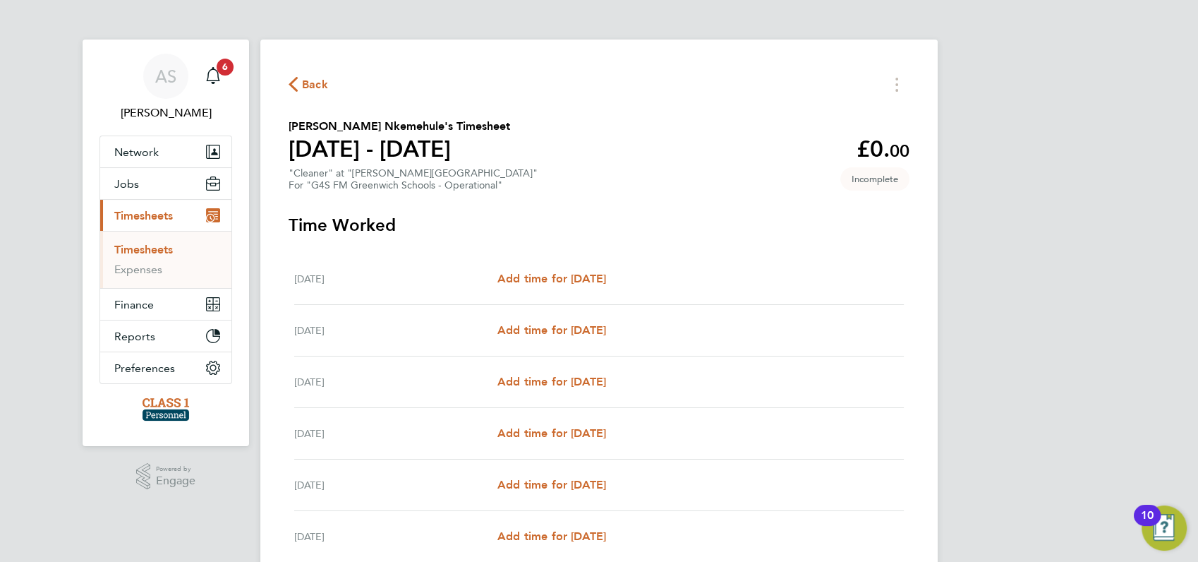
click at [965, 371] on div "AS Angela Sabaroche Notifications 6 Applications: Network Businesses Sites Work…" at bounding box center [599, 369] width 1198 height 738
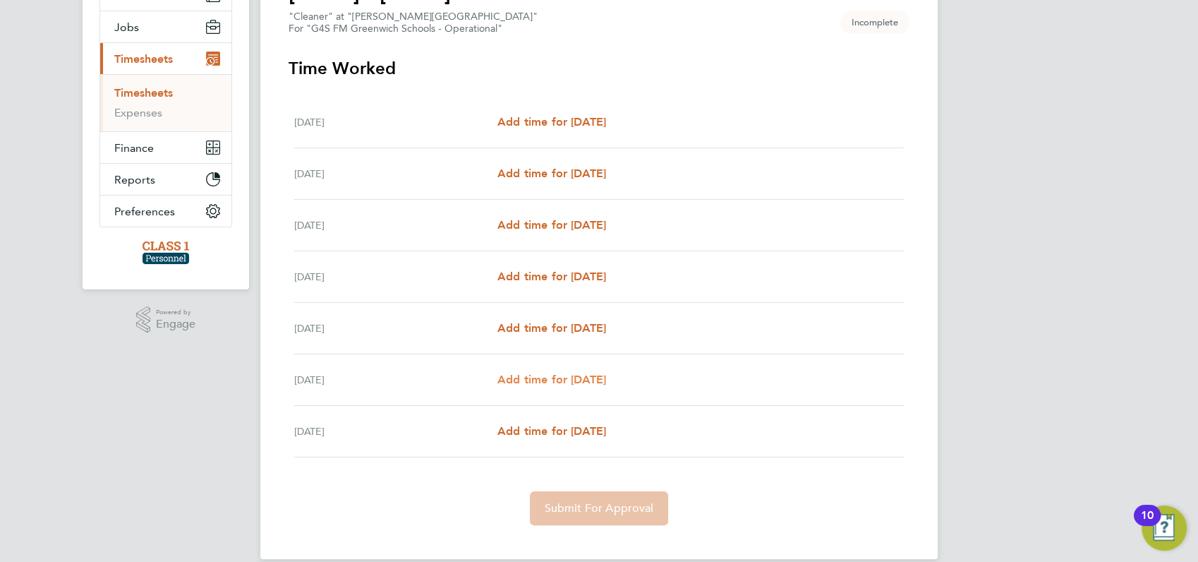
click at [565, 379] on span "Add time for Sat 27 Sep" at bounding box center [552, 379] width 109 height 13
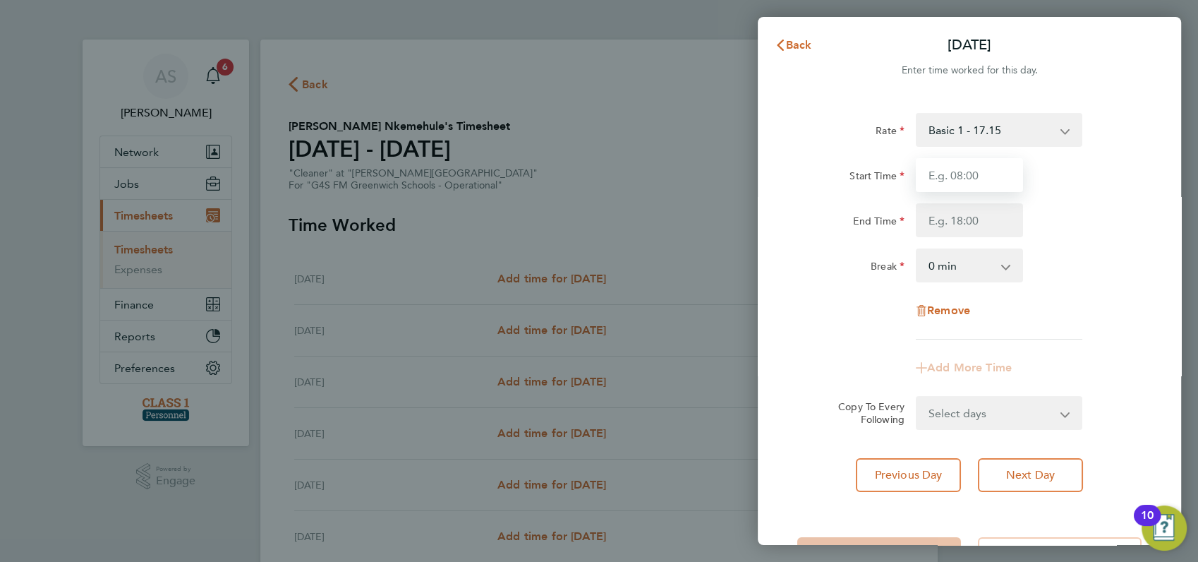
click at [960, 171] on input "Start Time" at bounding box center [969, 175] width 107 height 34
type input "08:00"
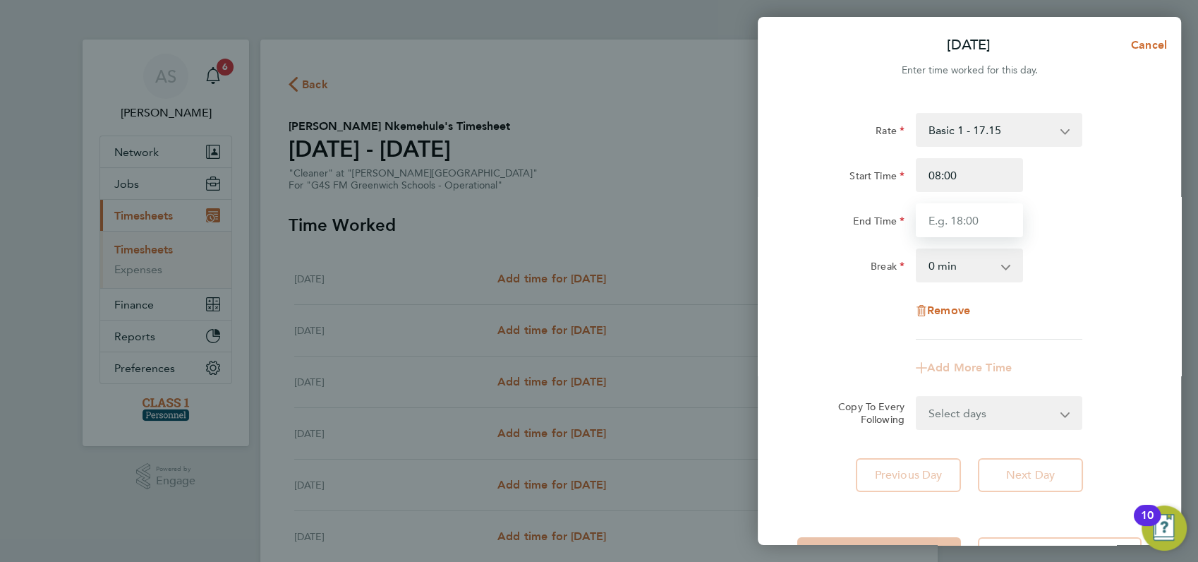
click at [965, 219] on input "End Time" at bounding box center [969, 220] width 107 height 34
type input "17:00"
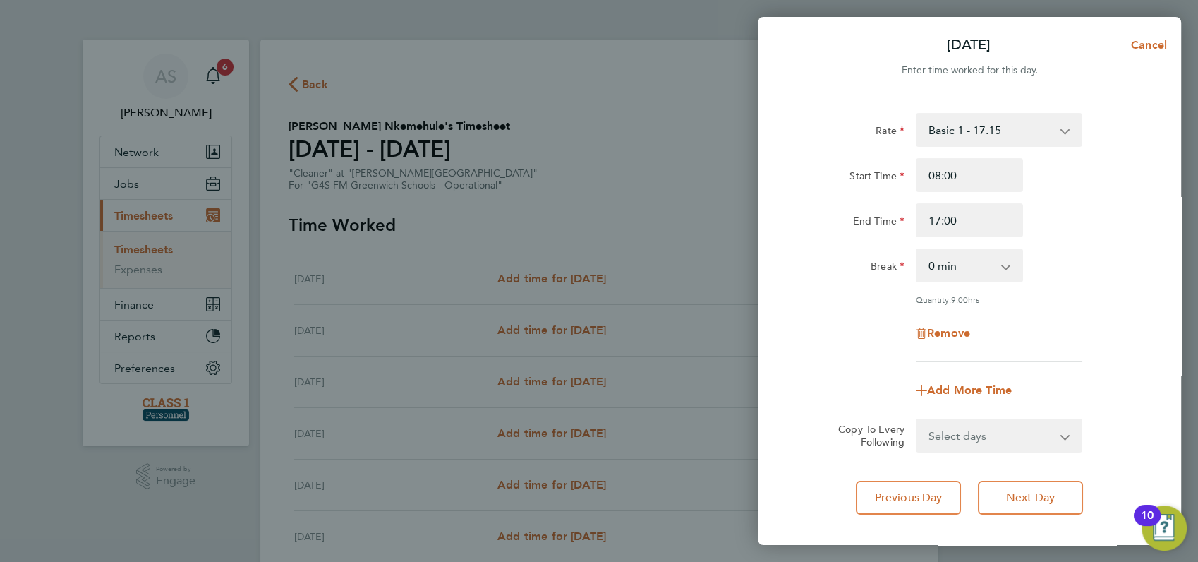
click at [1084, 261] on div "Break 0 min 15 min 30 min 45 min 60 min 75 min 90 min" at bounding box center [970, 265] width 356 height 34
click at [1004, 268] on select "0 min 15 min 30 min 45 min 60 min 75 min 90 min" at bounding box center [961, 265] width 88 height 31
select select "60"
click at [917, 250] on select "0 min 15 min 30 min 45 min 60 min 75 min 90 min" at bounding box center [961, 265] width 88 height 31
click at [1021, 327] on app-form-button "Remove" at bounding box center [969, 332] width 107 height 11
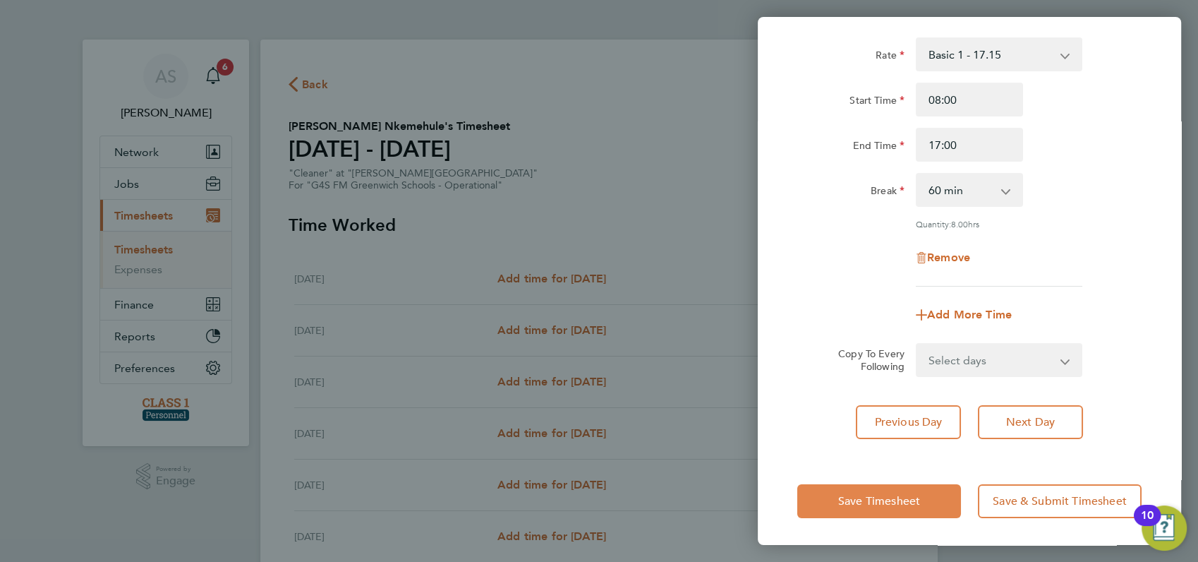
click at [876, 501] on span "Save Timesheet" at bounding box center [879, 501] width 82 height 14
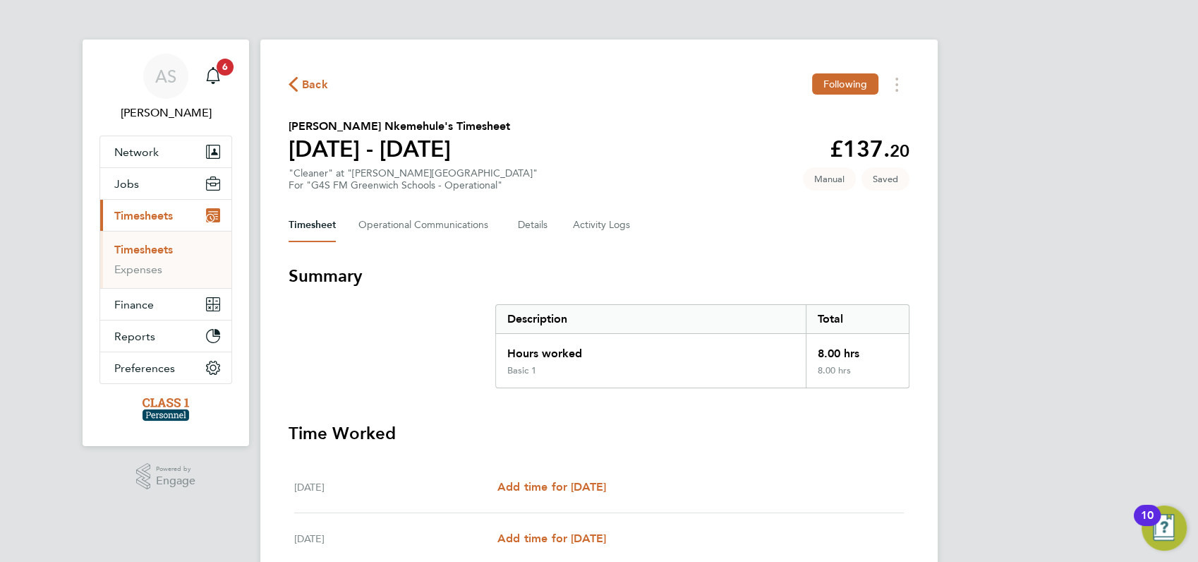
click at [984, 416] on div "AS Angela Sabaroche Notifications 6 Applications: Network Businesses Sites Work…" at bounding box center [599, 481] width 1198 height 963
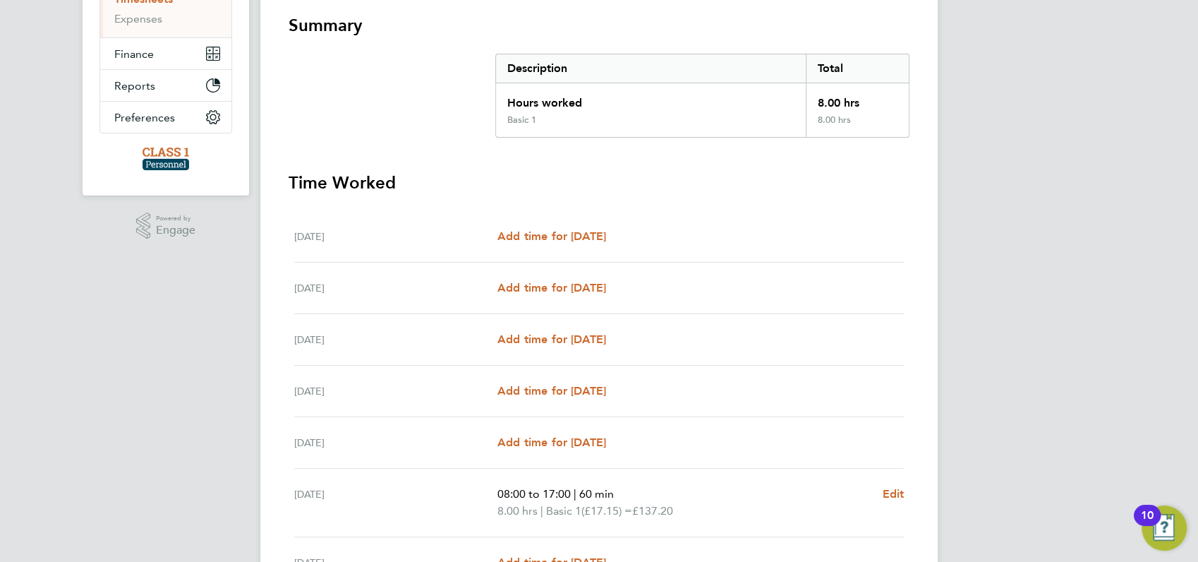
scroll to position [400, 0]
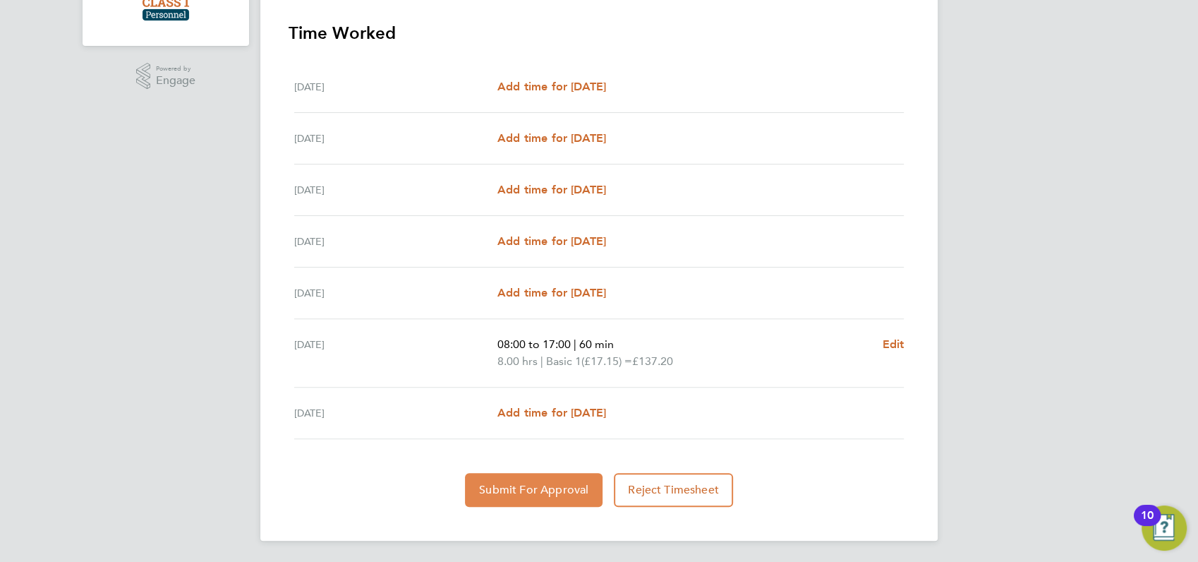
click at [534, 492] on span "Submit For Approval" at bounding box center [533, 490] width 109 height 14
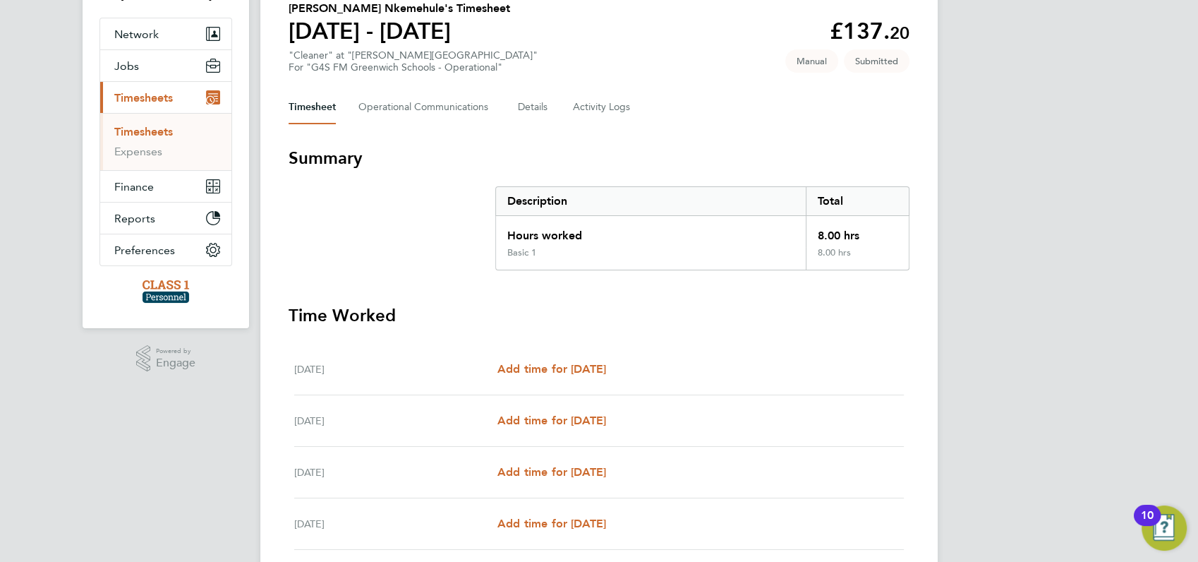
scroll to position [0, 0]
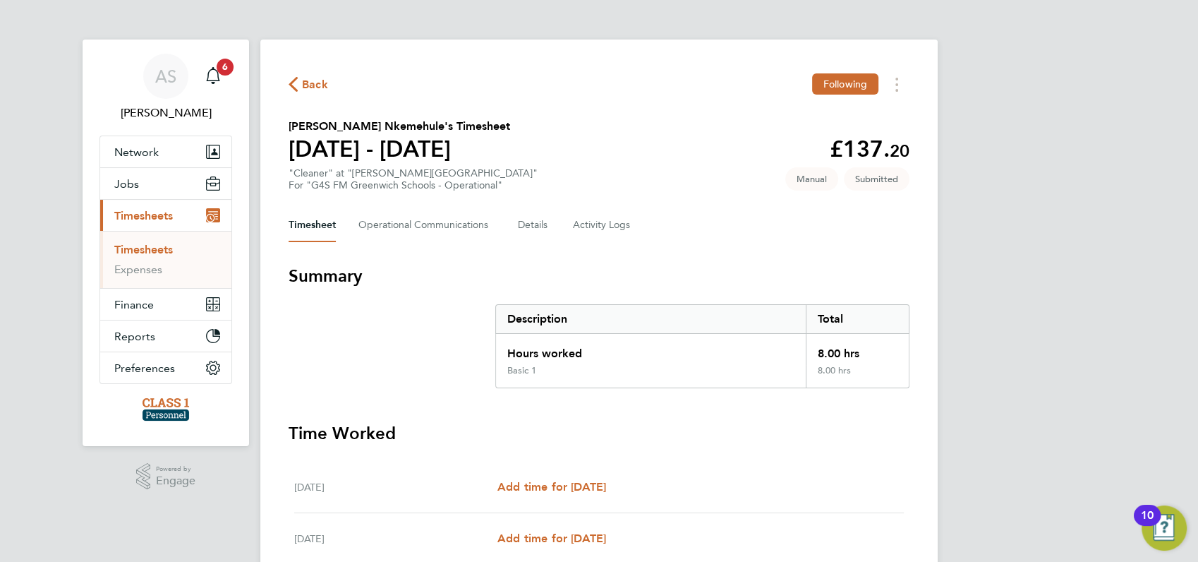
click at [149, 215] on span "Timesheets" at bounding box center [143, 215] width 59 height 13
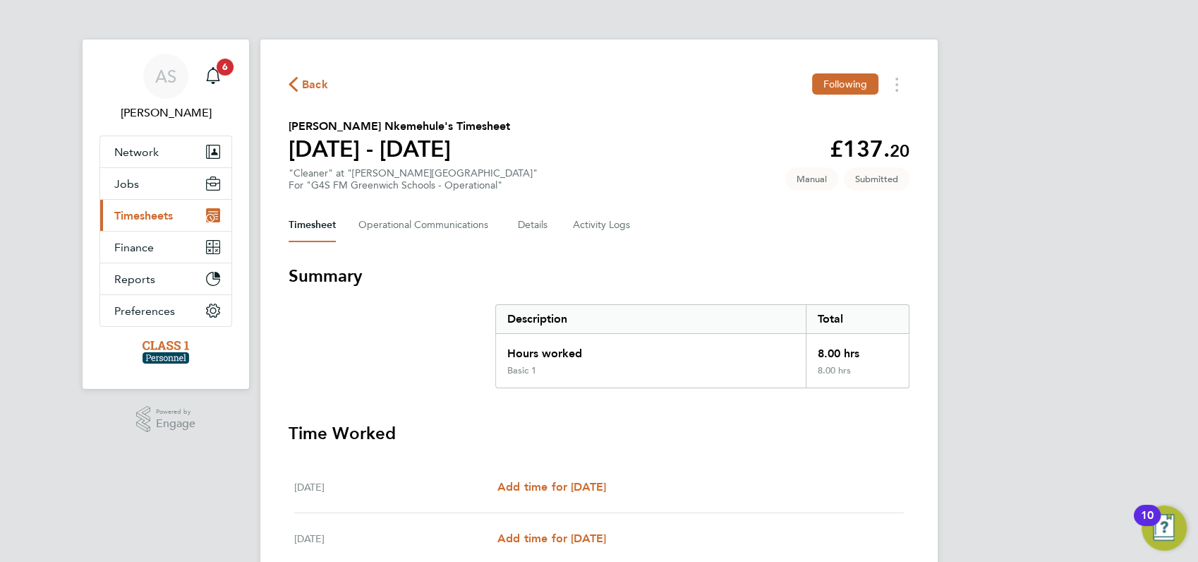
click at [149, 215] on span "Timesheets" at bounding box center [143, 215] width 59 height 13
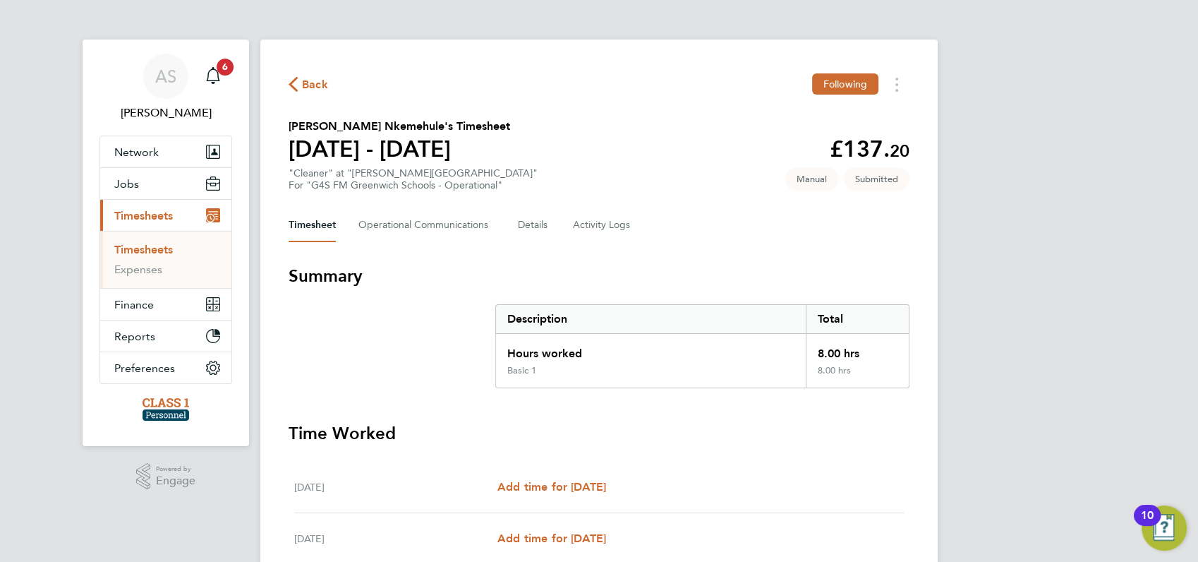
click at [145, 249] on link "Timesheets" at bounding box center [143, 249] width 59 height 13
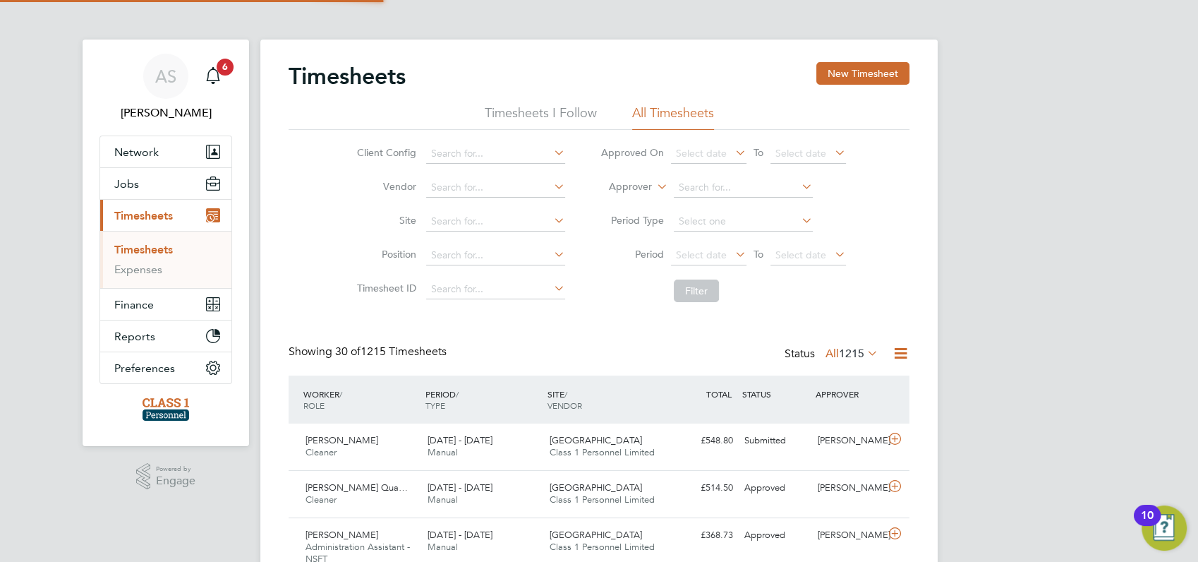
scroll to position [47, 122]
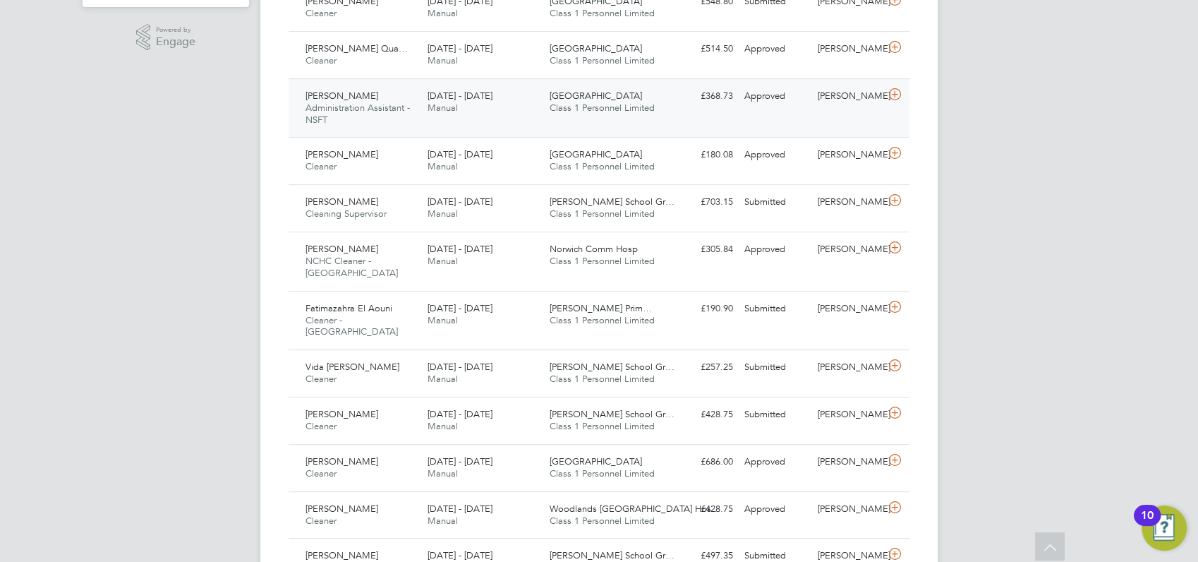
click at [336, 96] on span "[PERSON_NAME]" at bounding box center [342, 96] width 73 height 12
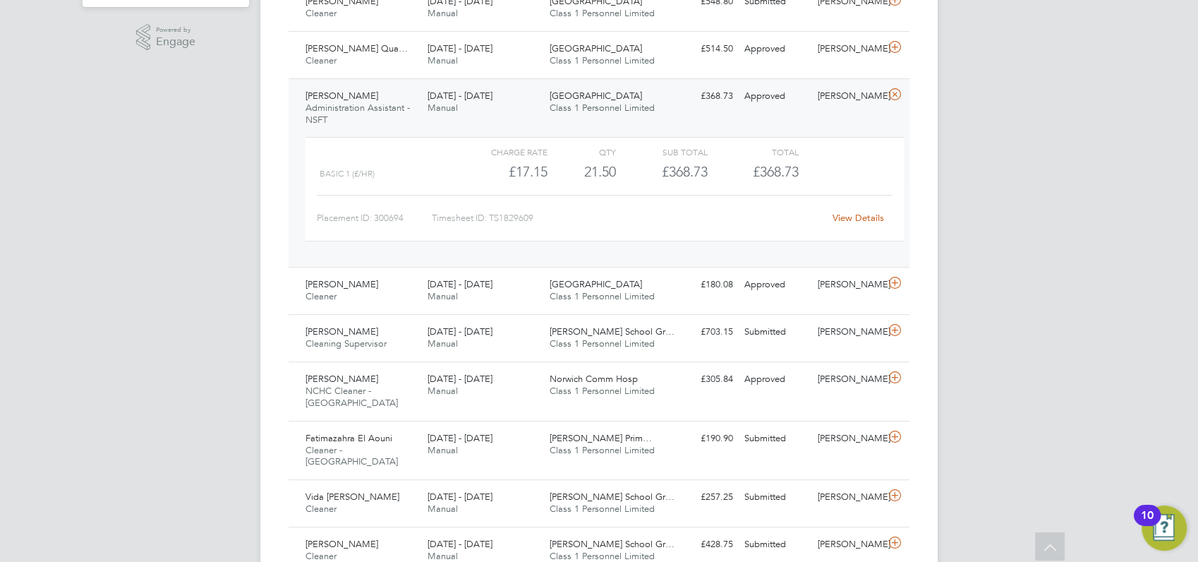
click at [336, 96] on span "[PERSON_NAME]" at bounding box center [342, 96] width 73 height 12
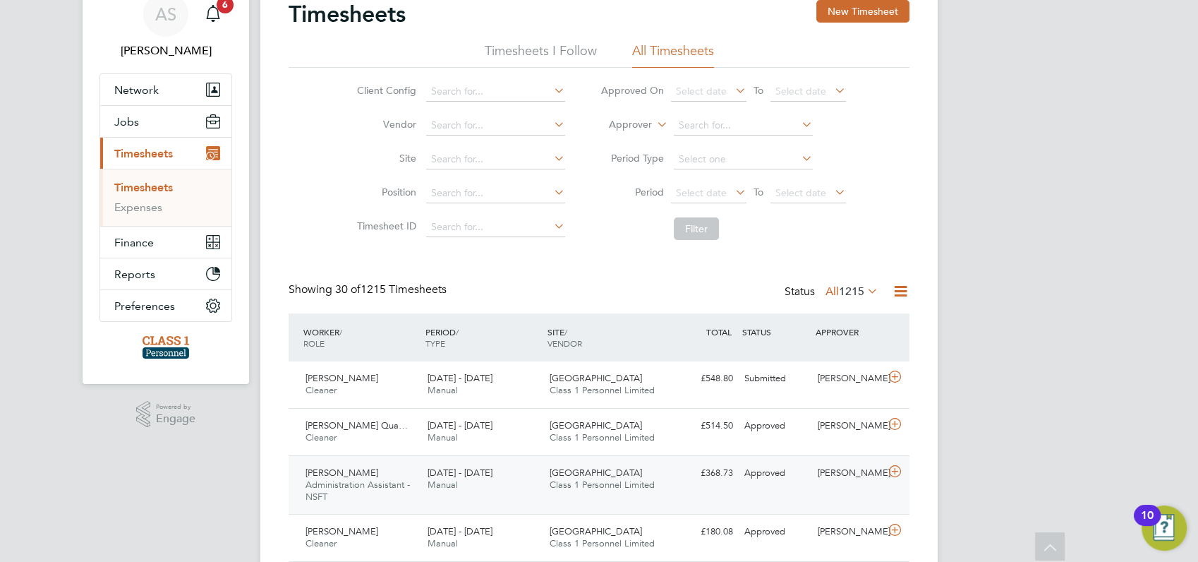
scroll to position [0, 0]
